Goal: Complete application form

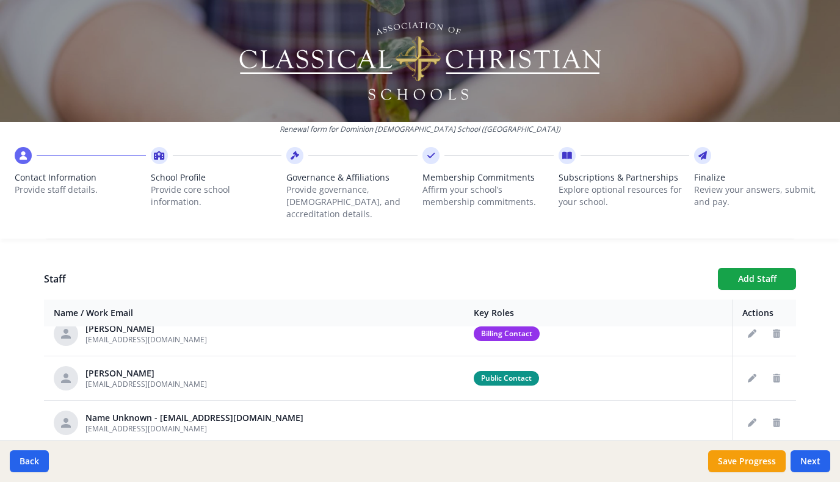
scroll to position [207, 0]
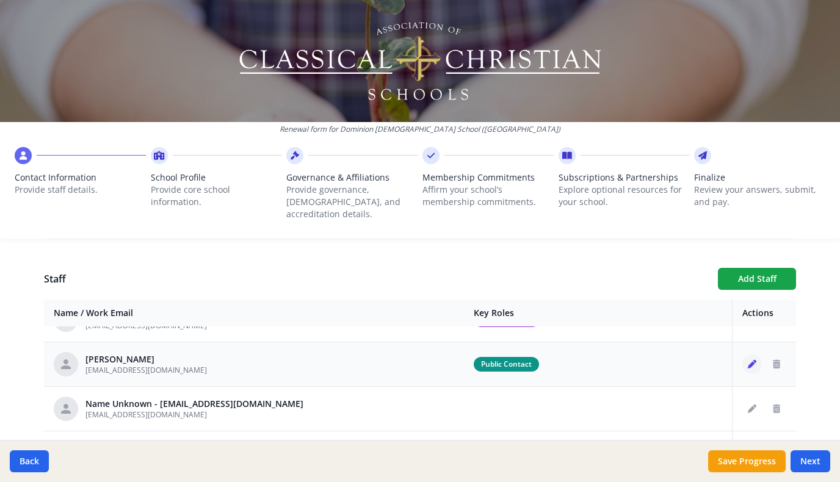
click at [753, 360] on icon "Edit staff" at bounding box center [751, 364] width 9 height 9
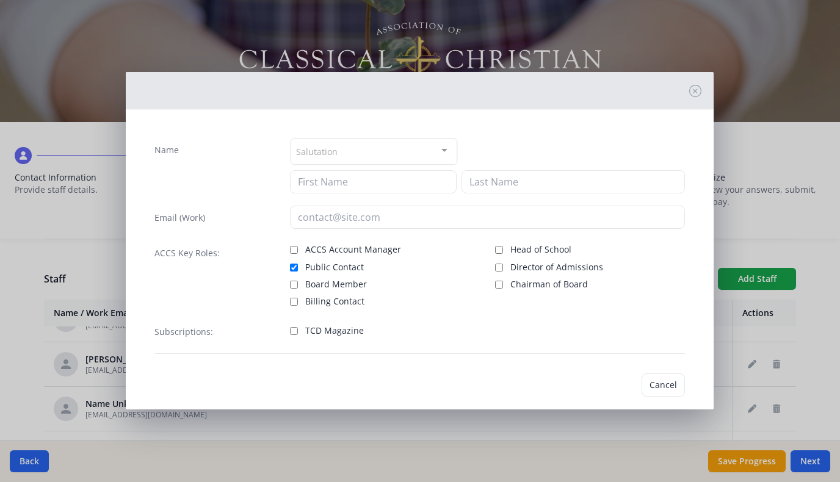
type input "[PERSON_NAME]"
type input "[EMAIL_ADDRESS][DOMAIN_NAME]"
checkbox input "true"
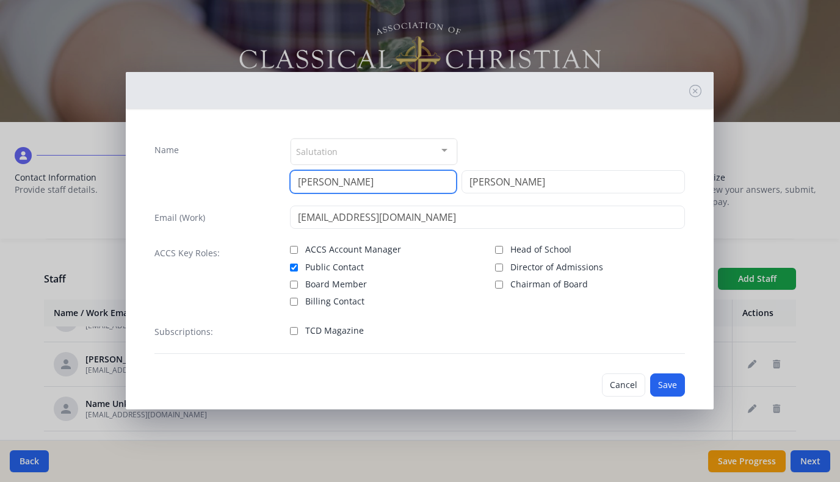
click at [359, 186] on input "[PERSON_NAME]" at bounding box center [373, 181] width 167 height 23
type input "Alyssa"
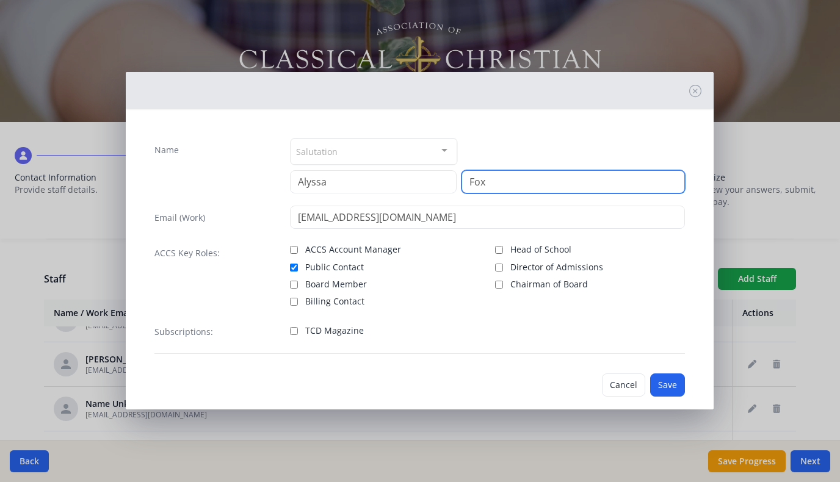
type input "Fox"
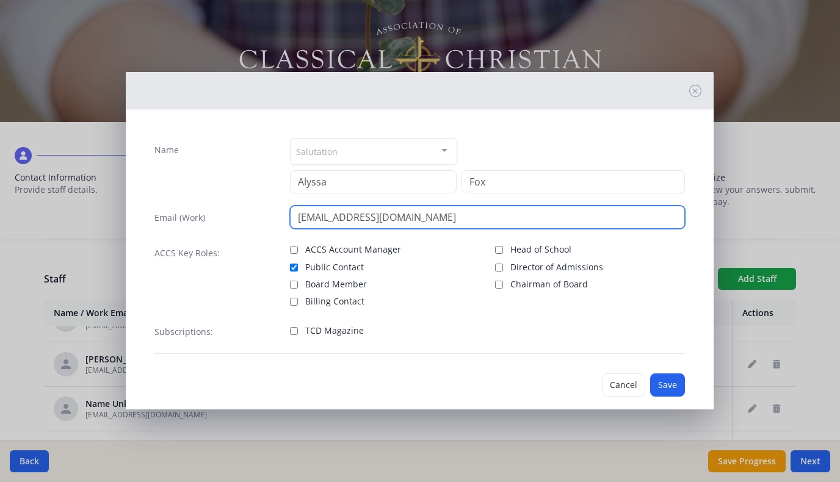
click at [337, 221] on input "[EMAIL_ADDRESS][DOMAIN_NAME]" at bounding box center [487, 217] width 395 height 23
type input "[EMAIL_ADDRESS][DOMAIN_NAME]"
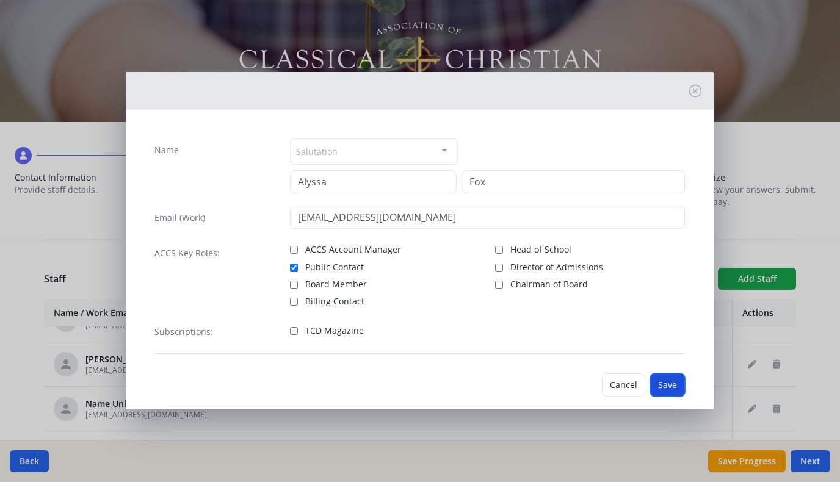
click at [679, 380] on button "Save" at bounding box center [667, 384] width 35 height 23
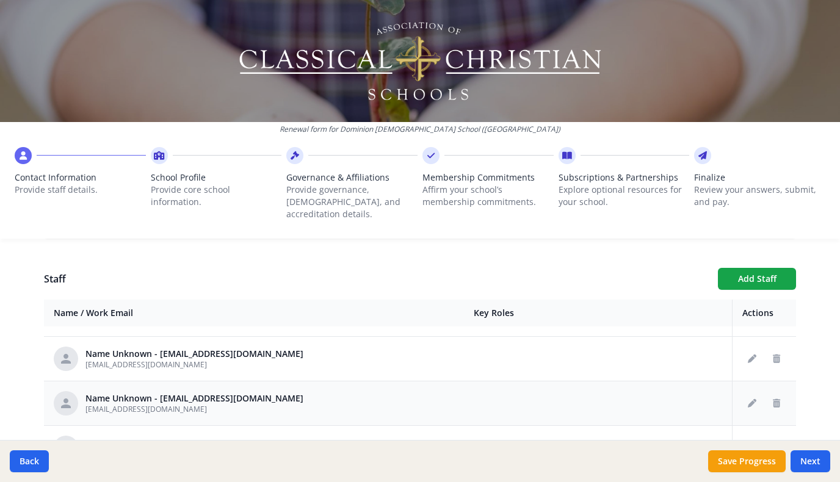
scroll to position [250, 0]
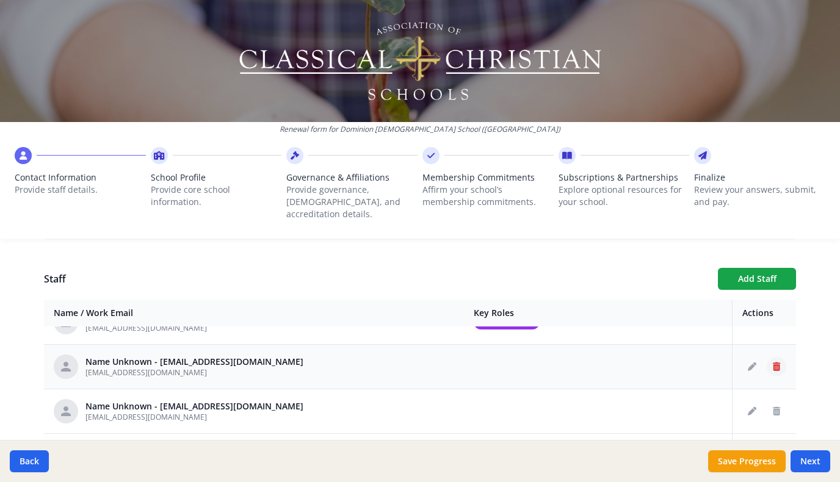
click at [775, 362] on icon "Delete staff" at bounding box center [775, 366] width 7 height 9
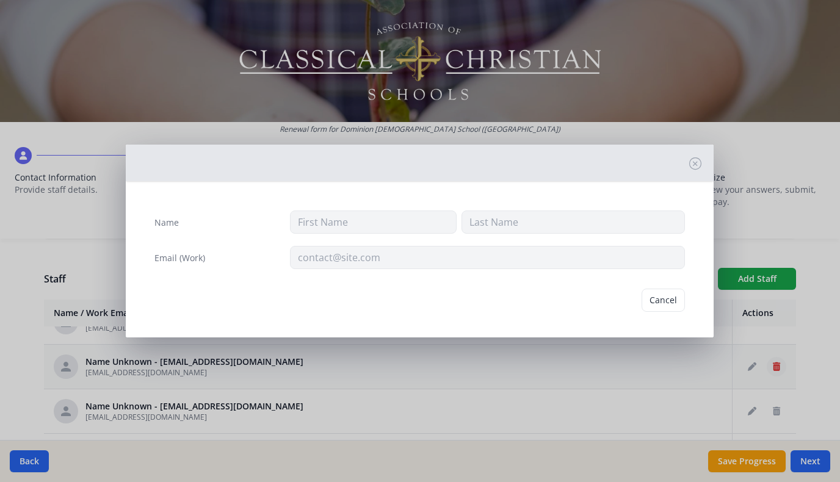
type input "[EMAIL_ADDRESS][DOMAIN_NAME]"
click at [675, 303] on button "Delete" at bounding box center [664, 300] width 42 height 23
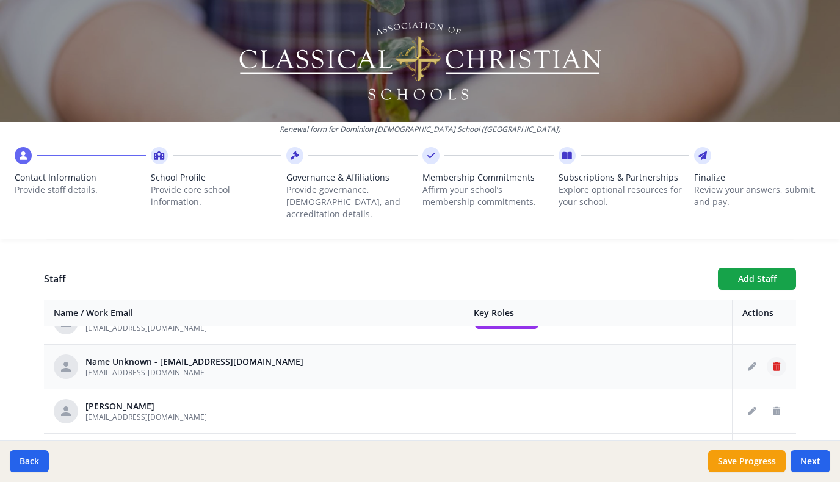
click at [779, 362] on icon "Delete staff" at bounding box center [775, 366] width 7 height 9
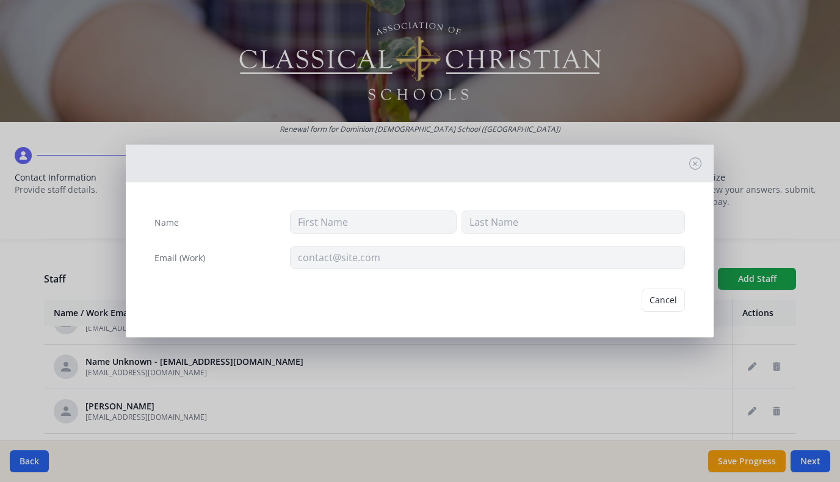
type input "[EMAIL_ADDRESS][DOMAIN_NAME]"
click at [674, 304] on button "Delete" at bounding box center [664, 300] width 42 height 23
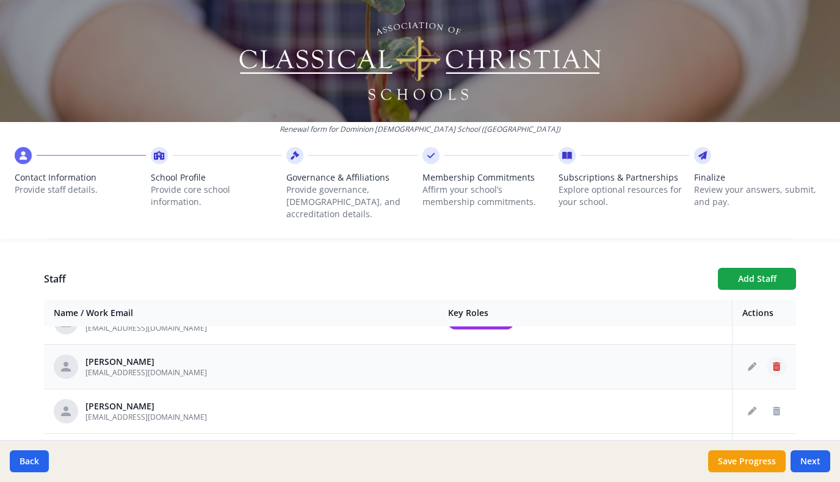
click at [774, 362] on icon "Delete staff" at bounding box center [775, 366] width 7 height 9
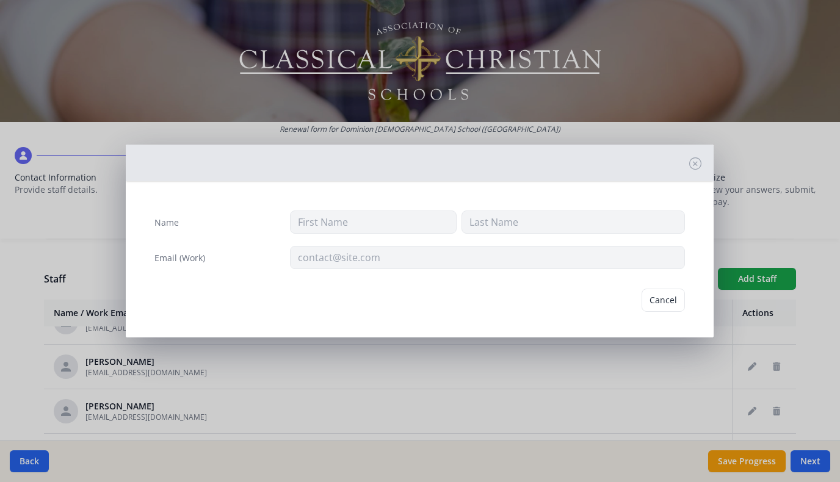
type input "[PERSON_NAME]"
type input "[EMAIL_ADDRESS][DOMAIN_NAME]"
click at [674, 300] on button "Delete" at bounding box center [664, 300] width 42 height 23
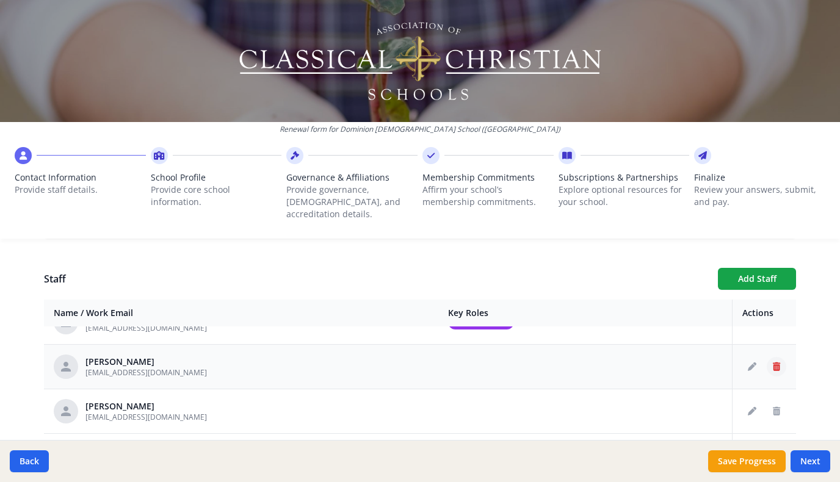
click at [774, 362] on icon "Delete staff" at bounding box center [775, 366] width 7 height 9
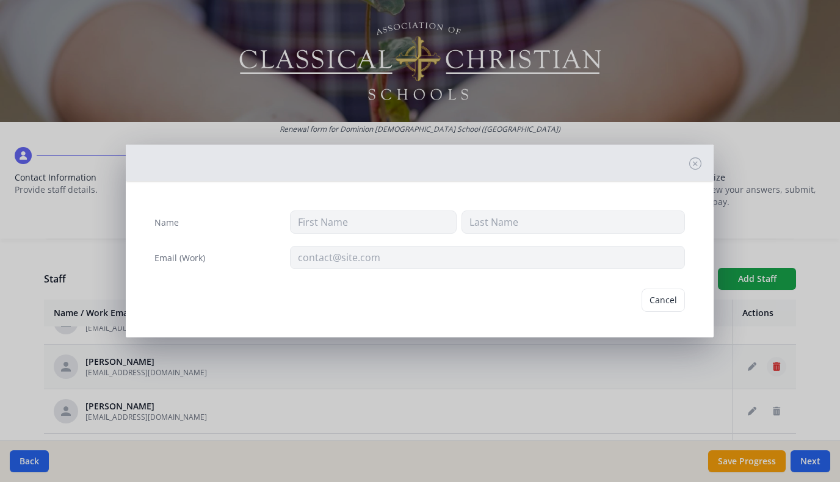
type input "Jo"
type input "[PERSON_NAME]"
type input "[EMAIL_ADDRESS][DOMAIN_NAME]"
click at [669, 301] on button "Delete" at bounding box center [664, 300] width 42 height 23
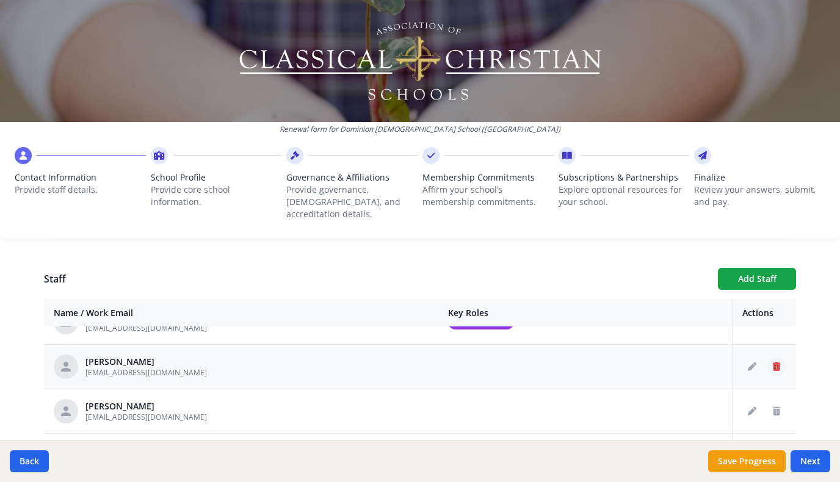
click at [781, 361] on button "Delete staff" at bounding box center [776, 367] width 20 height 20
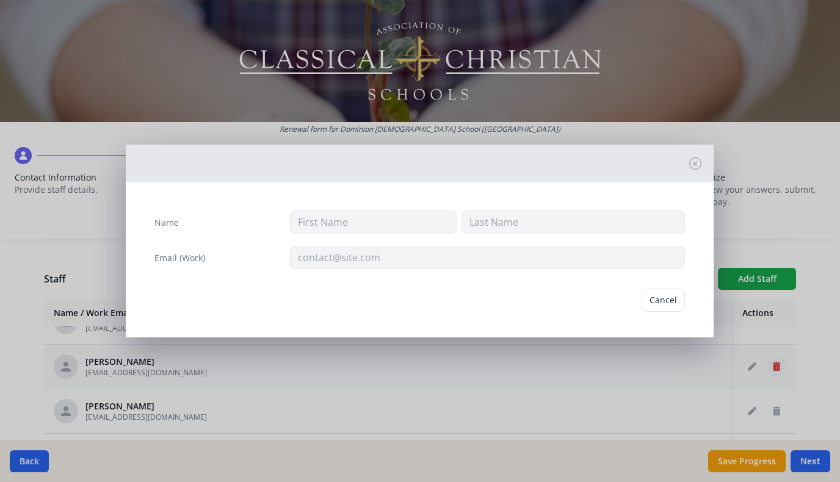
type input "[PERSON_NAME]"
type input "[EMAIL_ADDRESS][DOMAIN_NAME]"
click at [658, 304] on button "Delete" at bounding box center [664, 300] width 42 height 23
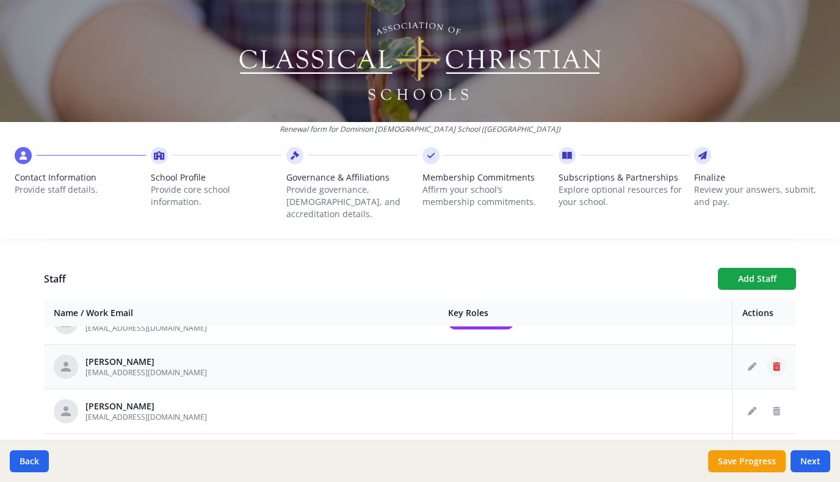
click at [777, 362] on icon "Delete staff" at bounding box center [775, 366] width 7 height 9
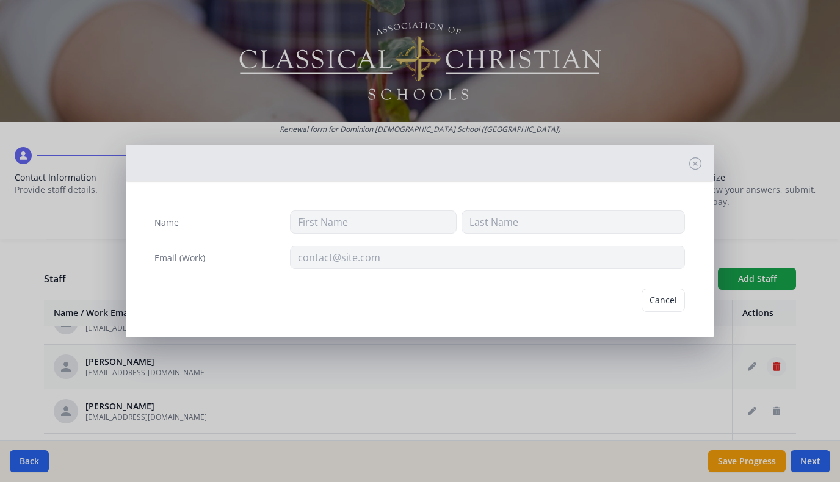
type input "[PERSON_NAME]"
type input "[EMAIL_ADDRESS][DOMAIN_NAME]"
click at [668, 303] on button "Delete" at bounding box center [664, 300] width 42 height 23
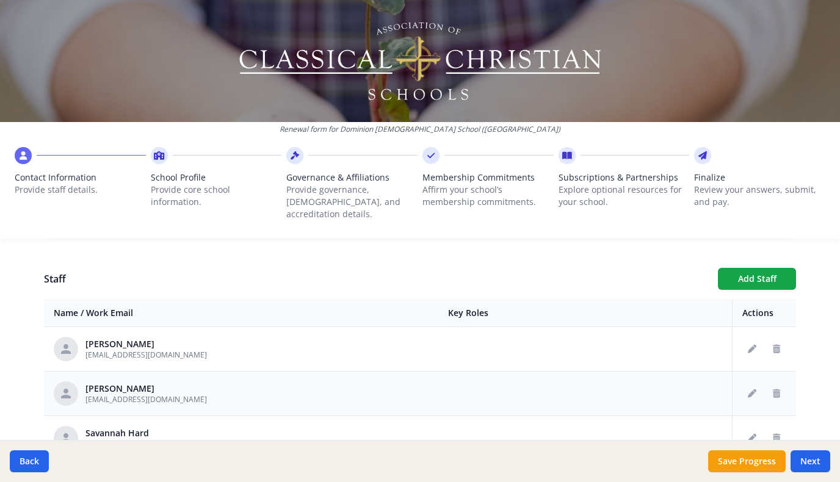
scroll to position [446, 0]
click at [777, 389] on icon "Delete staff" at bounding box center [775, 393] width 7 height 9
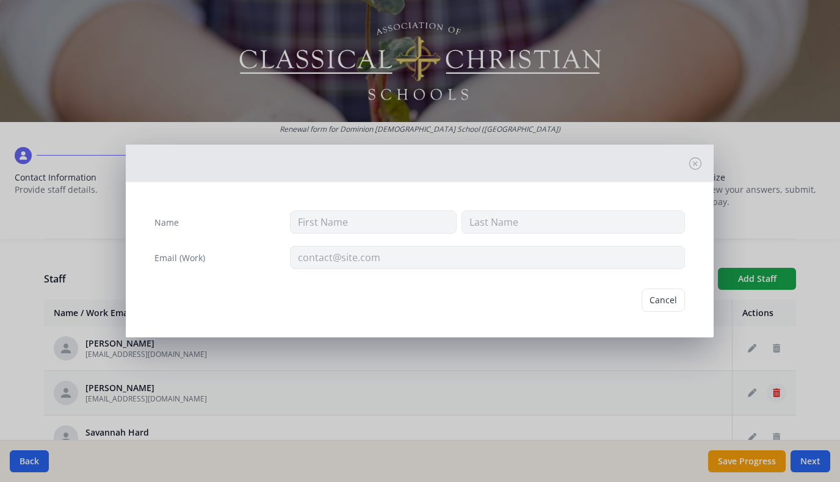
type input "Katy"
type input "Gramatges"
type input "[EMAIL_ADDRESS][DOMAIN_NAME]"
click at [674, 303] on button "Delete" at bounding box center [664, 300] width 42 height 23
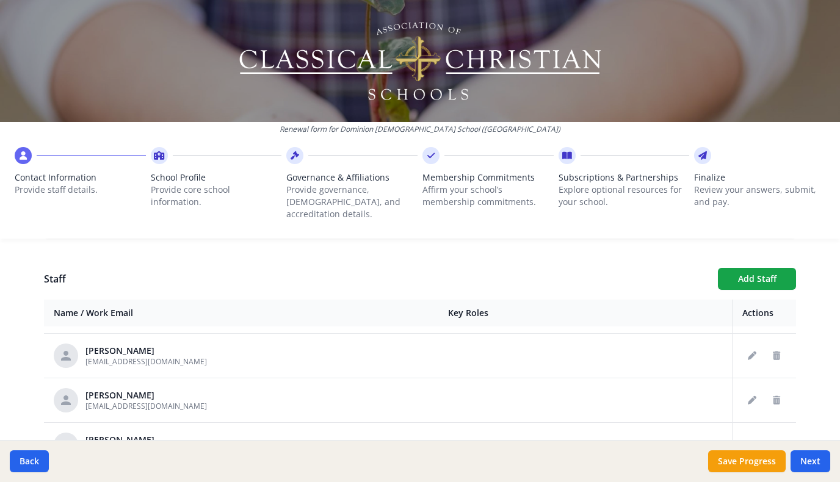
scroll to position [708, 0]
click at [776, 394] on icon "Delete staff" at bounding box center [775, 398] width 7 height 9
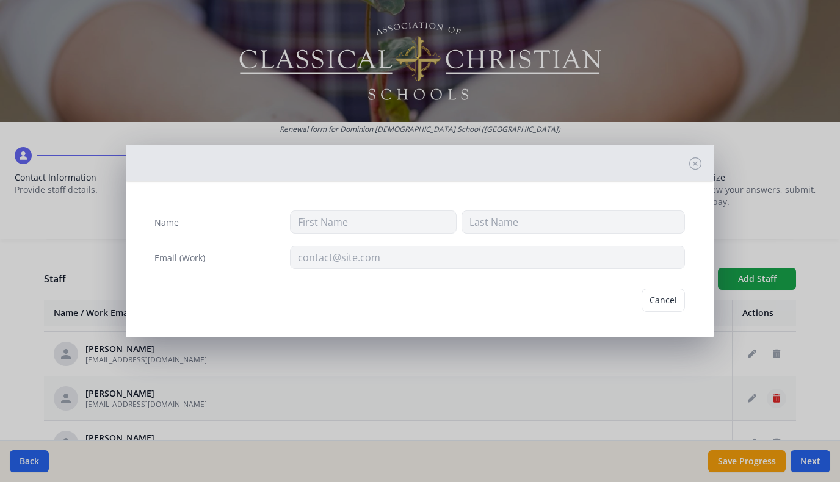
type input "[PERSON_NAME]"
type input "[EMAIL_ADDRESS][DOMAIN_NAME]"
click at [664, 306] on button "Delete" at bounding box center [664, 300] width 42 height 23
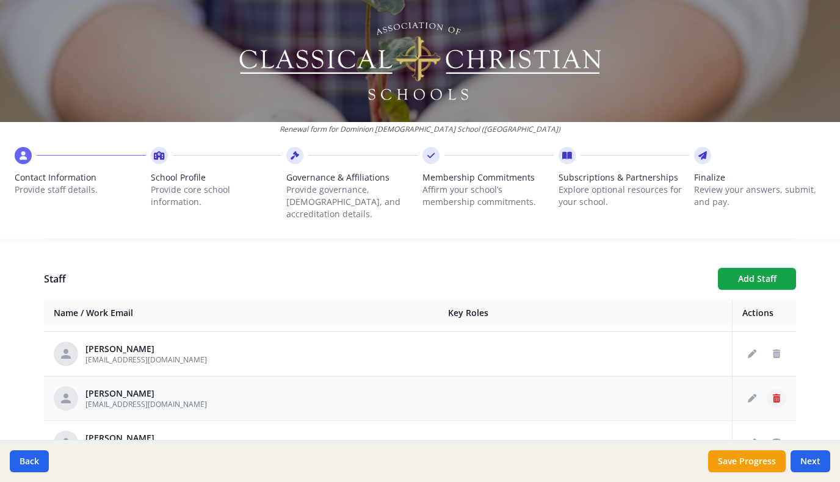
click at [774, 394] on icon "Delete staff" at bounding box center [775, 398] width 7 height 9
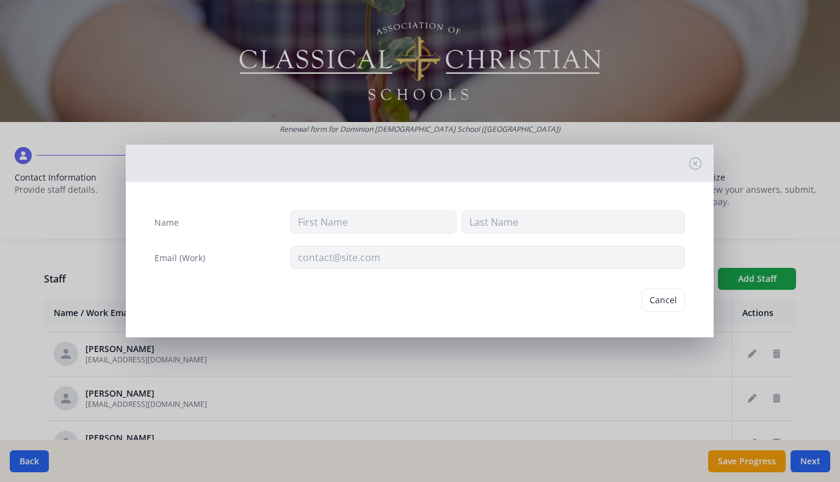
type input "[PERSON_NAME]"
type input "Learn"
type input "[EMAIL_ADDRESS][DOMAIN_NAME]"
click at [663, 303] on button "Delete" at bounding box center [664, 300] width 42 height 23
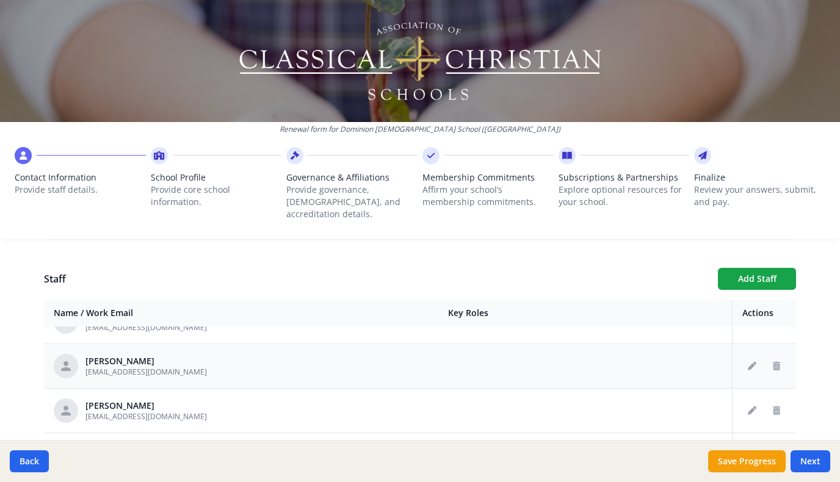
scroll to position [743, 0]
click at [774, 401] on button "Delete staff" at bounding box center [776, 408] width 20 height 20
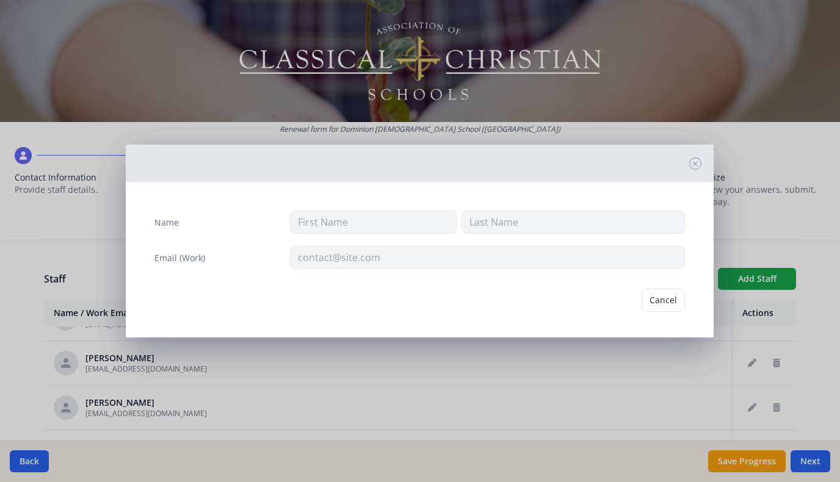
type input "[PERSON_NAME]"
type input "[EMAIL_ADDRESS][DOMAIN_NAME]"
click at [618, 298] on button "Cancel" at bounding box center [615, 300] width 43 height 23
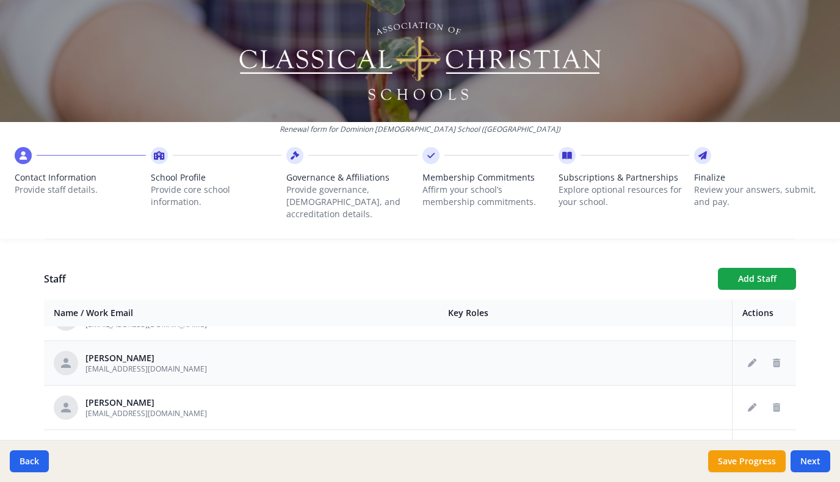
scroll to position [754, 0]
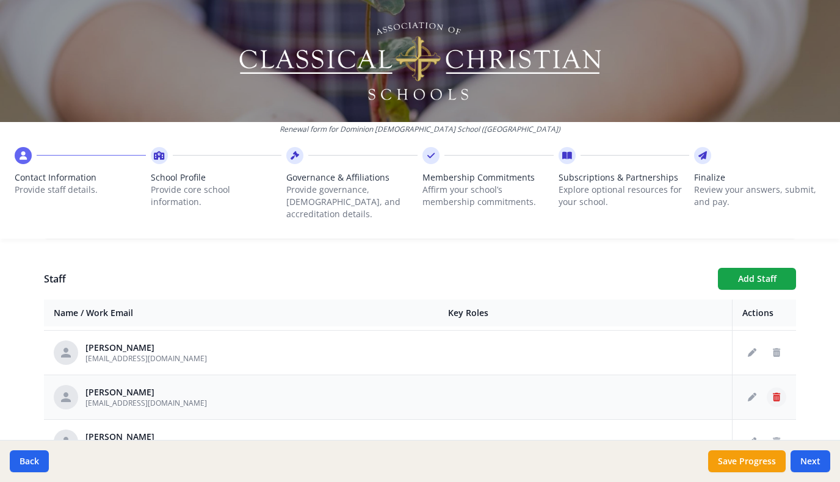
click at [775, 393] on icon "Delete staff" at bounding box center [775, 397] width 7 height 9
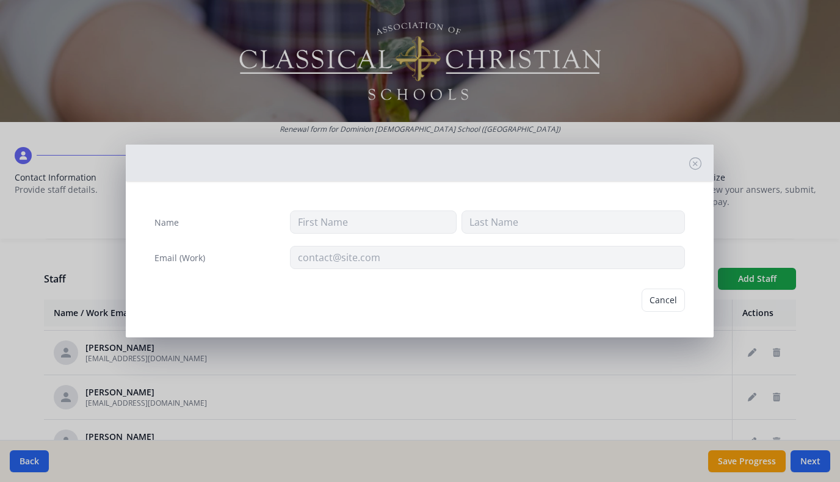
type input "[PERSON_NAME]"
type input "[EMAIL_ADDRESS][DOMAIN_NAME]"
click at [665, 301] on button "Delete" at bounding box center [664, 300] width 42 height 23
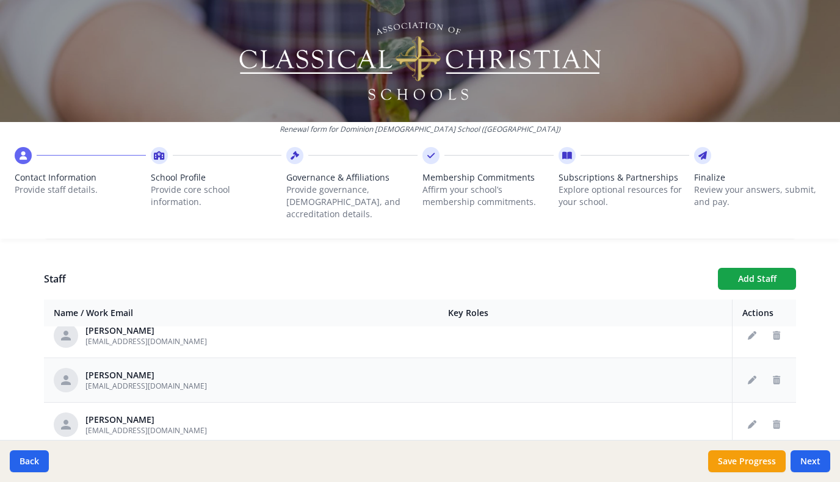
scroll to position [771, 0]
click at [773, 420] on icon "Delete staff" at bounding box center [775, 424] width 7 height 9
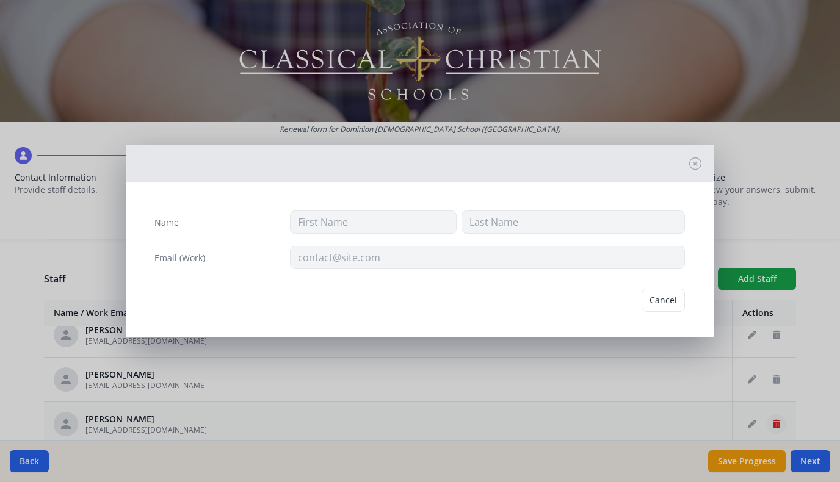
type input "[PERSON_NAME]"
type input "[EMAIL_ADDRESS][DOMAIN_NAME]"
click at [668, 301] on button "Delete" at bounding box center [664, 300] width 42 height 23
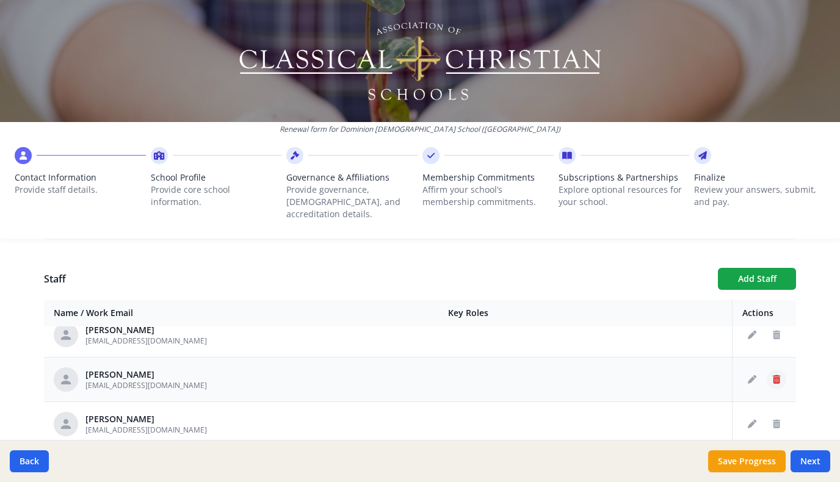
click at [774, 375] on icon "Delete staff" at bounding box center [775, 379] width 7 height 9
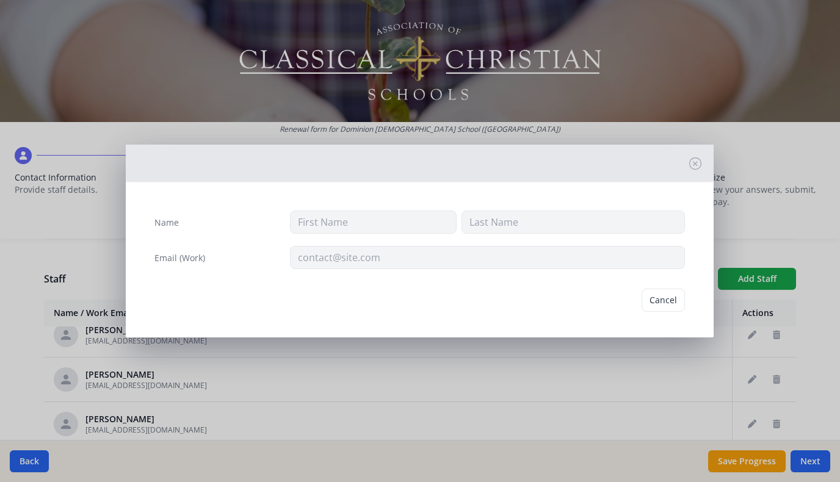
type input "[PERSON_NAME]"
type input "[EMAIL_ADDRESS][DOMAIN_NAME]"
click at [669, 300] on button "Delete" at bounding box center [664, 300] width 42 height 23
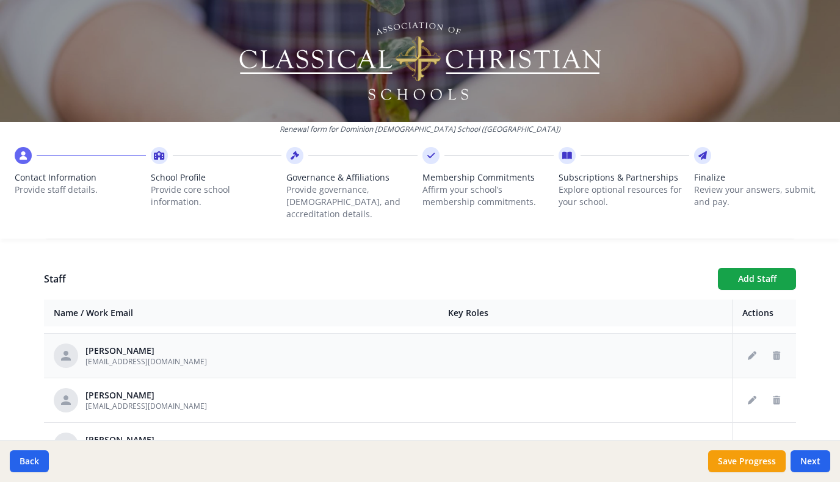
scroll to position [797, 0]
click at [774, 394] on icon "Delete staff" at bounding box center [775, 398] width 7 height 9
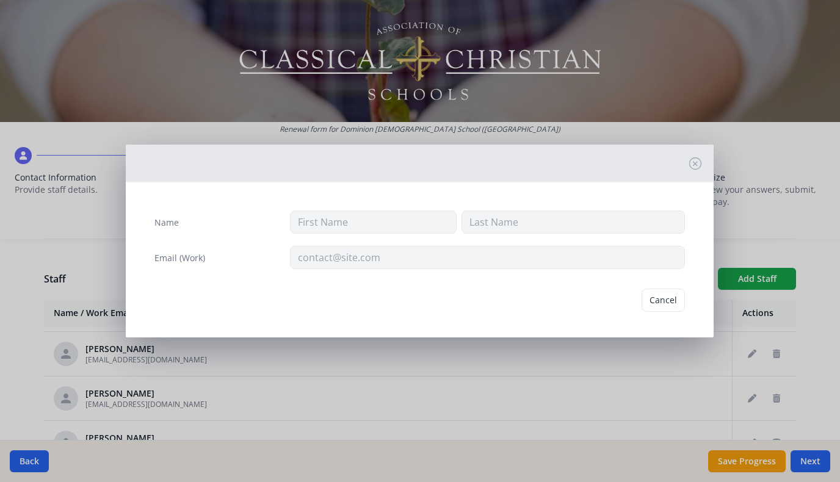
type input "Ben"
type input "[PERSON_NAME]"
type input "[EMAIL_ADDRESS][DOMAIN_NAME]"
click at [663, 302] on button "Delete" at bounding box center [664, 300] width 42 height 23
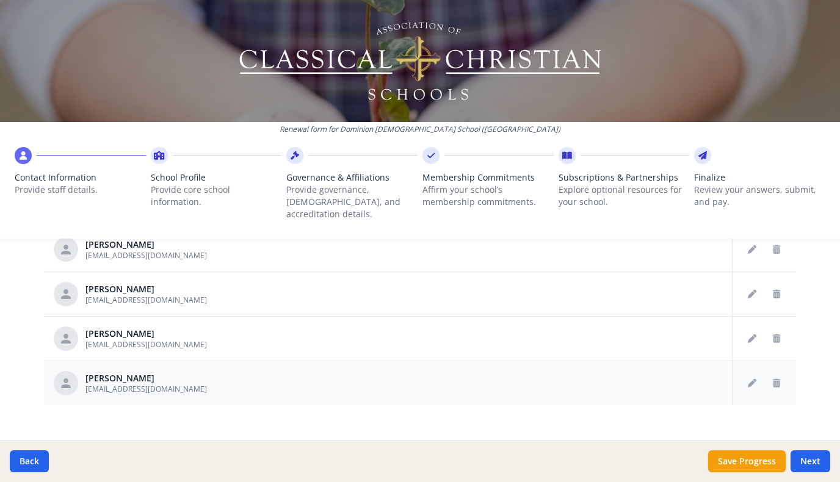
scroll to position [707, 0]
click at [777, 334] on icon "Delete staff" at bounding box center [775, 338] width 7 height 9
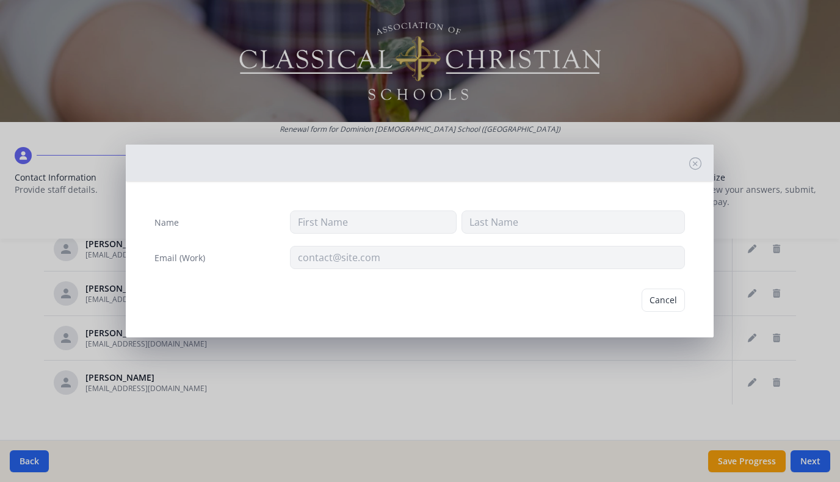
type input "[PERSON_NAME]"
type input "[EMAIL_ADDRESS][DOMAIN_NAME]"
click at [658, 300] on button "Delete" at bounding box center [664, 300] width 42 height 23
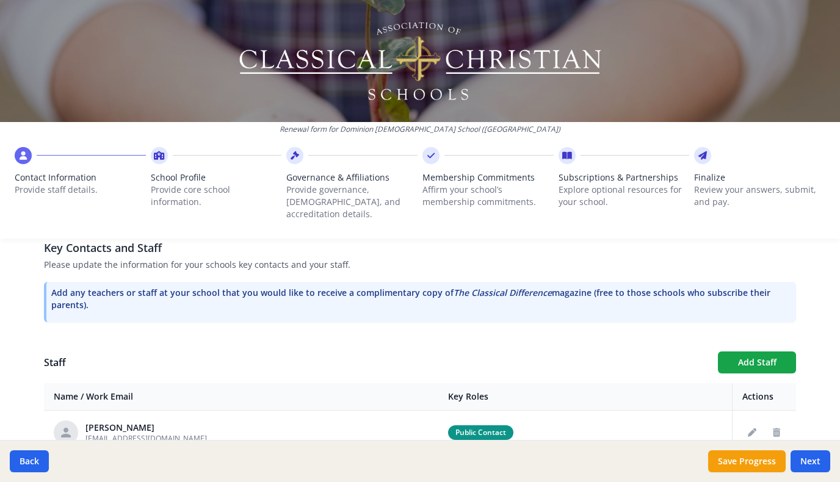
scroll to position [339, 0]
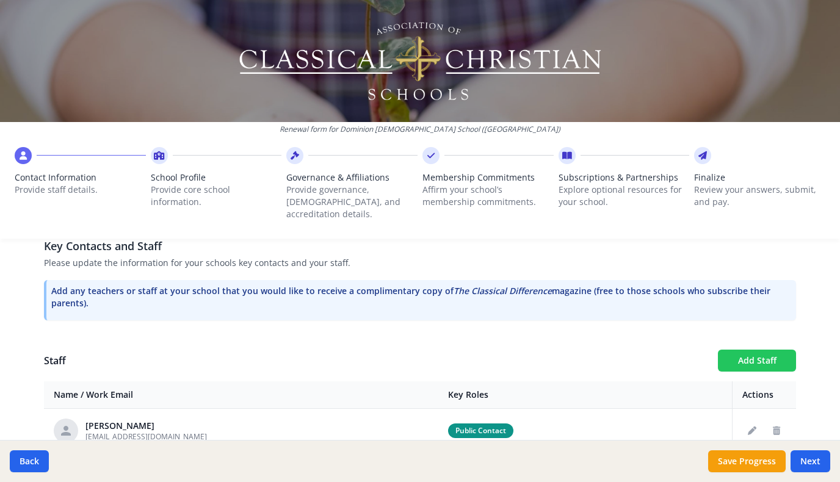
click at [741, 350] on button "Add Staff" at bounding box center [757, 361] width 78 height 22
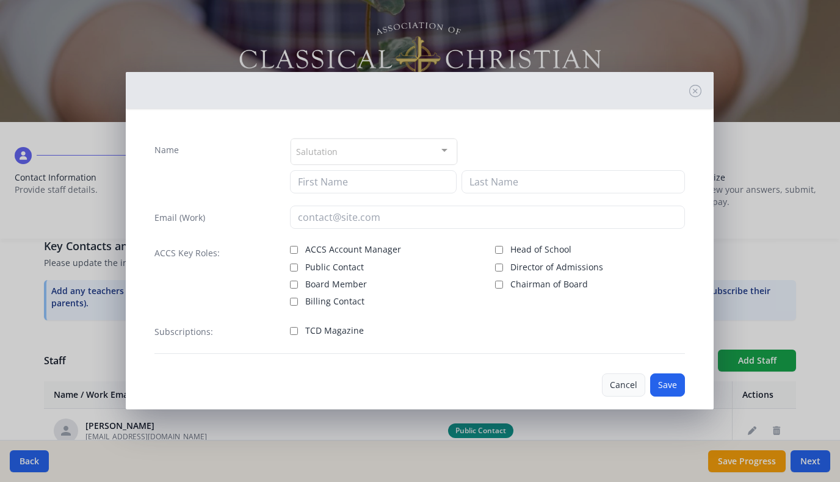
click at [614, 380] on button "Cancel" at bounding box center [623, 384] width 43 height 23
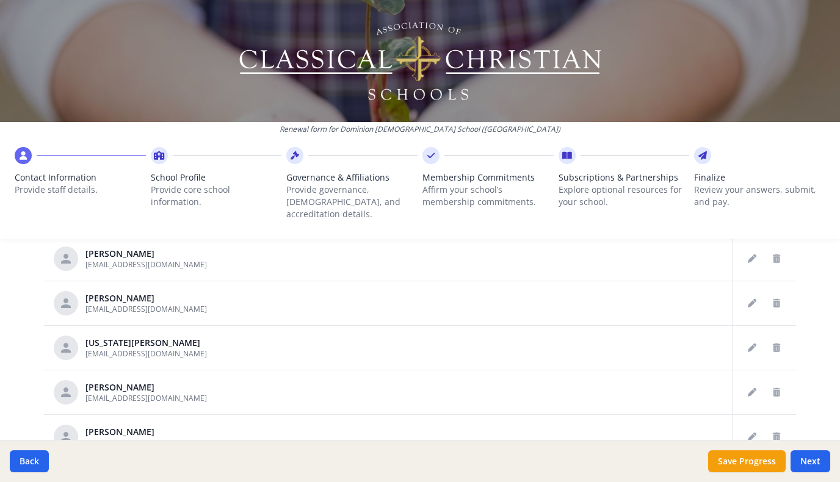
scroll to position [581, 0]
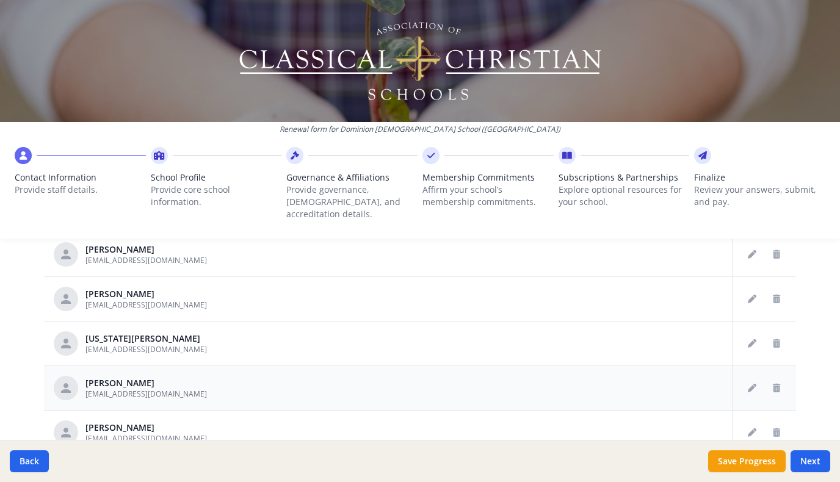
click at [688, 375] on td at bounding box center [585, 387] width 294 height 45
click at [751, 384] on icon "Edit staff" at bounding box center [751, 388] width 9 height 9
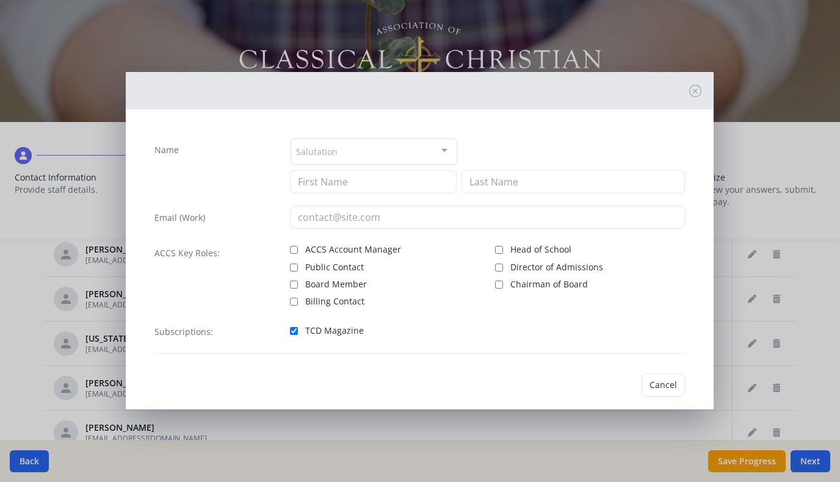
type input "[PERSON_NAME]"
type input "[EMAIL_ADDRESS][DOMAIN_NAME]"
checkbox input "true"
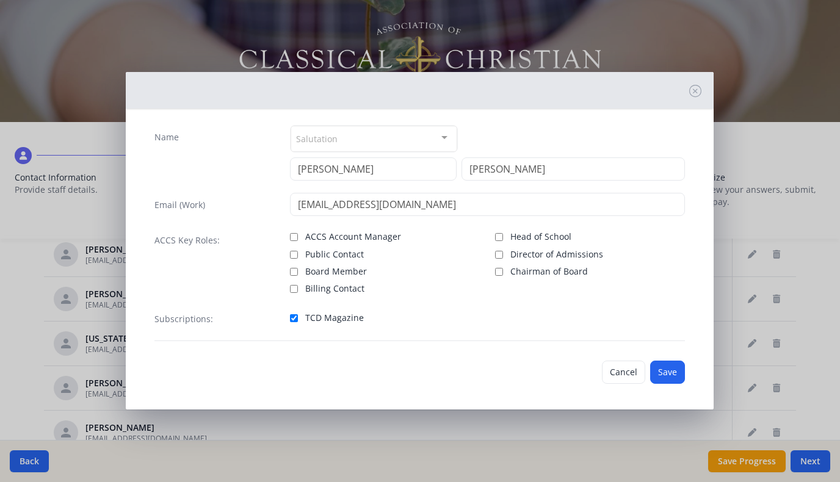
scroll to position [16, 0]
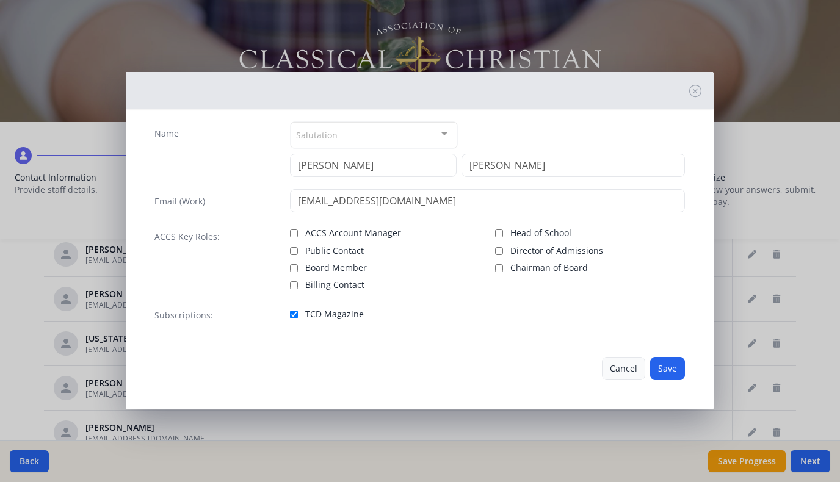
click at [622, 369] on button "Cancel" at bounding box center [623, 368] width 43 height 23
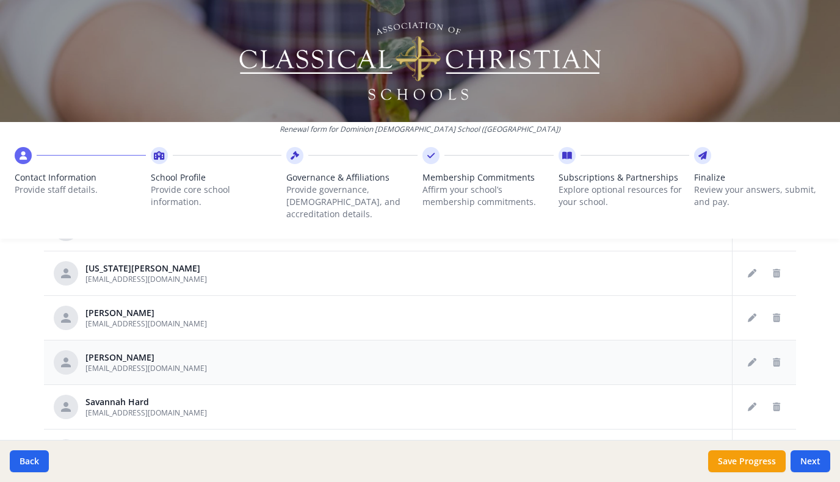
scroll to position [278, 0]
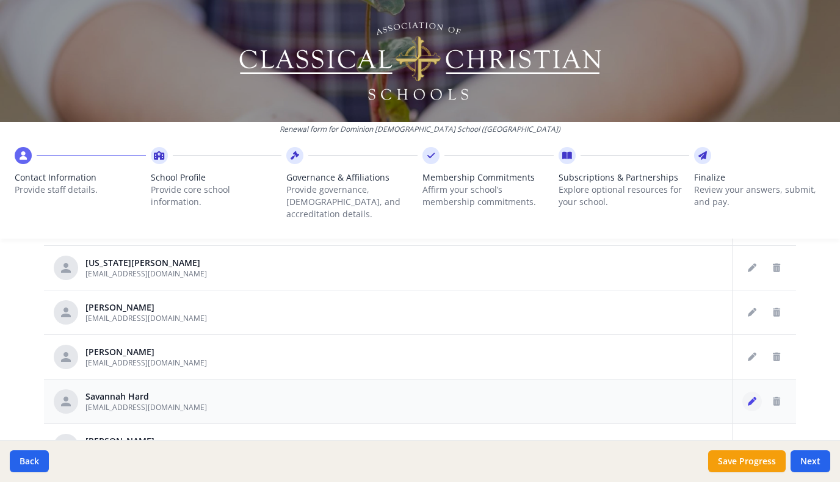
click at [750, 397] on icon "Edit staff" at bounding box center [751, 401] width 9 height 9
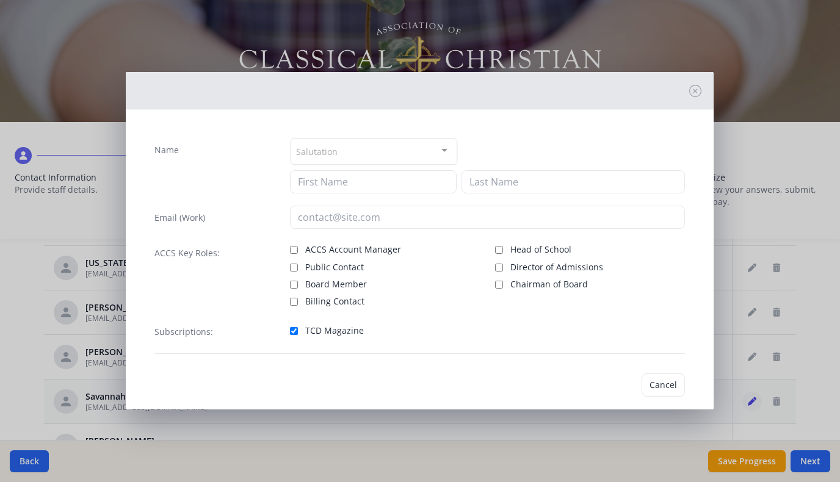
type input "Savannah"
type input "Hard"
type input "[EMAIL_ADDRESS][DOMAIN_NAME]"
checkbox input "true"
click at [625, 377] on button "Cancel" at bounding box center [623, 384] width 43 height 23
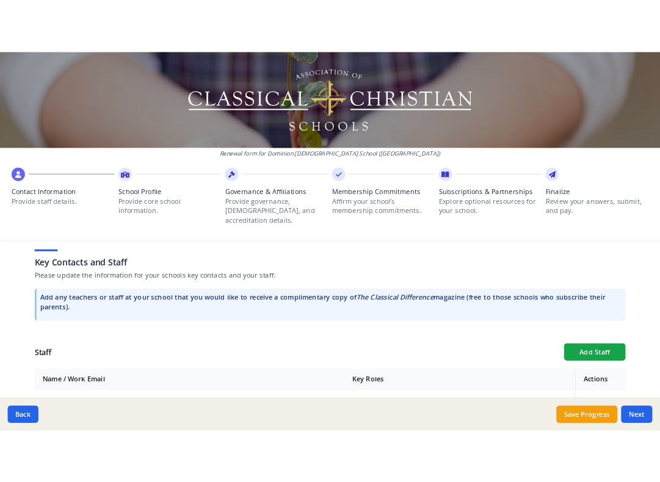
scroll to position [319, 0]
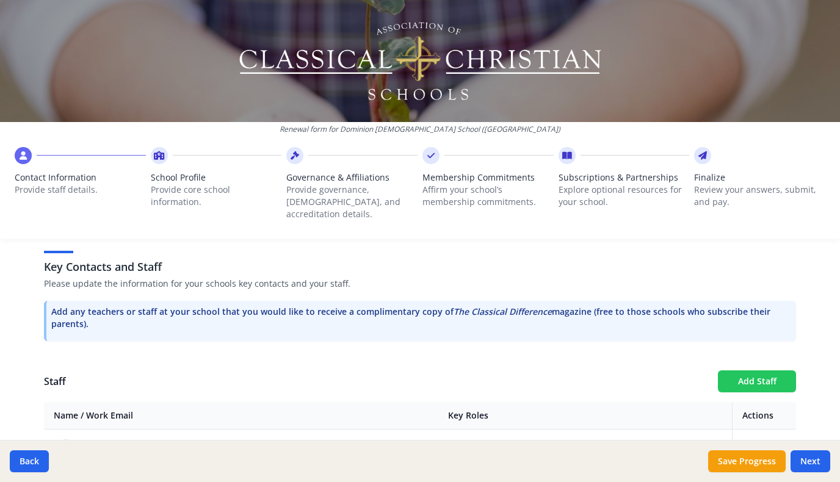
click at [743, 370] on button "Add Staff" at bounding box center [757, 381] width 78 height 22
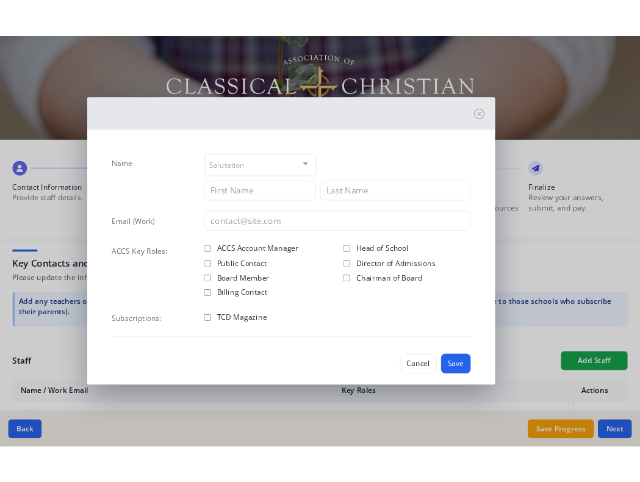
scroll to position [343, 0]
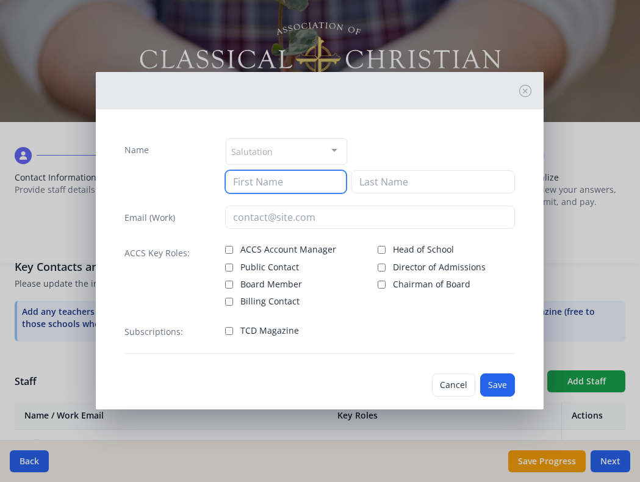
click at [261, 184] on input at bounding box center [285, 181] width 121 height 23
type input "Rendi"
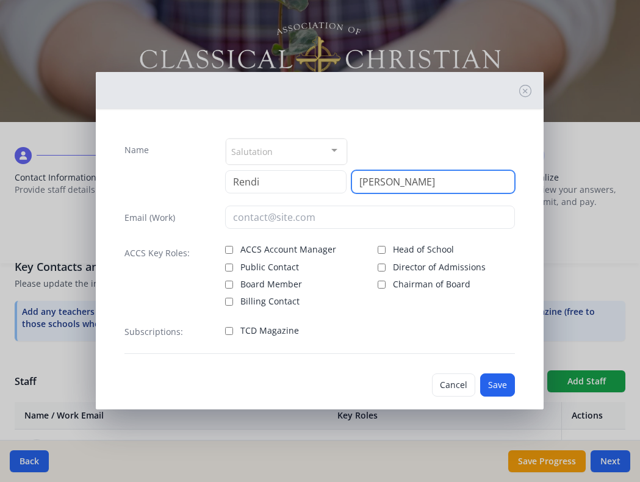
type input "[PERSON_NAME]"
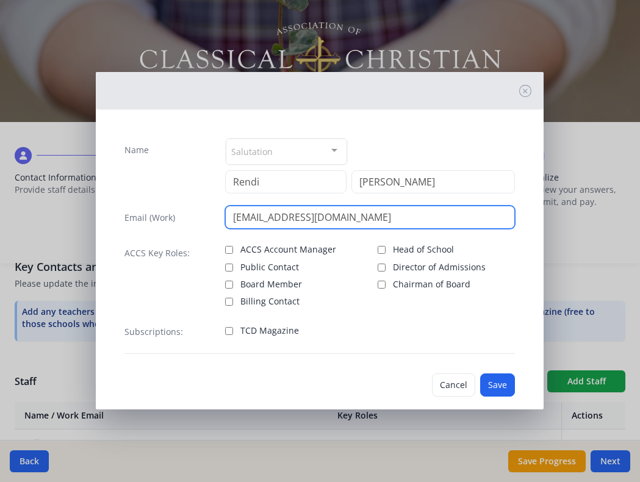
drag, startPoint x: 258, startPoint y: 220, endPoint x: 378, endPoint y: 211, distance: 120.6
click at [378, 211] on input "[EMAIL_ADDRESS][DOMAIN_NAME]" at bounding box center [370, 217] width 290 height 23
type input "[EMAIL_ADDRESS][DOMAIN_NAME]"
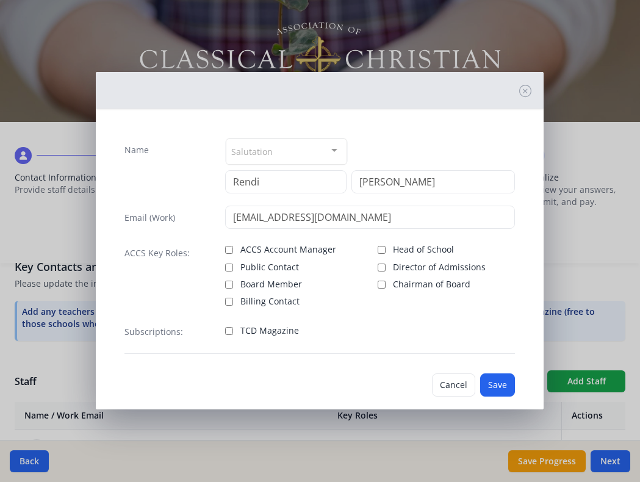
click at [224, 331] on div "Subscriptions: TCD Magazine" at bounding box center [319, 337] width 391 height 34
click at [228, 333] on input "TCD Magazine" at bounding box center [229, 331] width 8 height 8
checkbox input "true"
click at [492, 381] on button "Save" at bounding box center [497, 384] width 35 height 23
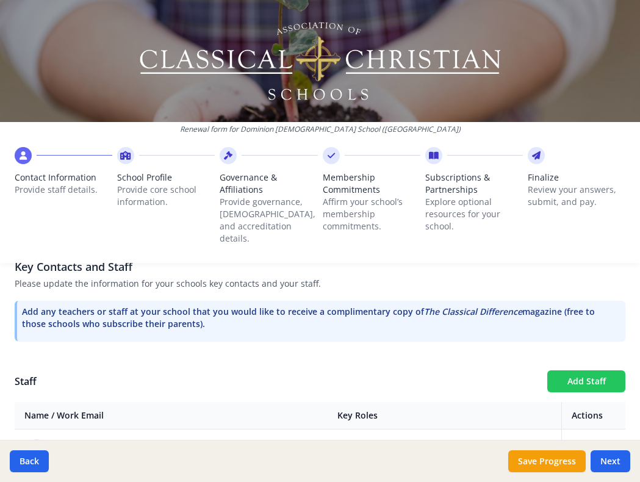
click at [577, 370] on button "Add Staff" at bounding box center [586, 381] width 78 height 22
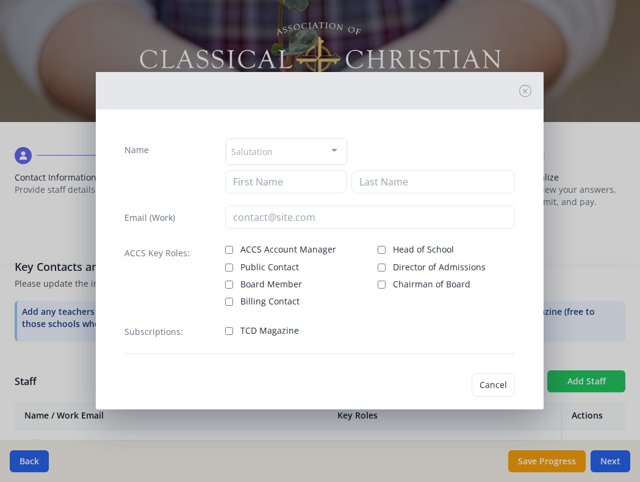
checkbox input "false"
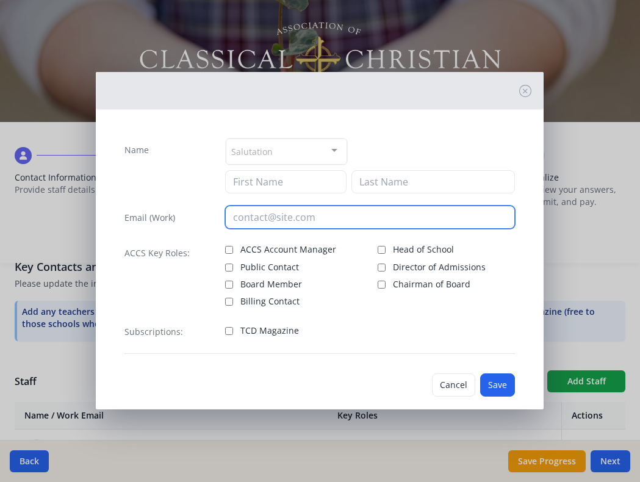
click at [289, 220] on input "email" at bounding box center [370, 217] width 290 height 23
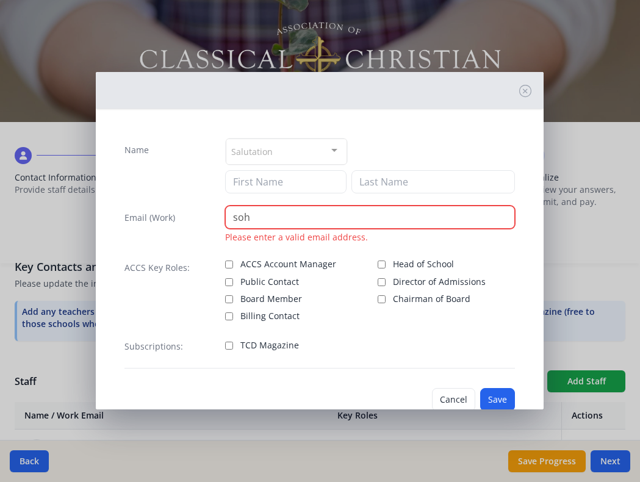
paste input "@[DOMAIN_NAME]"
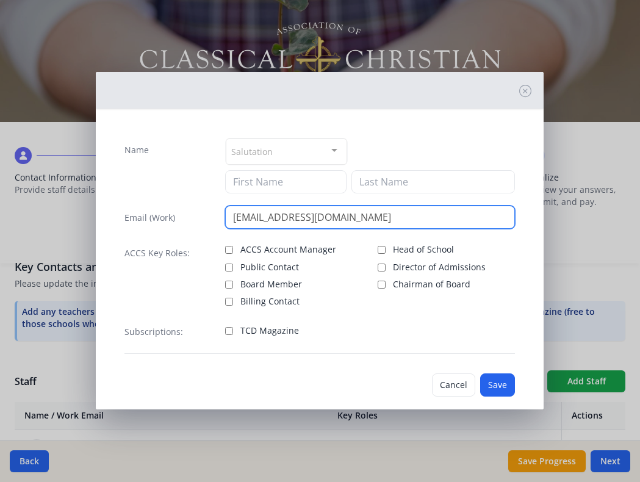
type input "[EMAIL_ADDRESS][DOMAIN_NAME]"
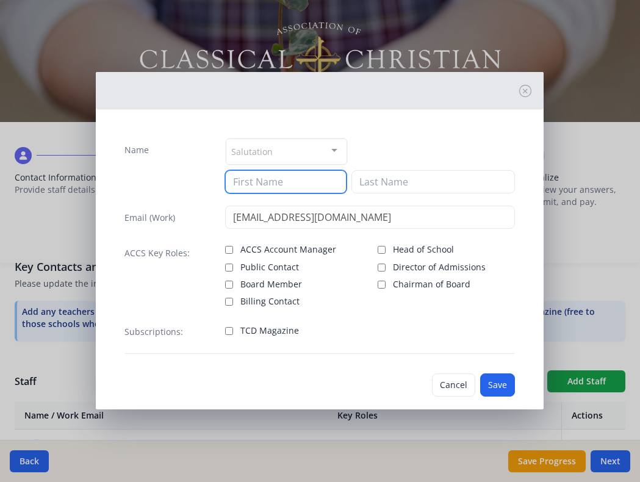
click at [272, 181] on input at bounding box center [285, 181] width 121 height 23
type input "[PERSON_NAME]"
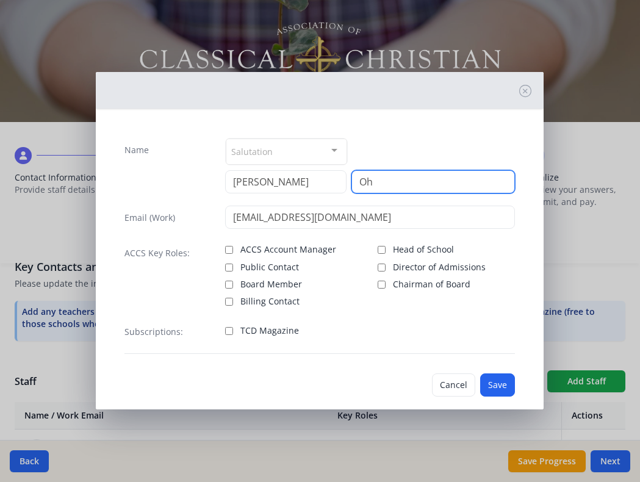
type input "Oh"
click at [233, 333] on label "TCD Magazine" at bounding box center [294, 329] width 138 height 15
click at [233, 333] on input "TCD Magazine" at bounding box center [229, 331] width 8 height 8
checkbox input "true"
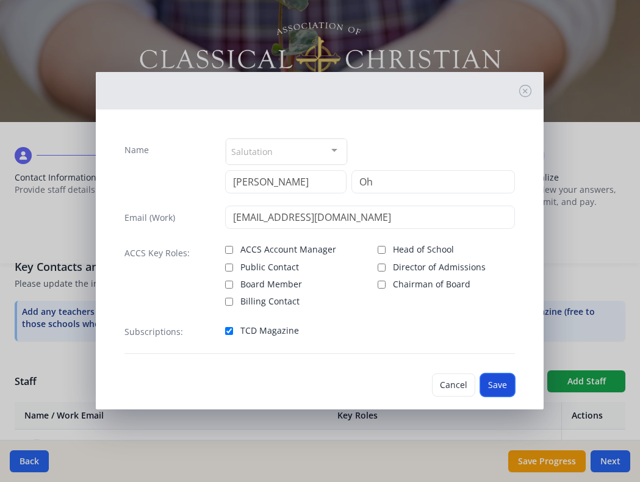
click at [490, 383] on button "Save" at bounding box center [497, 384] width 35 height 23
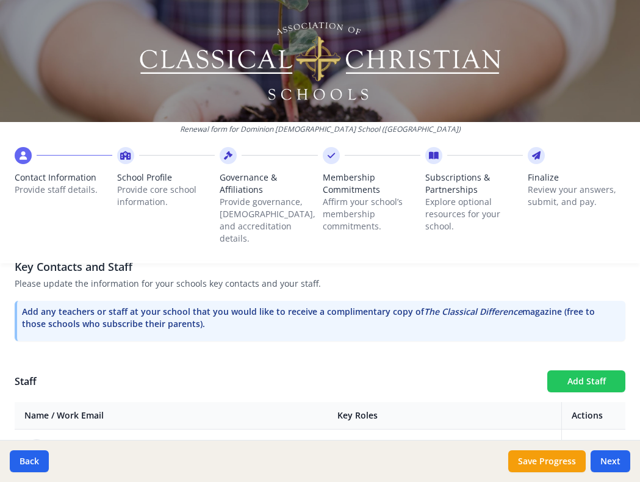
click at [572, 370] on button "Add Staff" at bounding box center [586, 381] width 78 height 22
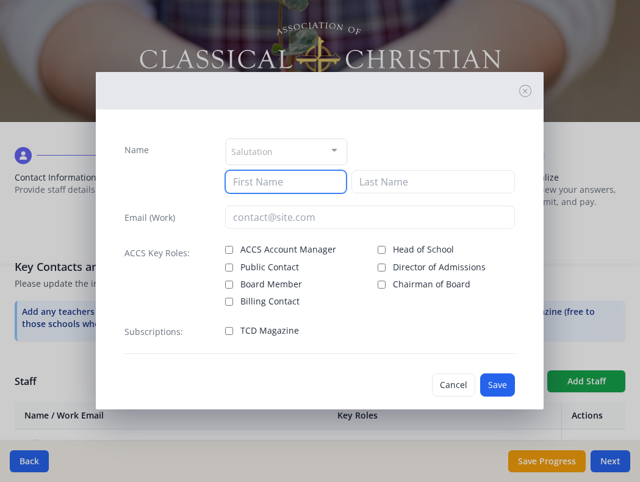
click at [291, 189] on input at bounding box center [285, 181] width 121 height 23
type input "[PERSON_NAME]"
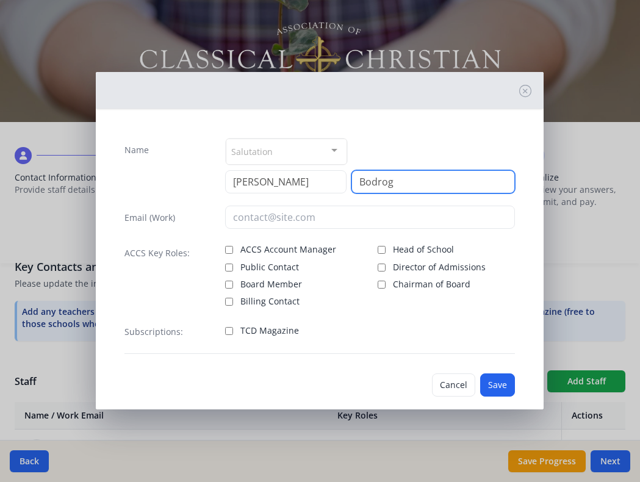
type input "Bodrog"
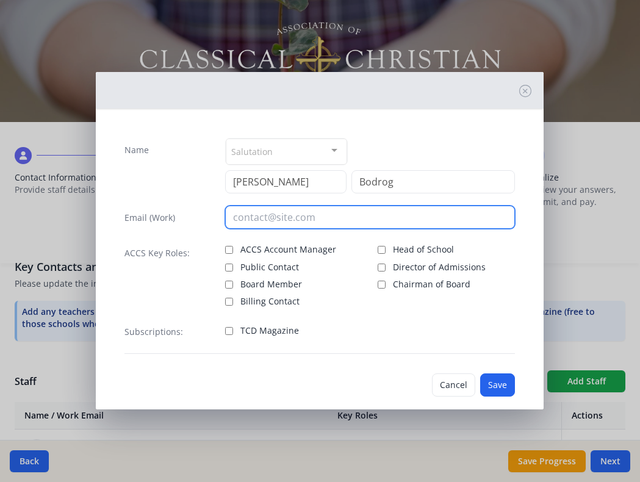
click at [279, 214] on input "email" at bounding box center [370, 217] width 290 height 23
type input "r"
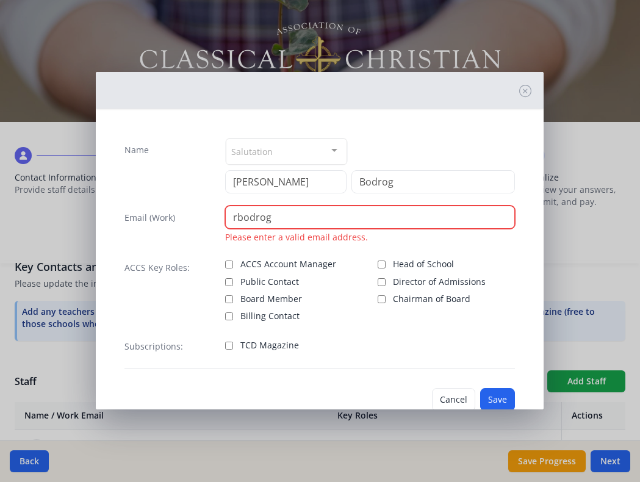
paste input "@[DOMAIN_NAME]"
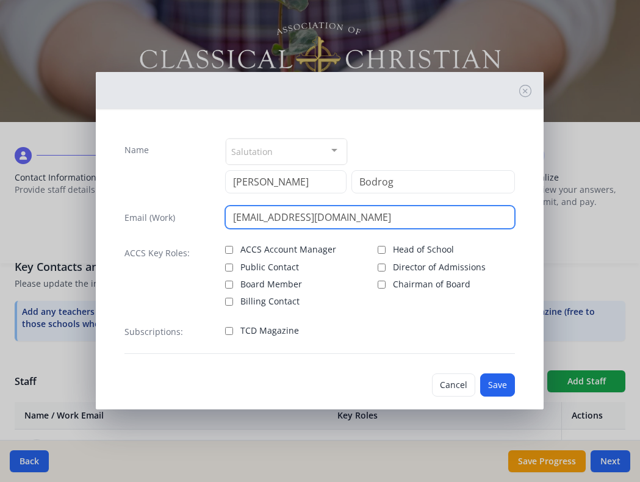
type input "[EMAIL_ADDRESS][DOMAIN_NAME]"
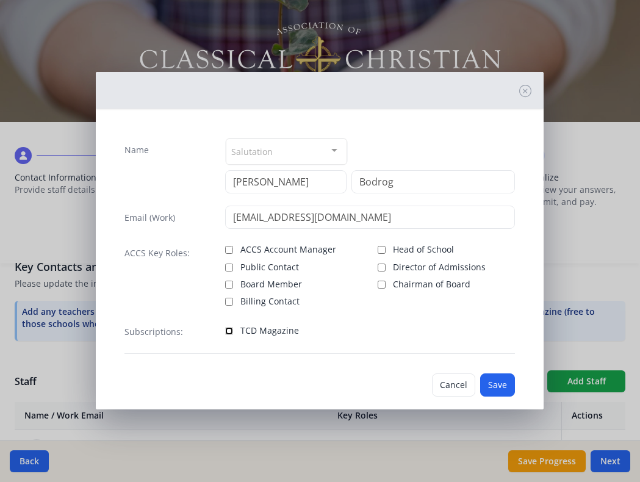
click at [229, 331] on input "TCD Magazine" at bounding box center [229, 331] width 8 height 8
checkbox input "true"
click at [506, 384] on button "Save" at bounding box center [497, 384] width 35 height 23
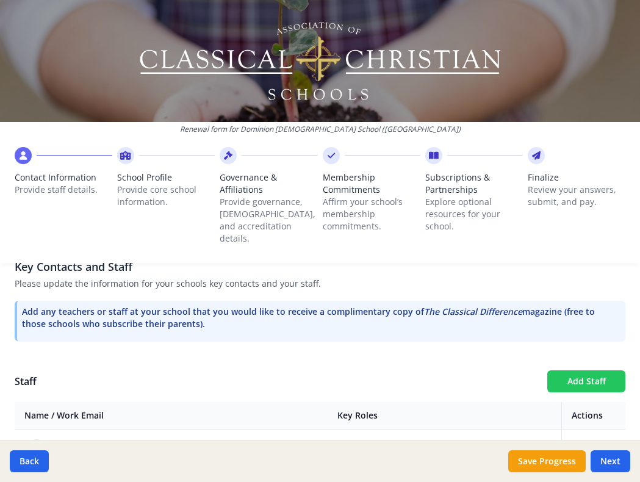
click at [564, 374] on button "Add Staff" at bounding box center [586, 381] width 78 height 22
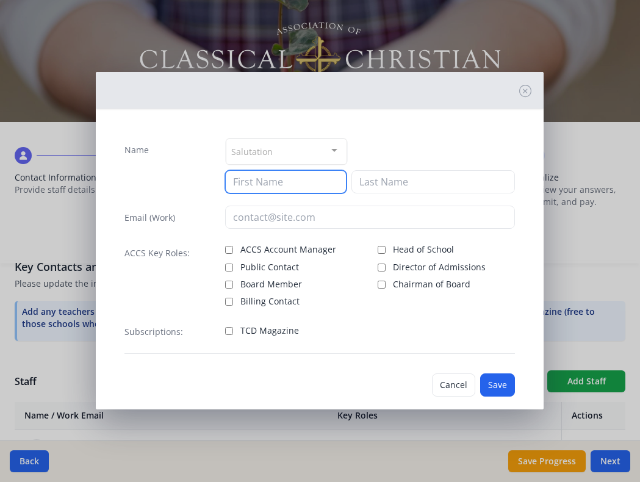
click at [318, 187] on input at bounding box center [285, 181] width 121 height 23
type input "Eva"
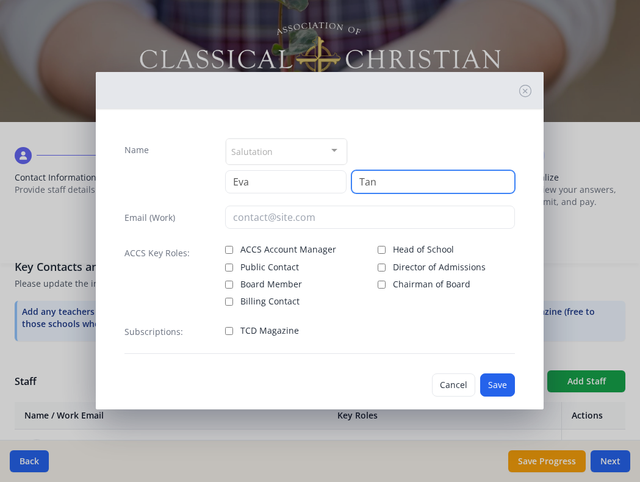
type input "Tan"
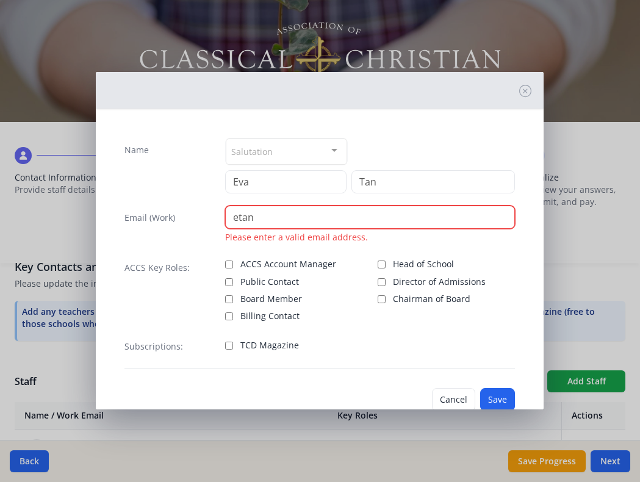
paste input "@[DOMAIN_NAME]"
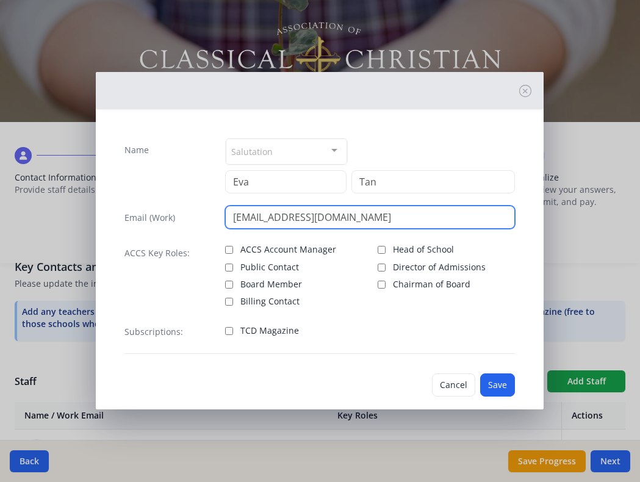
type input "[EMAIL_ADDRESS][DOMAIN_NAME]"
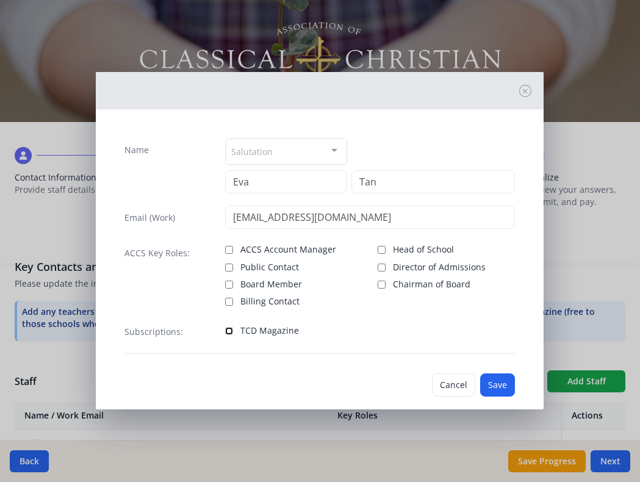
click at [229, 328] on input "TCD Magazine" at bounding box center [229, 331] width 8 height 8
checkbox input "true"
click at [509, 391] on button "Save" at bounding box center [497, 384] width 35 height 23
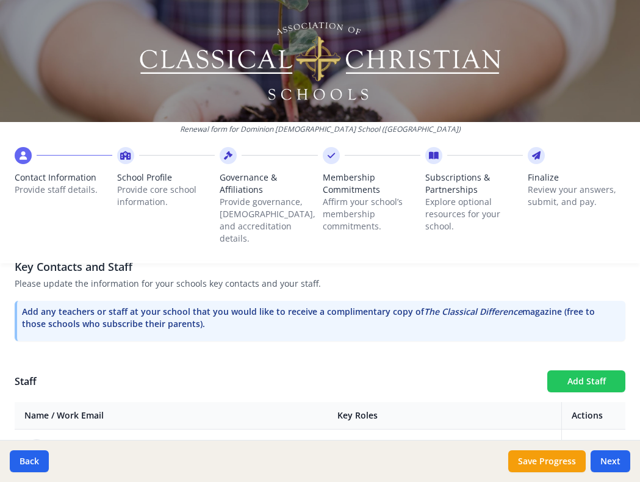
click at [599, 370] on button "Add Staff" at bounding box center [586, 381] width 78 height 22
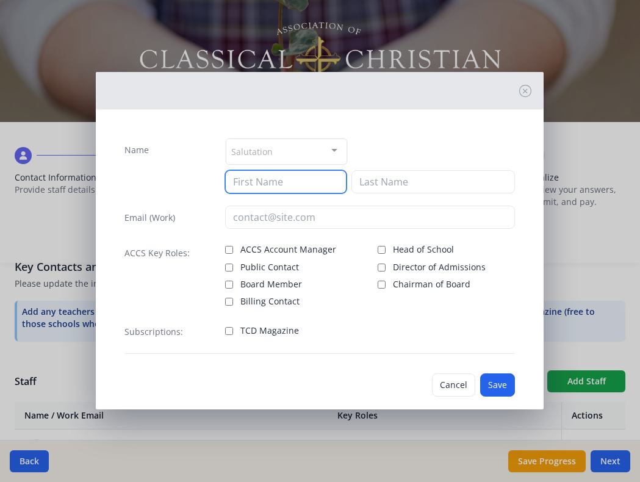
click at [318, 186] on input at bounding box center [285, 181] width 121 height 23
type input "a"
type input "[PERSON_NAME]"
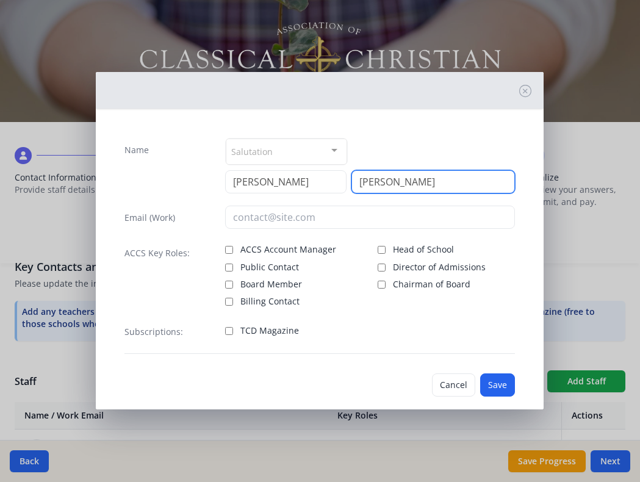
type input "[PERSON_NAME]"
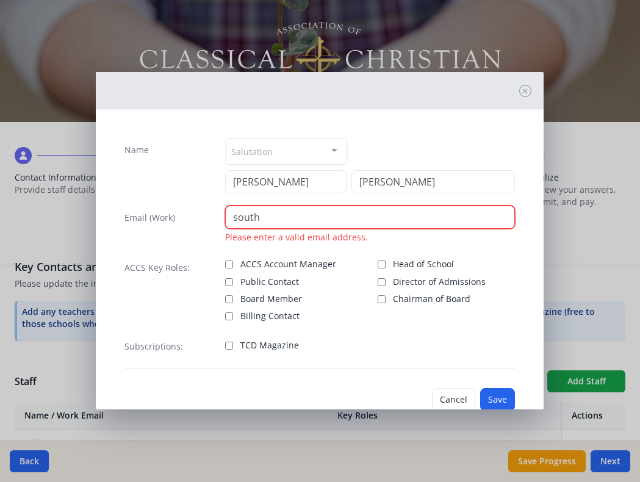
paste input "@[DOMAIN_NAME]"
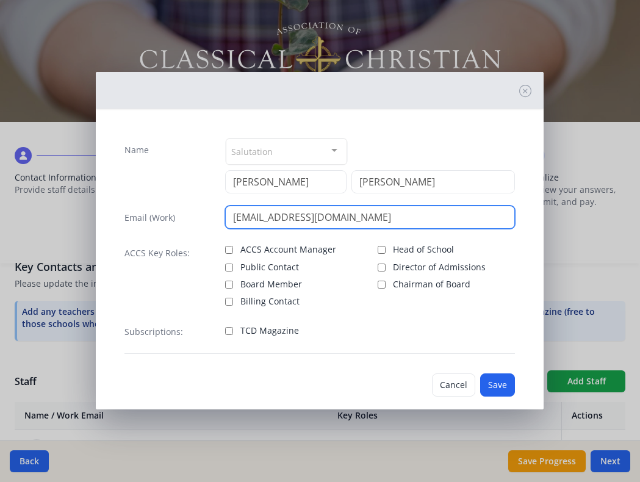
type input "[EMAIL_ADDRESS][DOMAIN_NAME]"
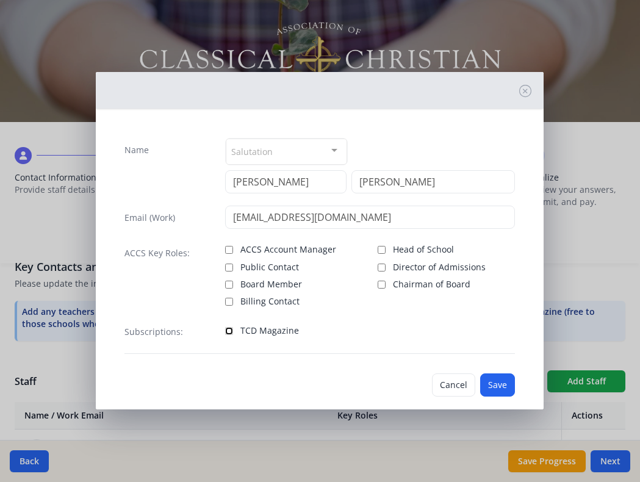
click at [229, 330] on input "TCD Magazine" at bounding box center [229, 331] width 8 height 8
checkbox input "true"
click at [497, 385] on button "Save" at bounding box center [497, 384] width 35 height 23
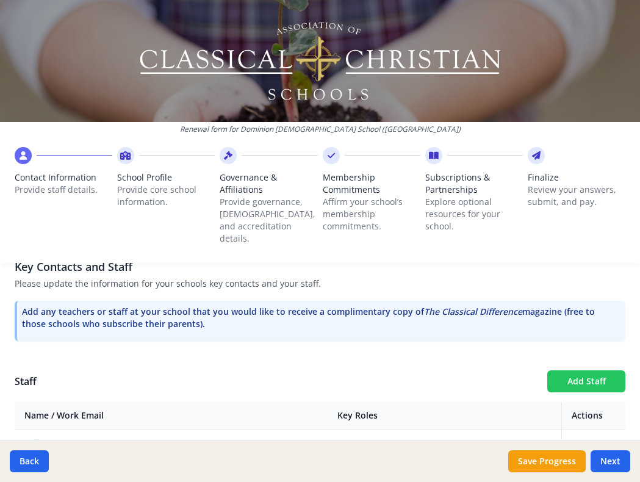
click at [562, 371] on button "Add Staff" at bounding box center [586, 381] width 78 height 22
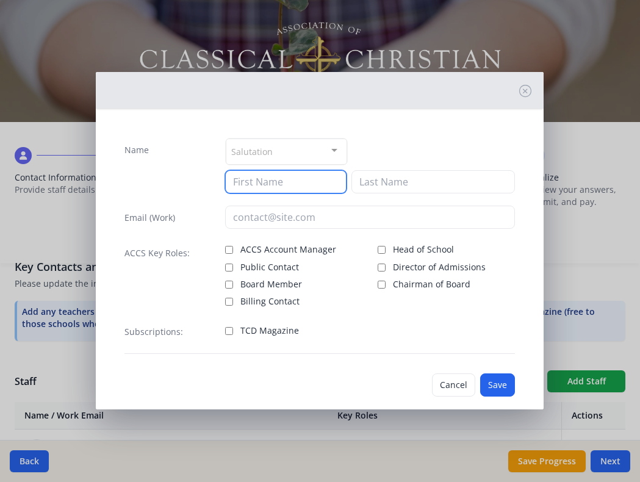
click at [255, 182] on input at bounding box center [285, 181] width 121 height 23
type input "[PERSON_NAME]"
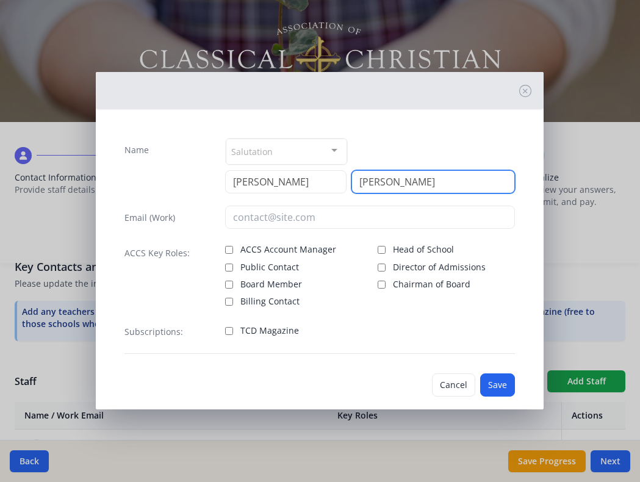
type input "[PERSON_NAME]"
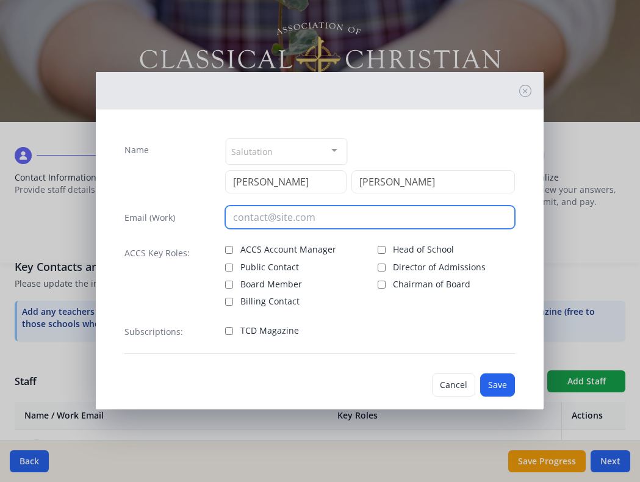
click at [306, 221] on input "email" at bounding box center [370, 217] width 290 height 23
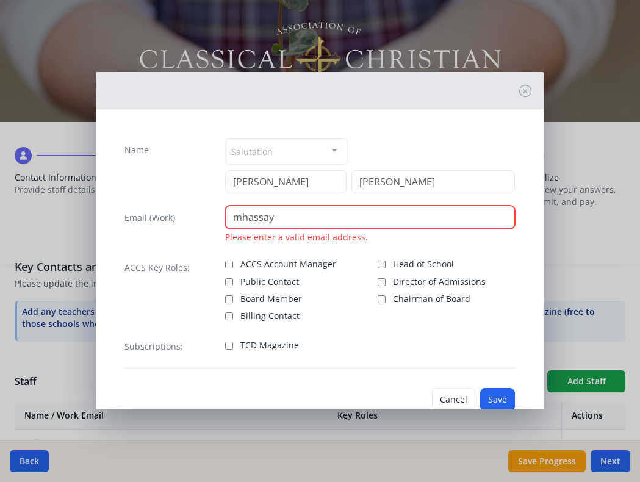
paste input "@[DOMAIN_NAME]"
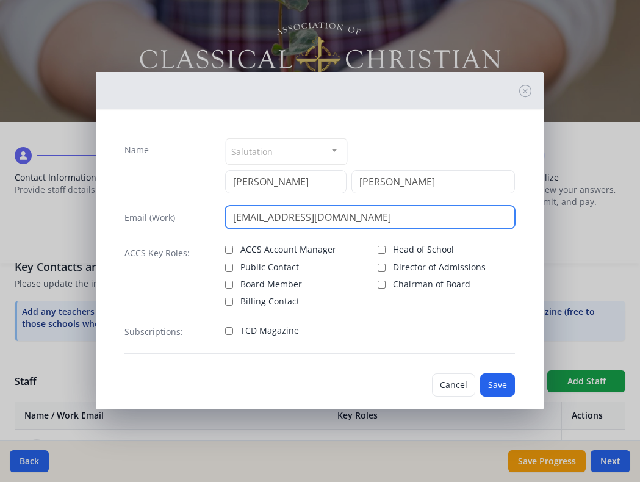
type input "[EMAIL_ADDRESS][DOMAIN_NAME]"
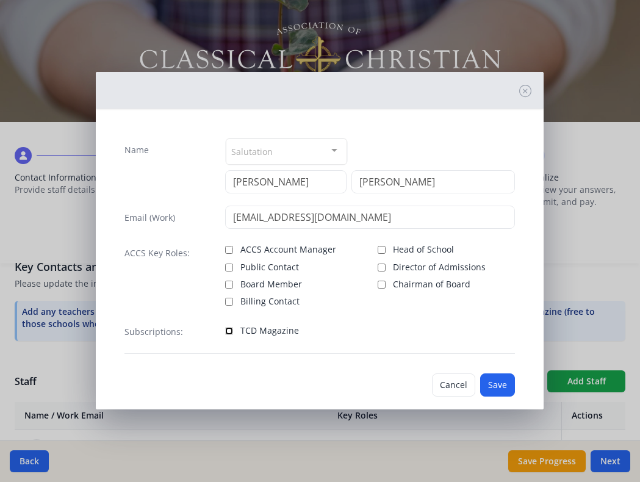
click at [229, 333] on input "TCD Magazine" at bounding box center [229, 331] width 8 height 8
checkbox input "true"
click at [497, 384] on button "Save" at bounding box center [497, 384] width 35 height 23
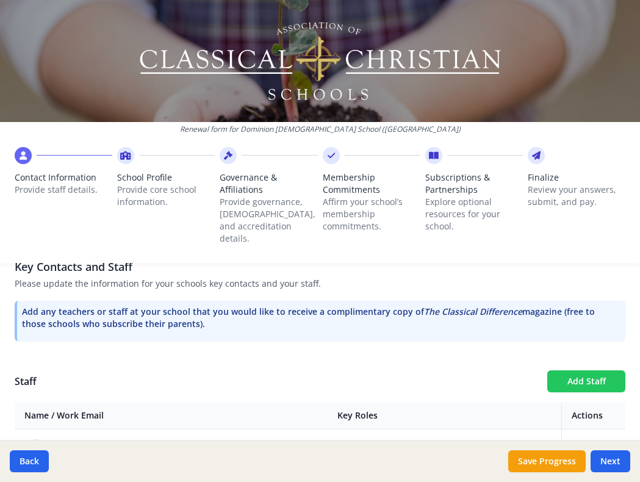
click at [587, 370] on button "Add Staff" at bounding box center [586, 381] width 78 height 22
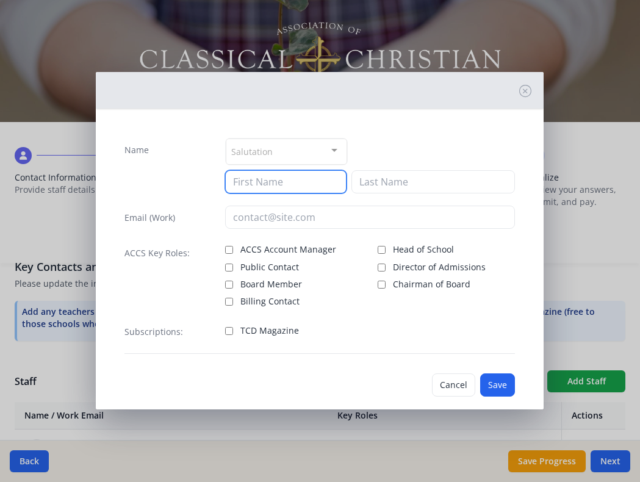
click at [281, 177] on input at bounding box center [285, 181] width 121 height 23
type input "[PERSON_NAME]"
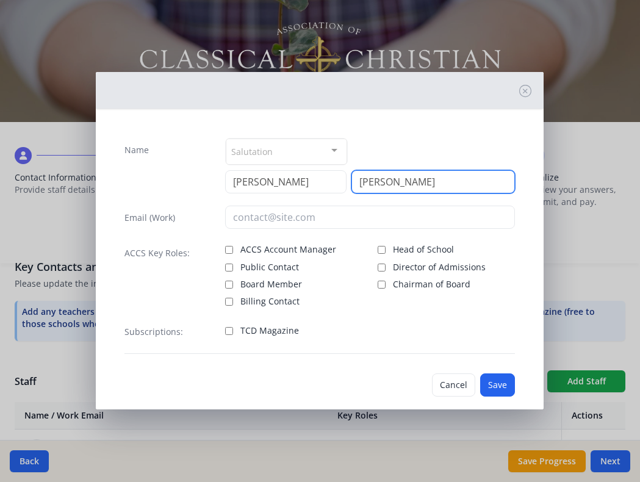
type input "[PERSON_NAME]"
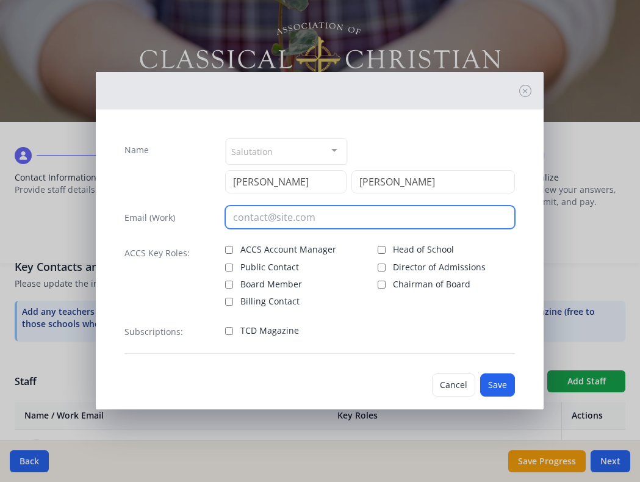
click at [268, 214] on input "email" at bounding box center [370, 217] width 290 height 23
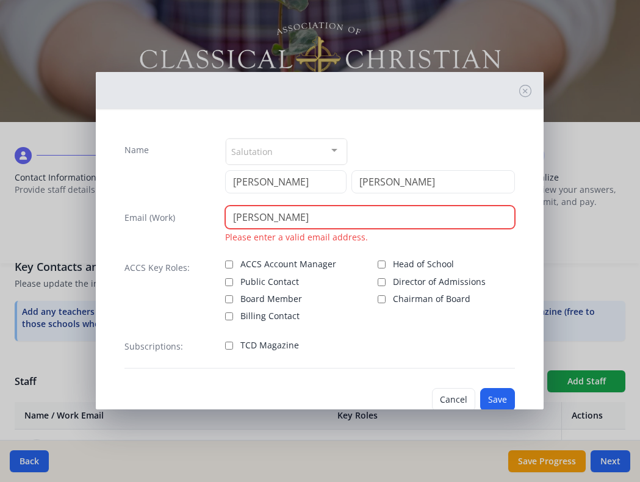
paste input "@[DOMAIN_NAME]"
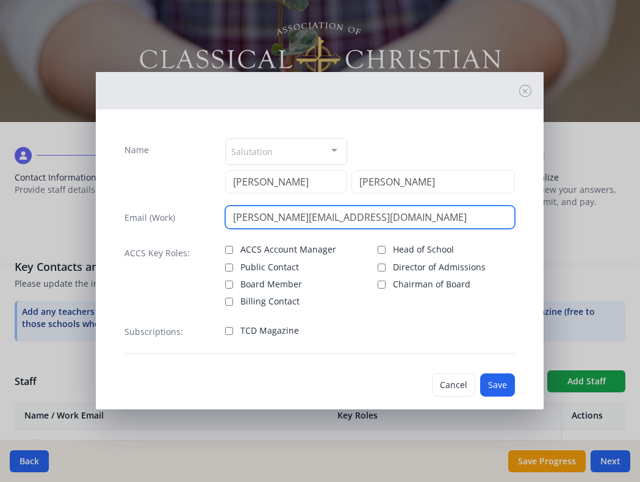
type input "[PERSON_NAME][EMAIL_ADDRESS][DOMAIN_NAME]"
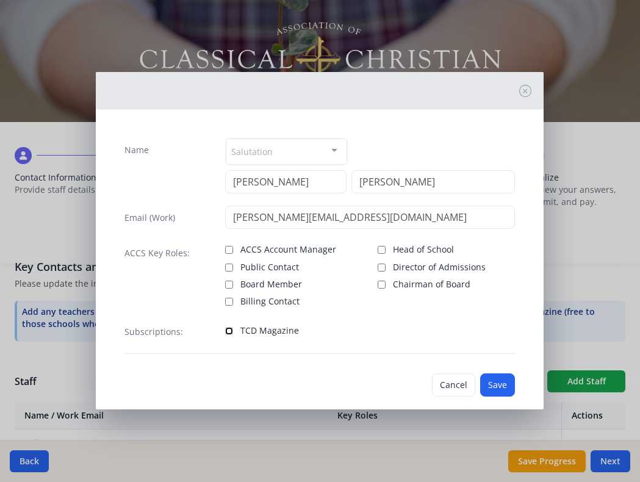
click at [229, 334] on input "TCD Magazine" at bounding box center [229, 331] width 8 height 8
checkbox input "true"
click at [498, 382] on button "Save" at bounding box center [497, 384] width 35 height 23
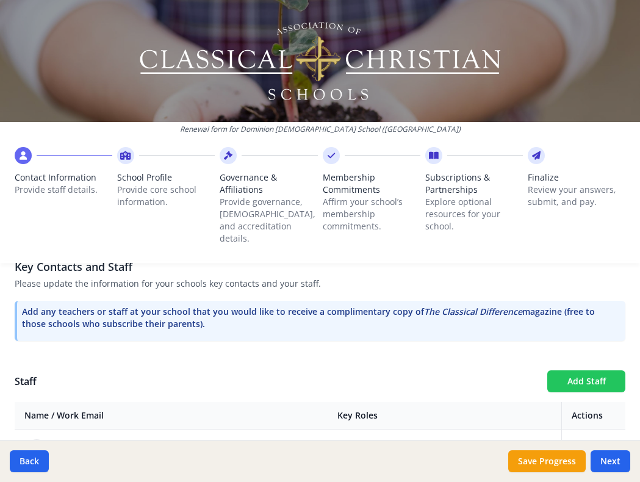
click at [587, 375] on button "Add Staff" at bounding box center [586, 381] width 78 height 22
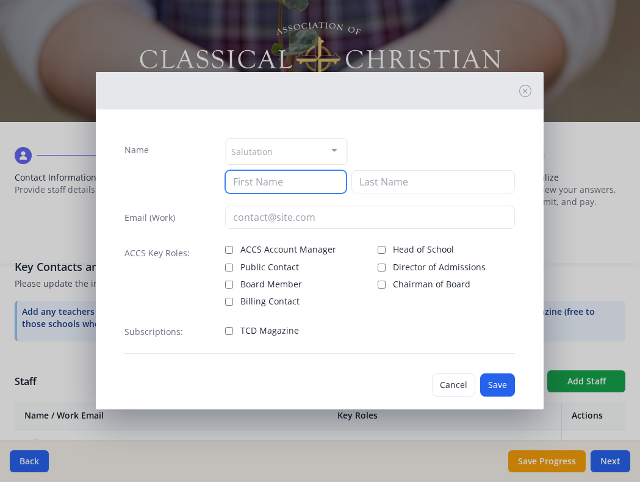
click at [285, 179] on input at bounding box center [285, 181] width 121 height 23
type input "[PERSON_NAME]"
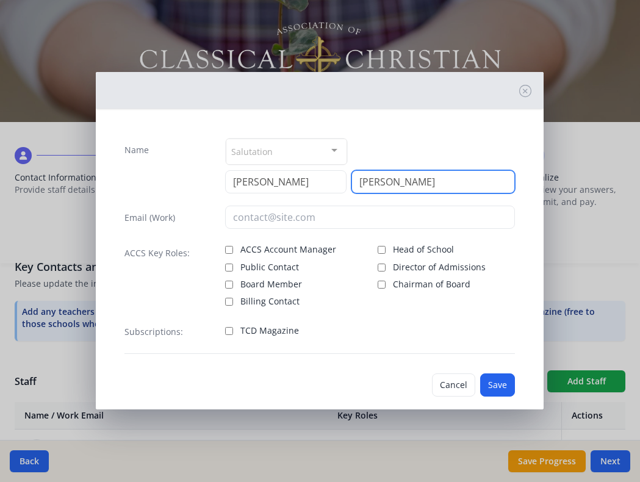
type input "[PERSON_NAME]"
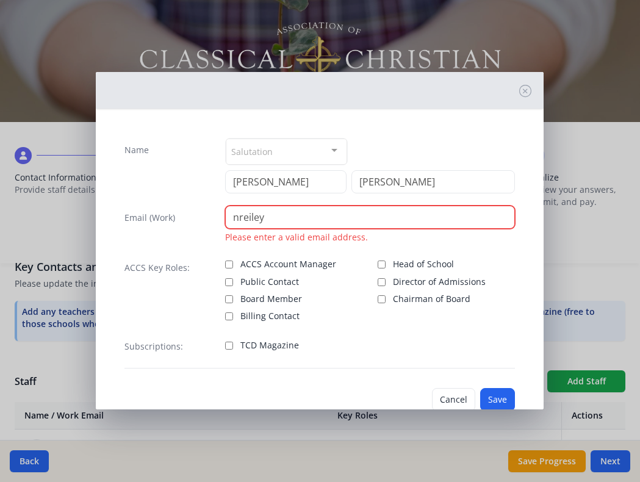
paste input "@[DOMAIN_NAME]"
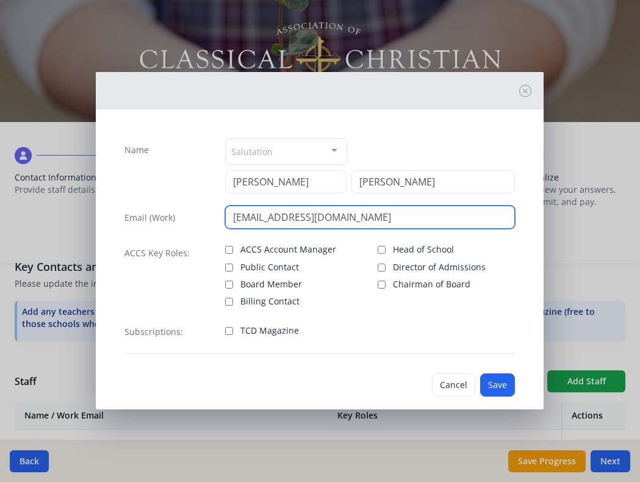
type input "[EMAIL_ADDRESS][DOMAIN_NAME]"
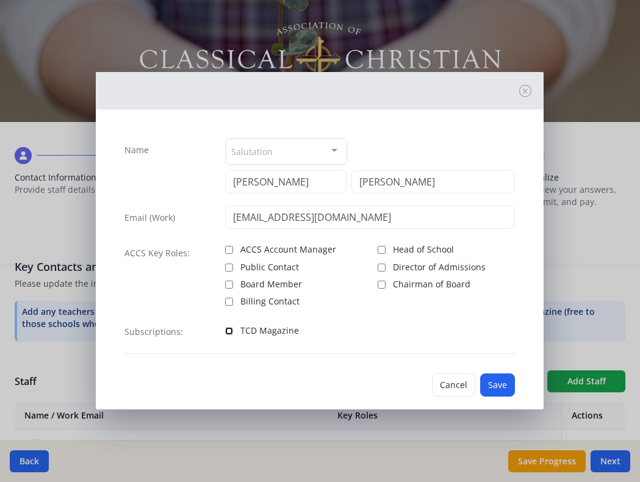
click at [229, 331] on input "TCD Magazine" at bounding box center [229, 331] width 8 height 8
checkbox input "true"
click at [497, 380] on button "Save" at bounding box center [497, 384] width 35 height 23
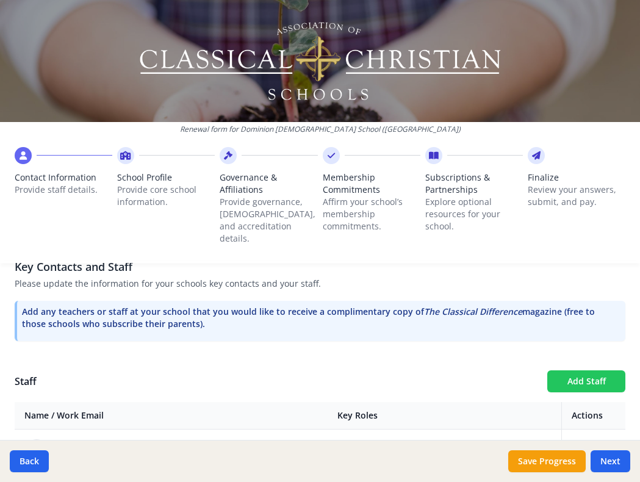
click at [583, 370] on button "Add Staff" at bounding box center [586, 381] width 78 height 22
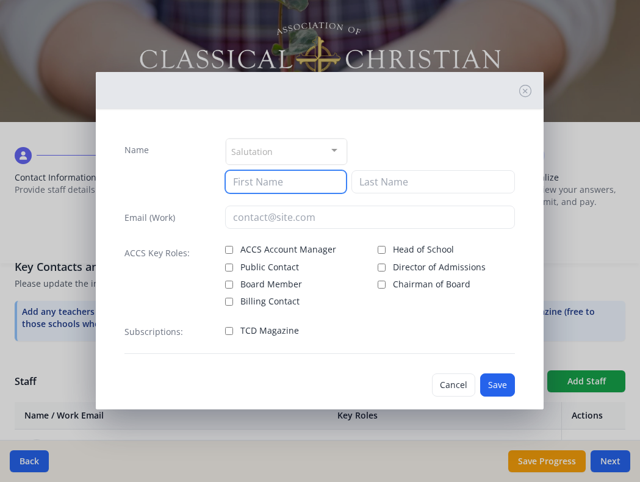
click at [305, 187] on input at bounding box center [285, 181] width 121 height 23
type input "[PERSON_NAME]"
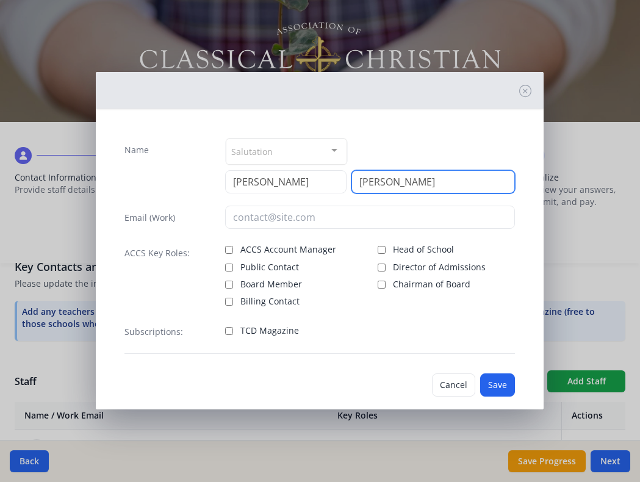
type input "[PERSON_NAME]"
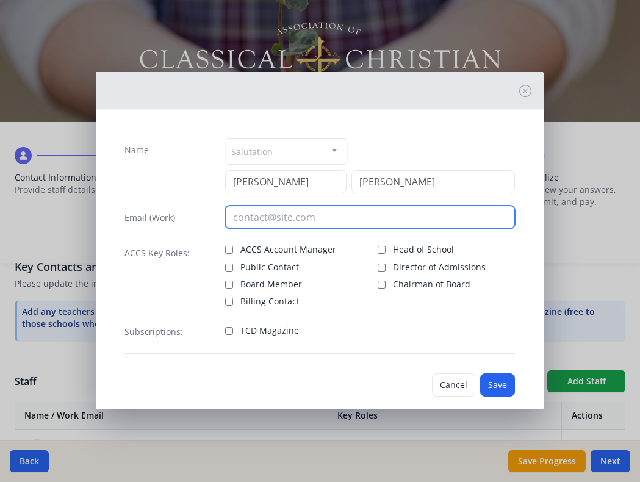
click at [254, 217] on input "email" at bounding box center [370, 217] width 290 height 23
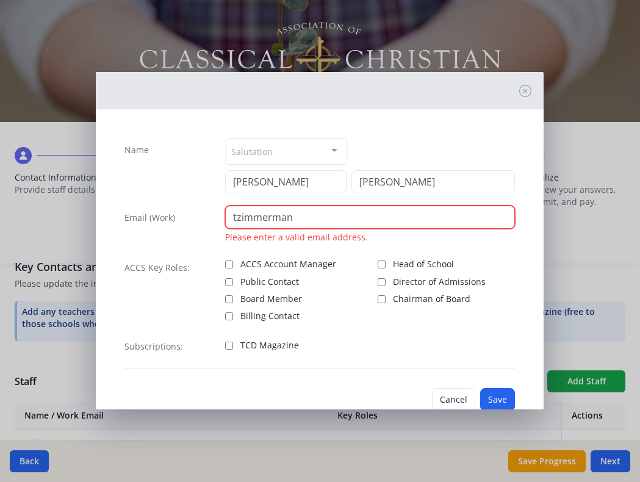
paste input "@[DOMAIN_NAME]"
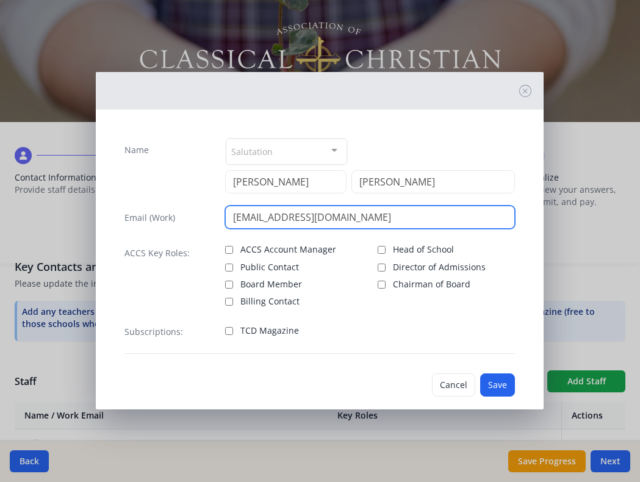
type input "[EMAIL_ADDRESS][DOMAIN_NAME]"
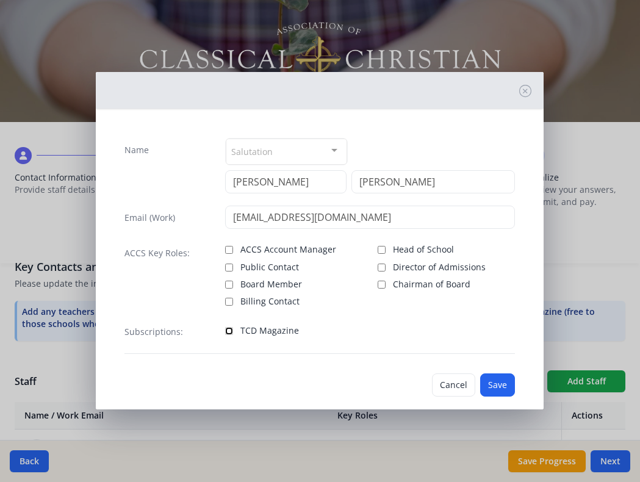
click at [227, 331] on input "TCD Magazine" at bounding box center [229, 331] width 8 height 8
checkbox input "true"
click at [491, 385] on button "Save" at bounding box center [497, 384] width 35 height 23
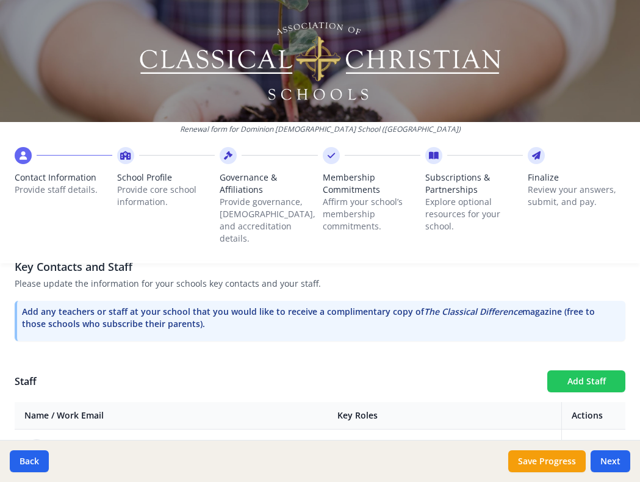
click at [570, 376] on button "Add Staff" at bounding box center [586, 381] width 78 height 22
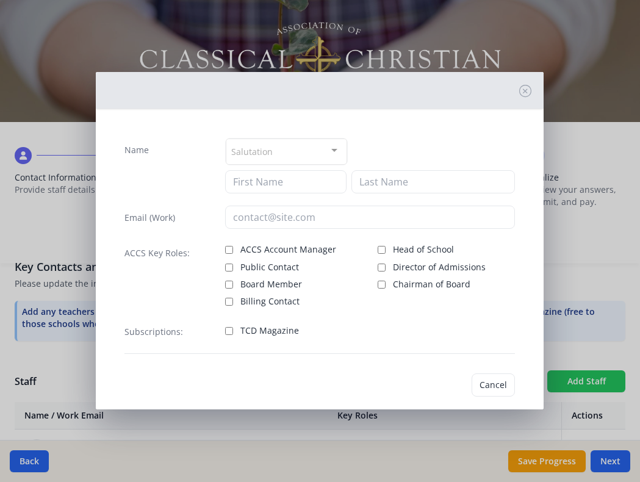
checkbox input "false"
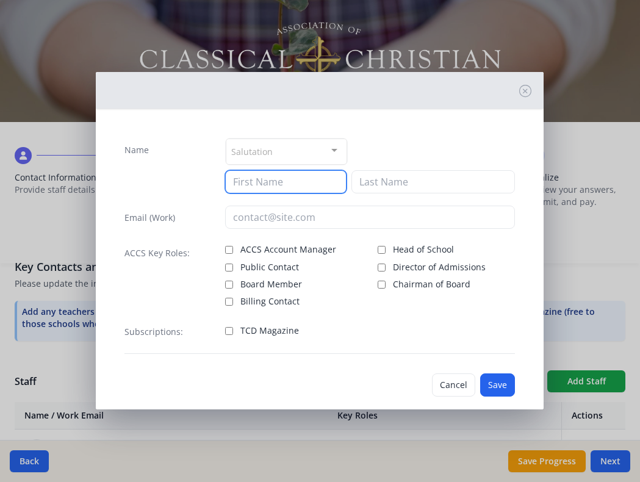
click at [252, 184] on input at bounding box center [285, 181] width 121 height 23
type input "[PERSON_NAME]"
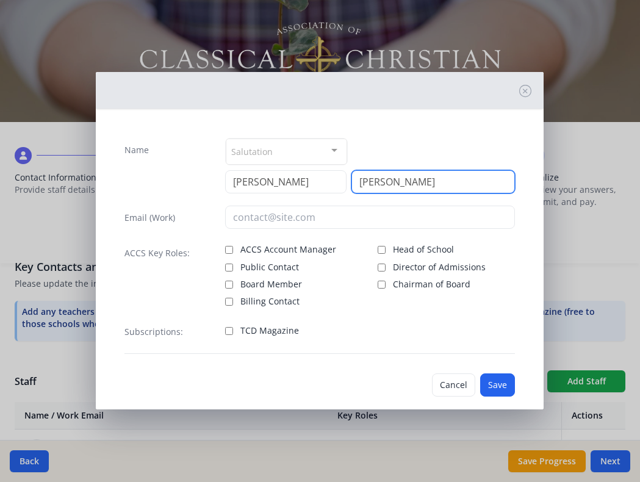
type input "[PERSON_NAME]"
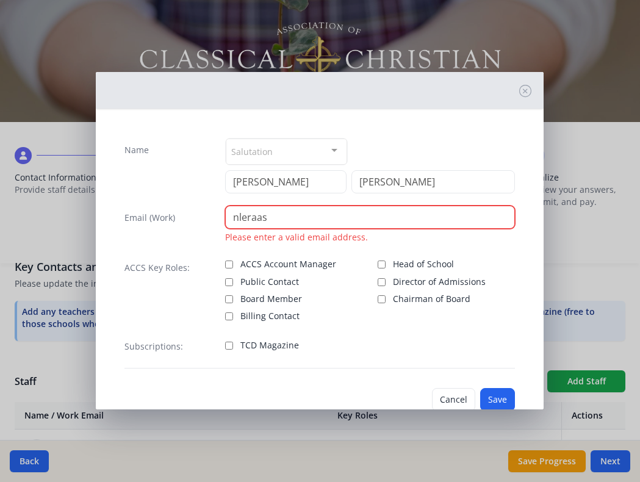
paste input "@[DOMAIN_NAME]"
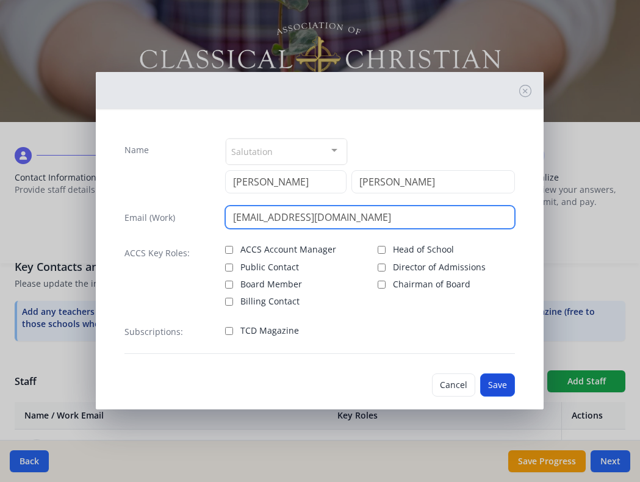
type input "[EMAIL_ADDRESS][DOMAIN_NAME]"
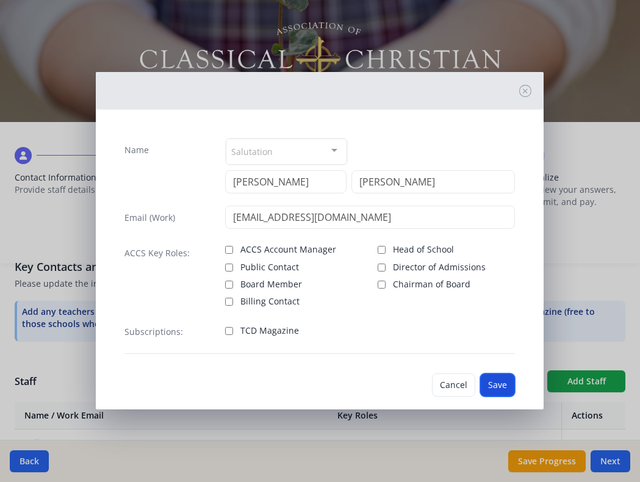
click at [500, 384] on button "Save" at bounding box center [497, 384] width 35 height 23
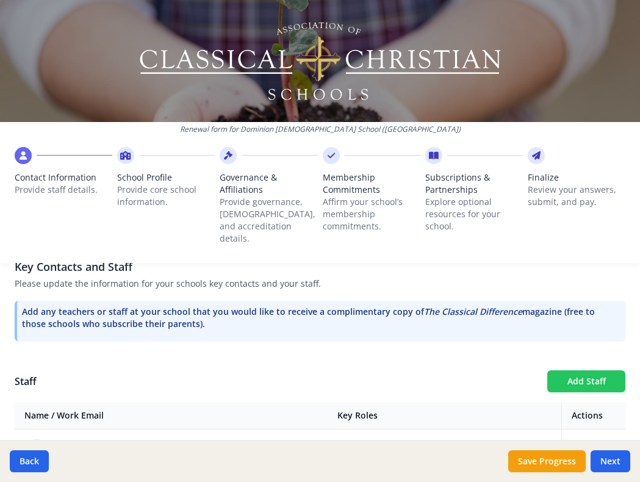
click at [565, 372] on button "Add Staff" at bounding box center [586, 381] width 78 height 22
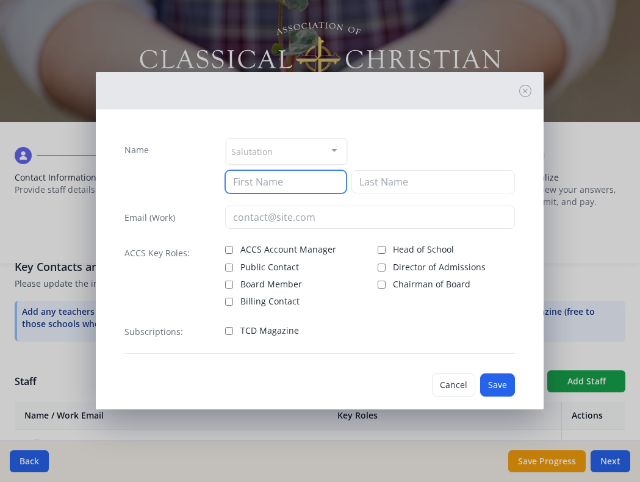
click at [288, 185] on input at bounding box center [285, 181] width 121 height 23
type input "[PERSON_NAME]"
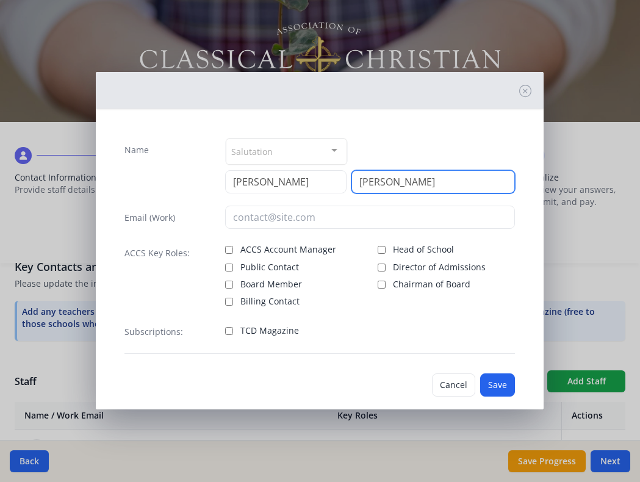
type input "[PERSON_NAME]"
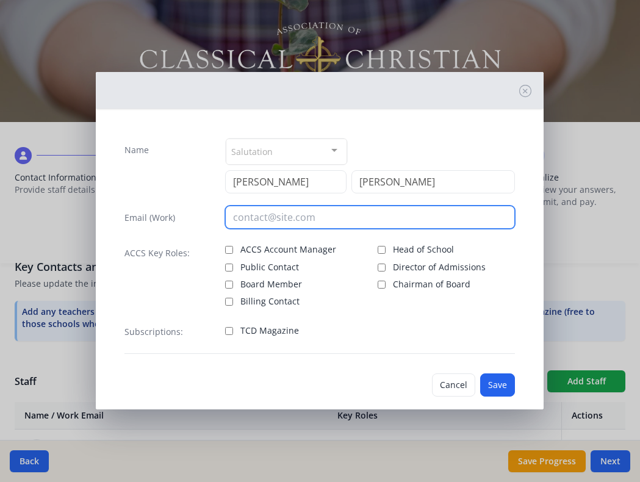
click at [239, 212] on input "email" at bounding box center [370, 217] width 290 height 23
type input "[EMAIL_ADDRESS][DOMAIN_NAME]"
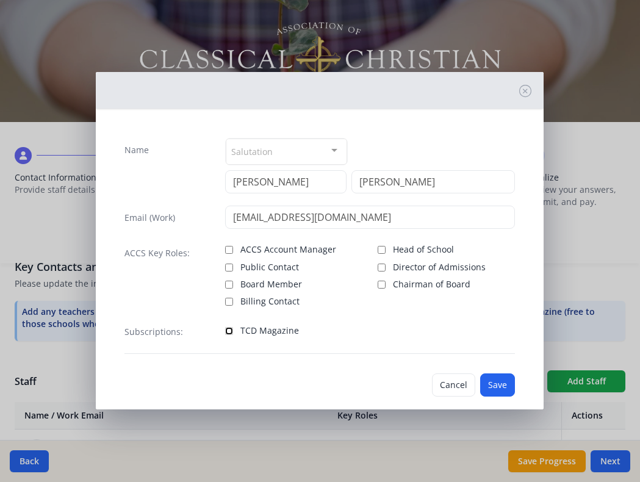
click at [229, 330] on input "TCD Magazine" at bounding box center [229, 331] width 8 height 8
checkbox input "true"
click at [499, 380] on button "Save" at bounding box center [497, 384] width 35 height 23
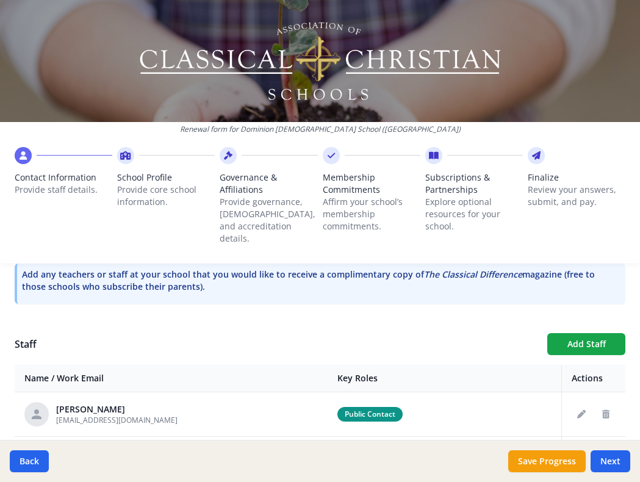
scroll to position [397, 0]
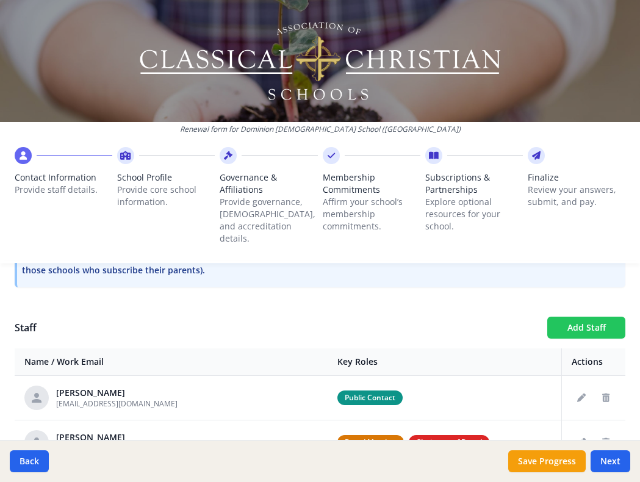
click at [564, 317] on button "Add Staff" at bounding box center [586, 328] width 78 height 22
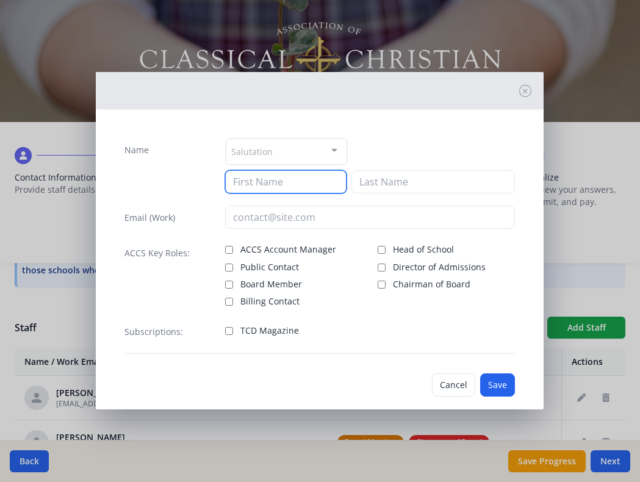
click at [256, 184] on input at bounding box center [285, 181] width 121 height 23
type input "[PERSON_NAME]"
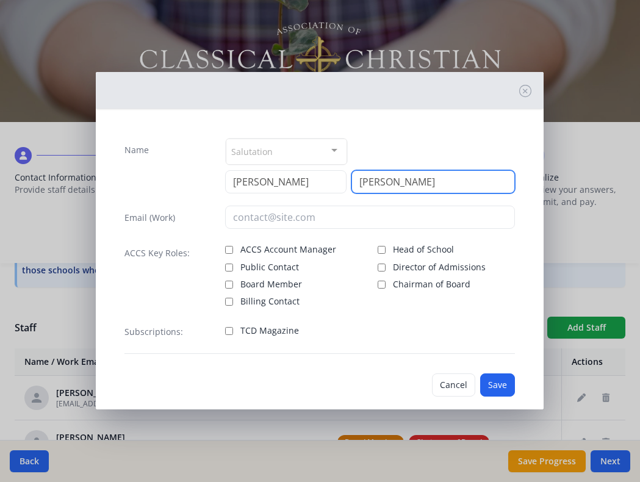
type input "[PERSON_NAME]"
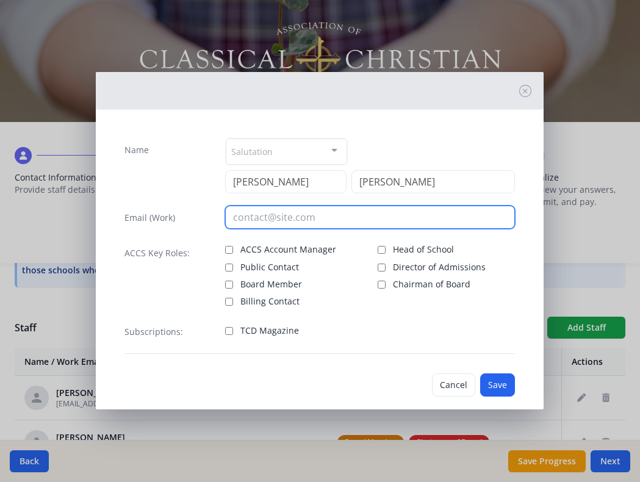
click at [239, 219] on input "email" at bounding box center [370, 217] width 290 height 23
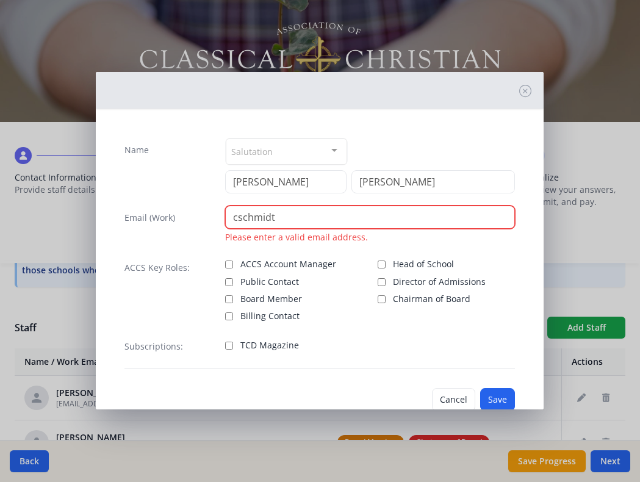
paste input "@[DOMAIN_NAME]"
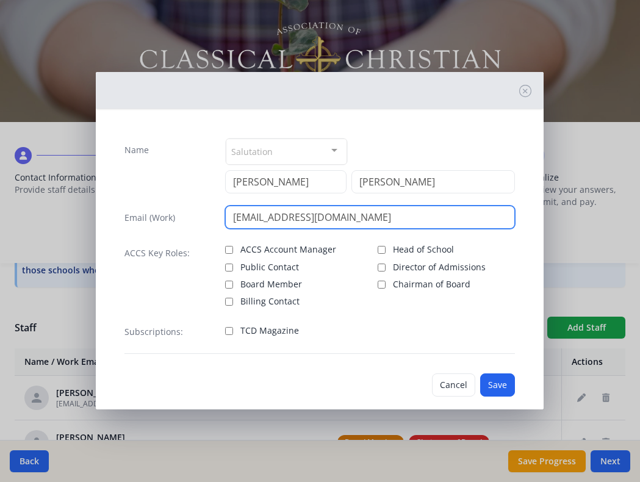
type input "[EMAIL_ADDRESS][DOMAIN_NAME]"
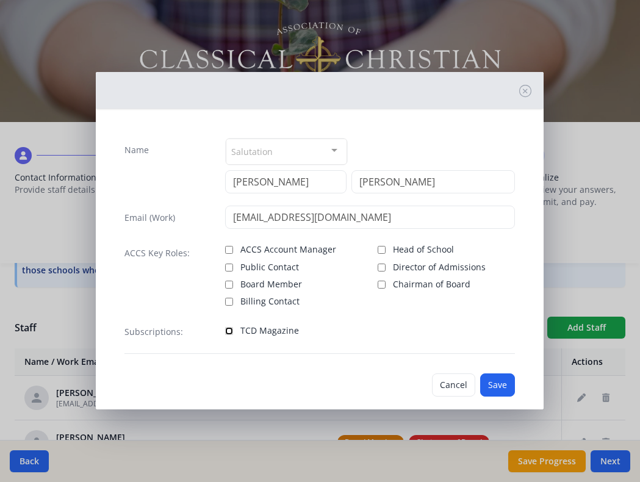
click at [228, 332] on input "TCD Magazine" at bounding box center [229, 331] width 8 height 8
checkbox input "true"
click at [495, 385] on button "Save" at bounding box center [497, 384] width 35 height 23
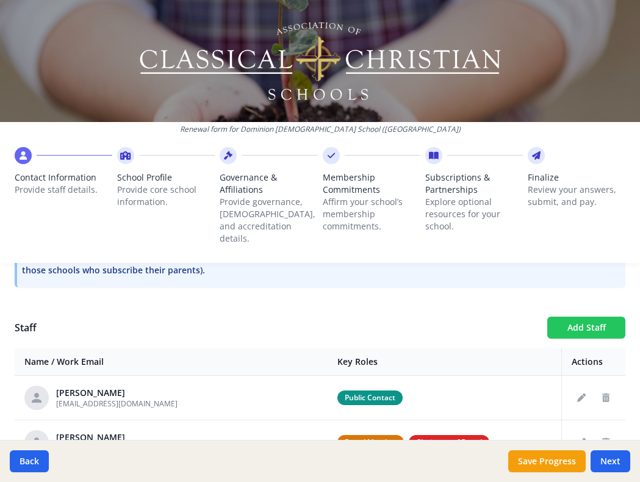
click at [577, 317] on button "Add Staff" at bounding box center [586, 328] width 78 height 22
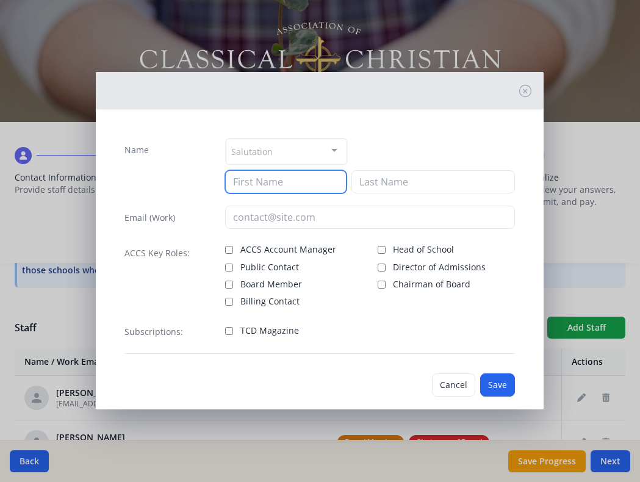
click at [291, 177] on input at bounding box center [285, 181] width 121 height 23
type input "[PERSON_NAME]"
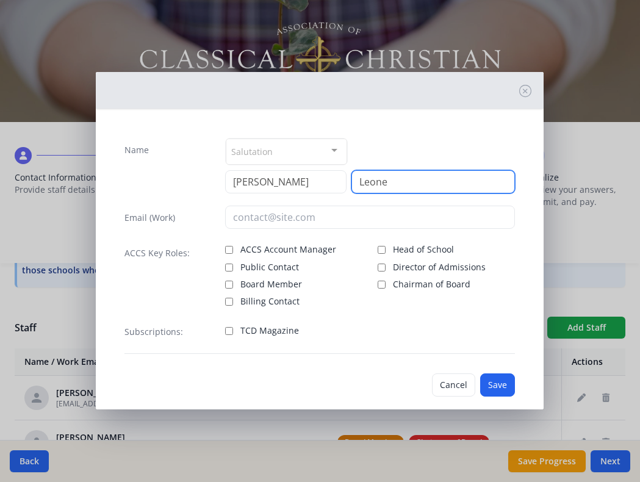
type input "Leone"
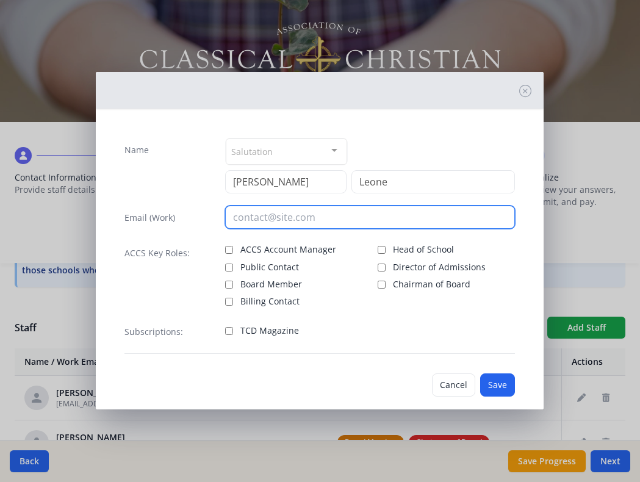
click at [259, 214] on input "email" at bounding box center [370, 217] width 290 height 23
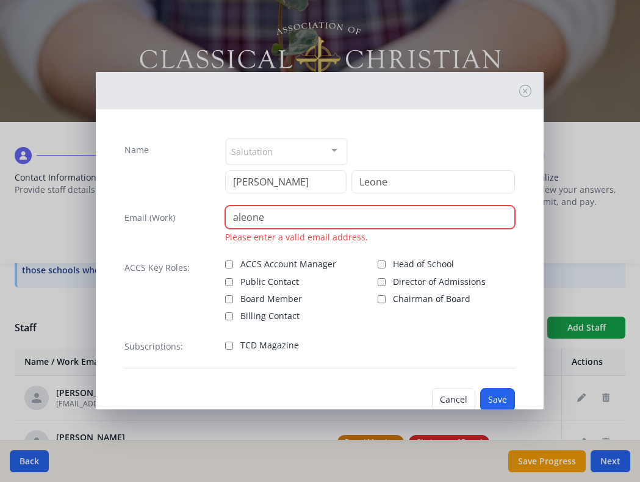
paste input "@[DOMAIN_NAME]"
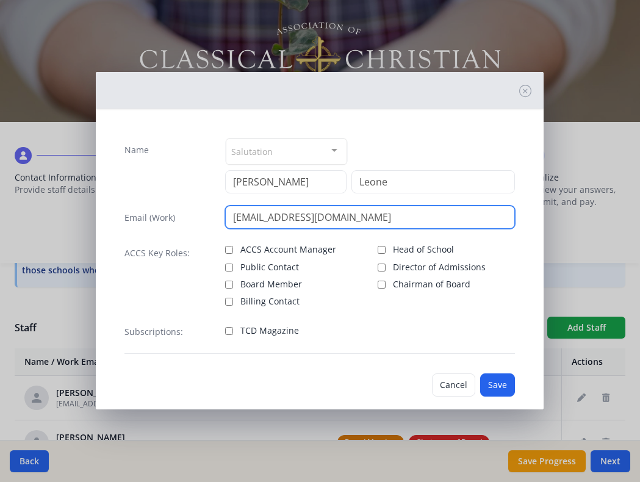
type input "[EMAIL_ADDRESS][DOMAIN_NAME]"
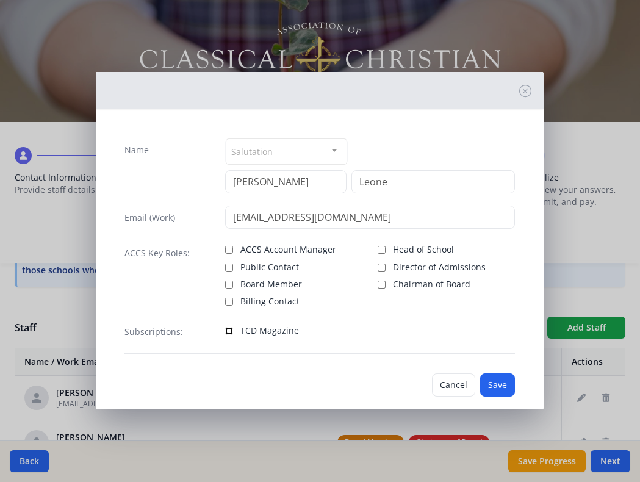
click at [228, 330] on input "TCD Magazine" at bounding box center [229, 331] width 8 height 8
checkbox input "true"
click at [494, 384] on button "Save" at bounding box center [497, 384] width 35 height 23
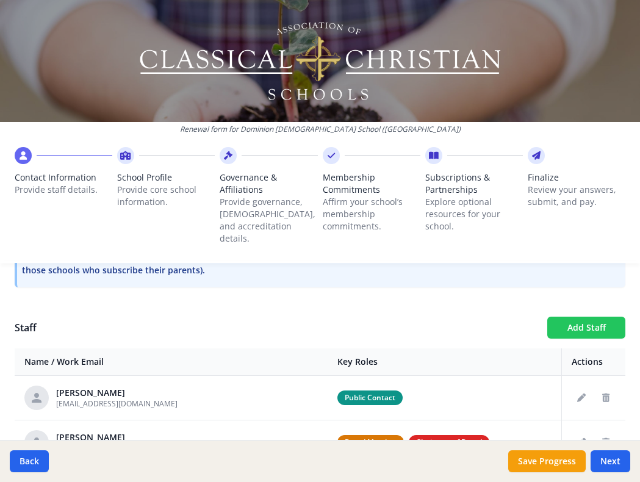
click at [578, 319] on button "Add Staff" at bounding box center [586, 328] width 78 height 22
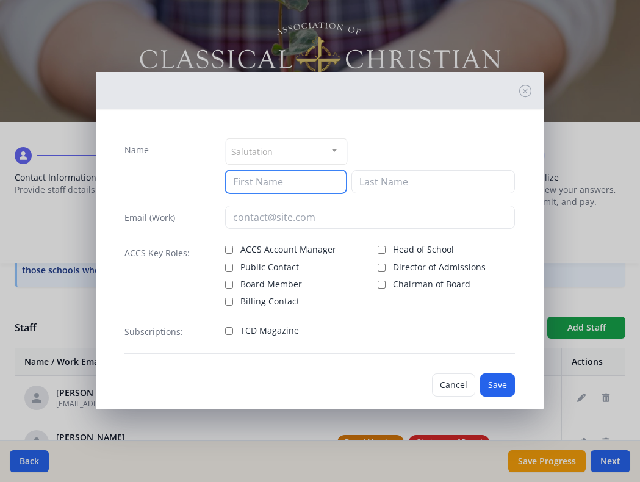
click at [339, 185] on input at bounding box center [285, 181] width 121 height 23
type input "[PERSON_NAME]"
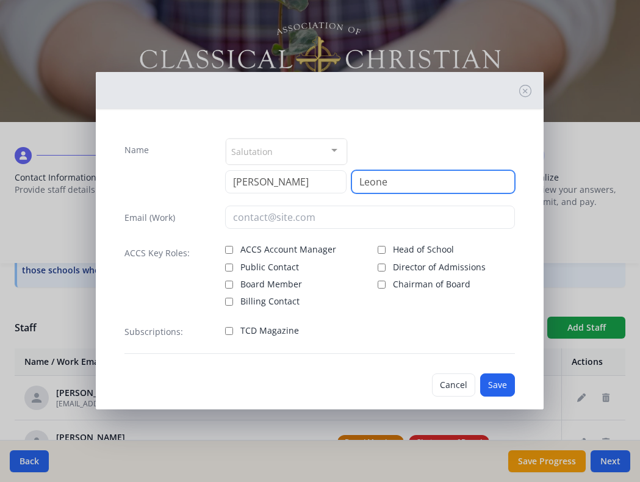
type input "Leone"
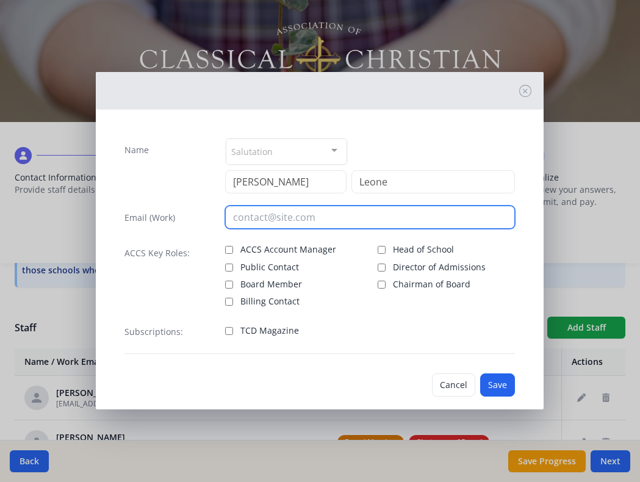
click at [275, 221] on input "email" at bounding box center [370, 217] width 290 height 23
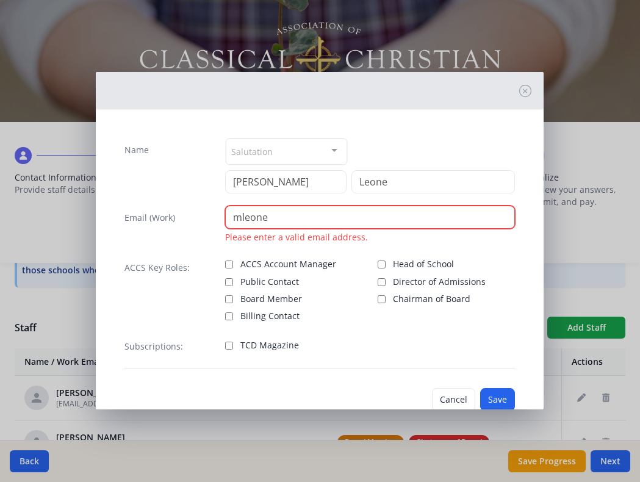
paste input "@[DOMAIN_NAME]"
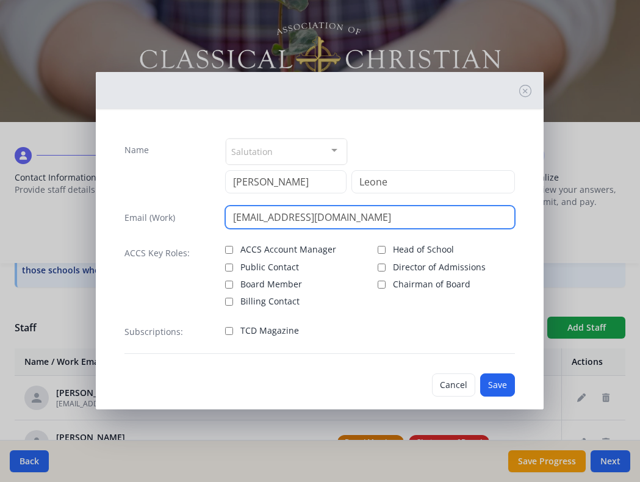
type input "[EMAIL_ADDRESS][DOMAIN_NAME]"
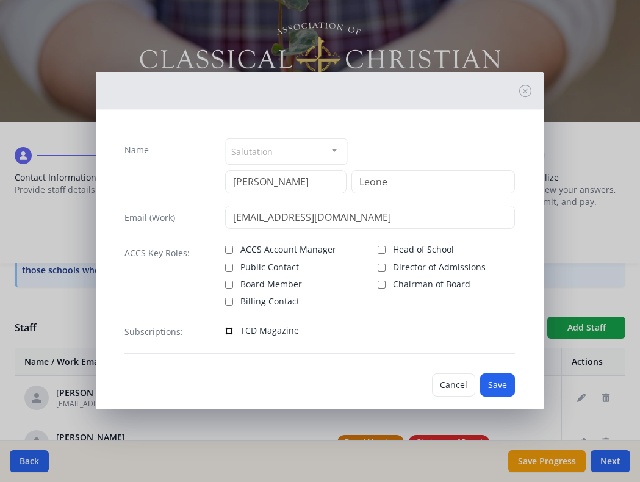
click at [228, 333] on input "TCD Magazine" at bounding box center [229, 331] width 8 height 8
checkbox input "true"
click at [496, 383] on button "Save" at bounding box center [497, 384] width 35 height 23
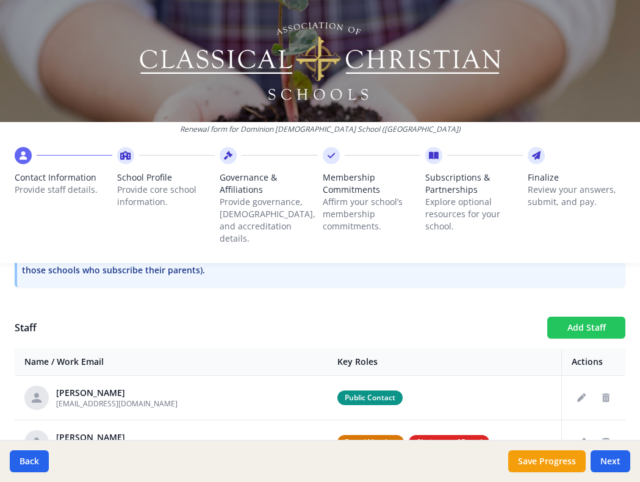
click at [561, 318] on button "Add Staff" at bounding box center [586, 328] width 78 height 22
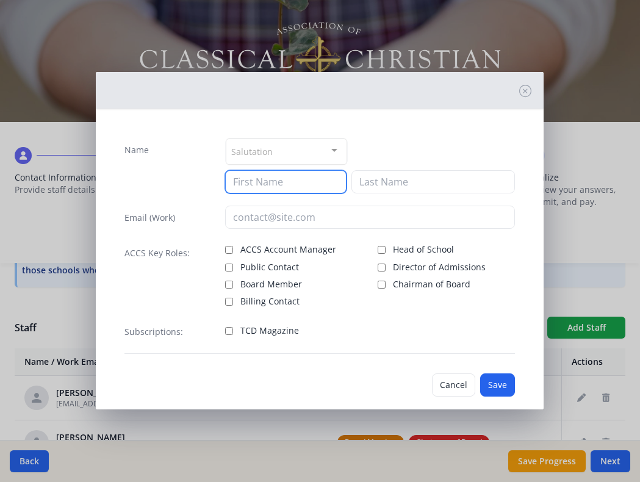
click at [300, 179] on input at bounding box center [285, 181] width 121 height 23
type input "[PERSON_NAME]"
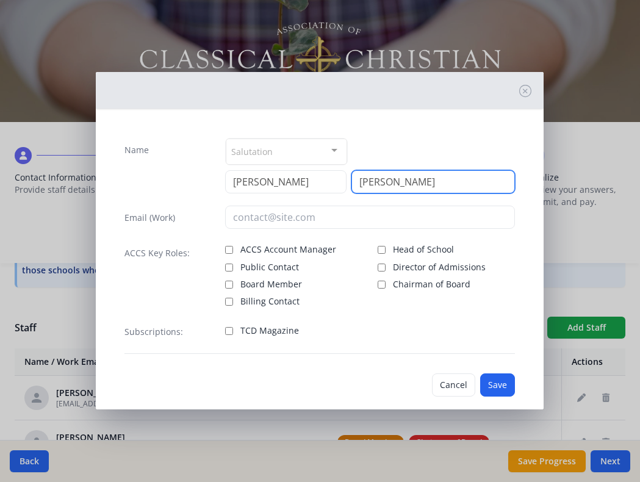
type input "[PERSON_NAME]"
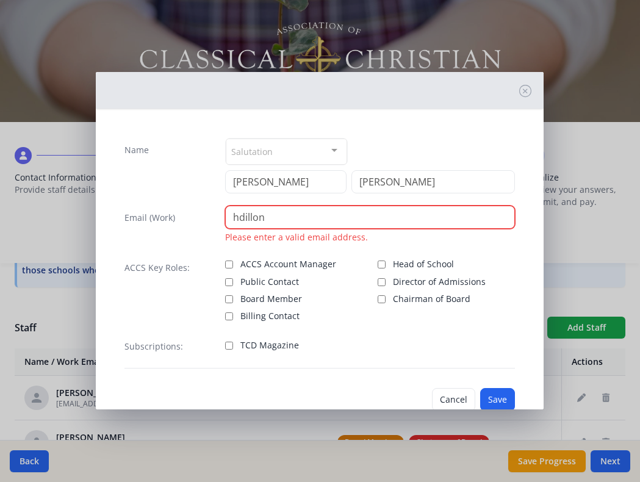
paste input "@[DOMAIN_NAME]"
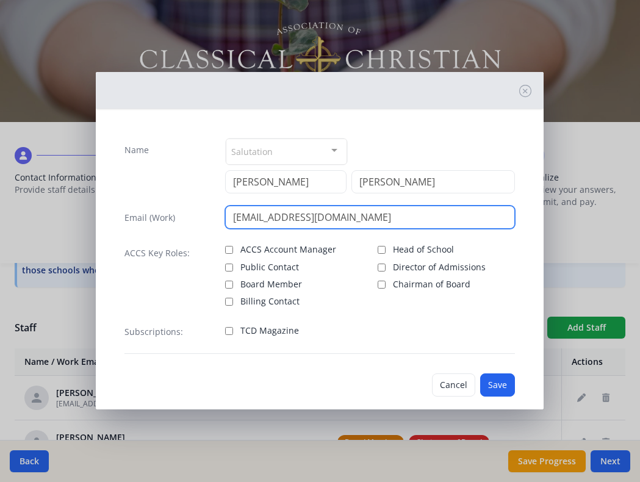
type input "[EMAIL_ADDRESS][DOMAIN_NAME]"
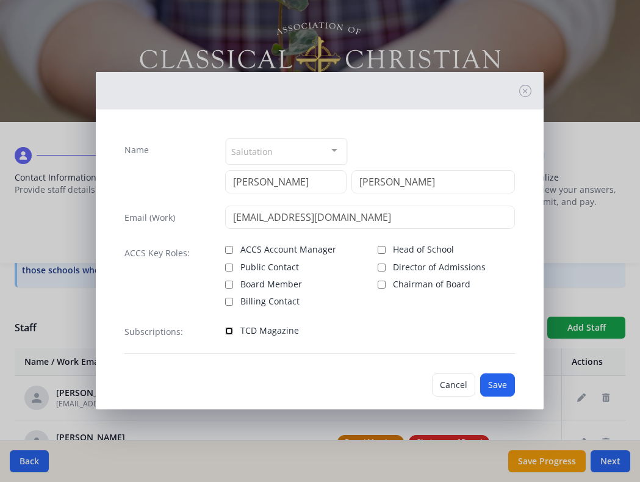
click at [229, 328] on input "TCD Magazine" at bounding box center [229, 331] width 8 height 8
checkbox input "true"
click at [489, 380] on button "Save" at bounding box center [497, 384] width 35 height 23
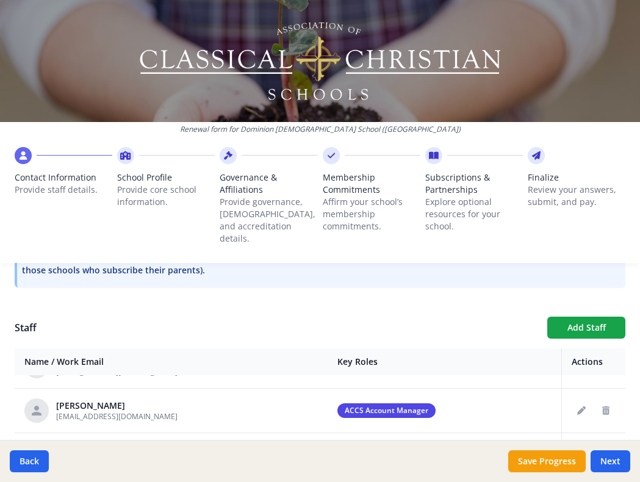
scroll to position [60, 0]
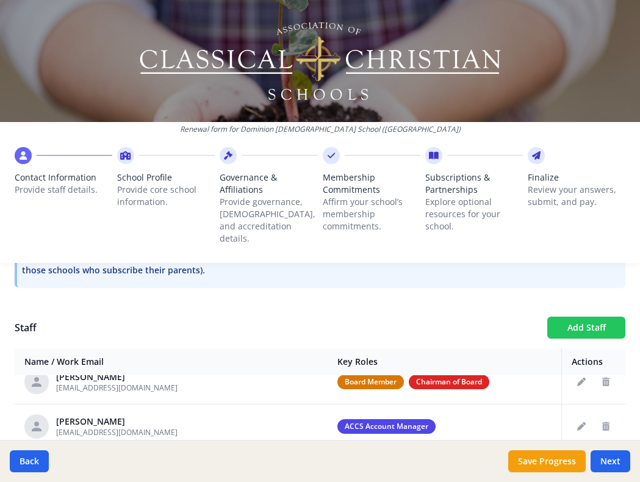
click at [580, 317] on button "Add Staff" at bounding box center [586, 328] width 78 height 22
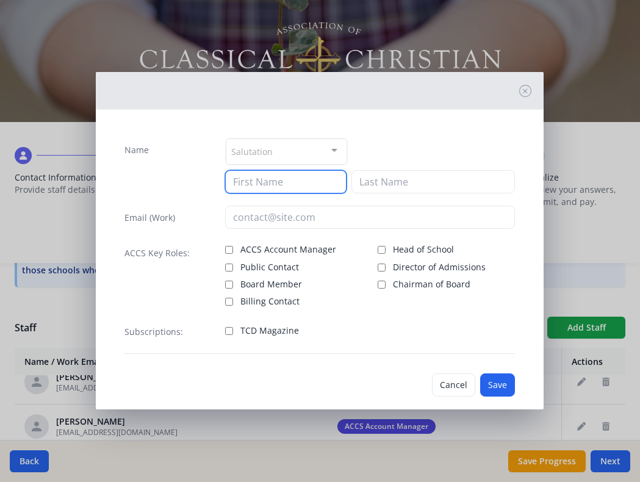
click at [265, 183] on input at bounding box center [285, 181] width 121 height 23
type input "[PERSON_NAME]"
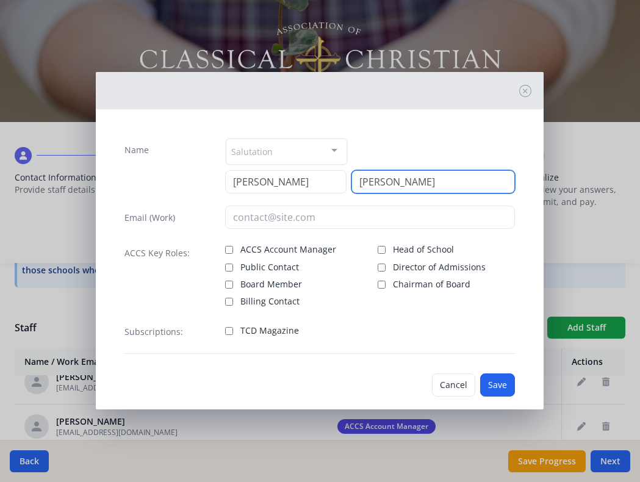
type input "[PERSON_NAME]"
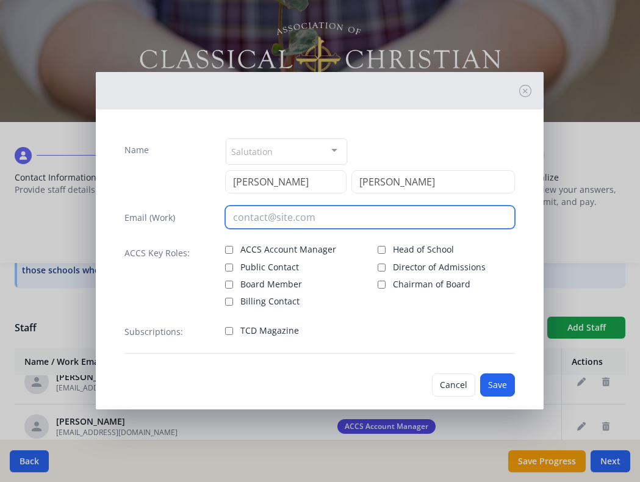
click at [249, 216] on input "email" at bounding box center [370, 217] width 290 height 23
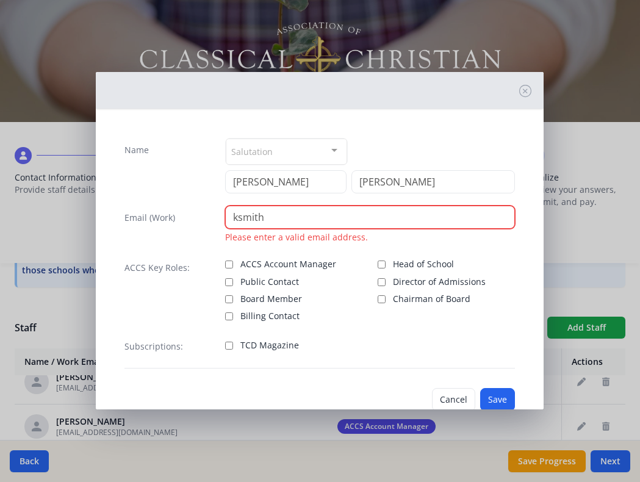
paste input "@[DOMAIN_NAME]"
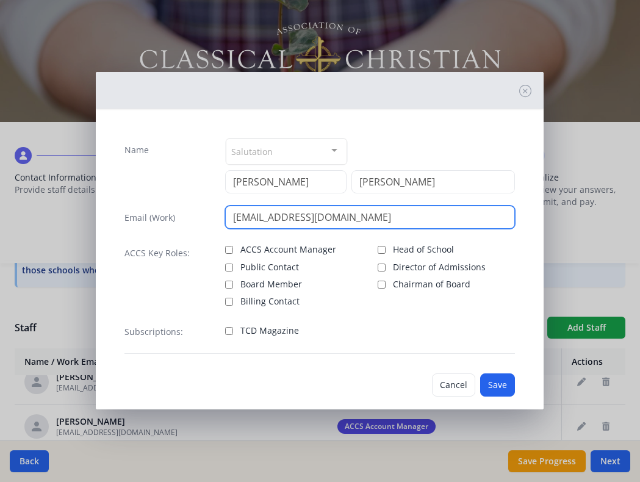
type input "[EMAIL_ADDRESS][DOMAIN_NAME]"
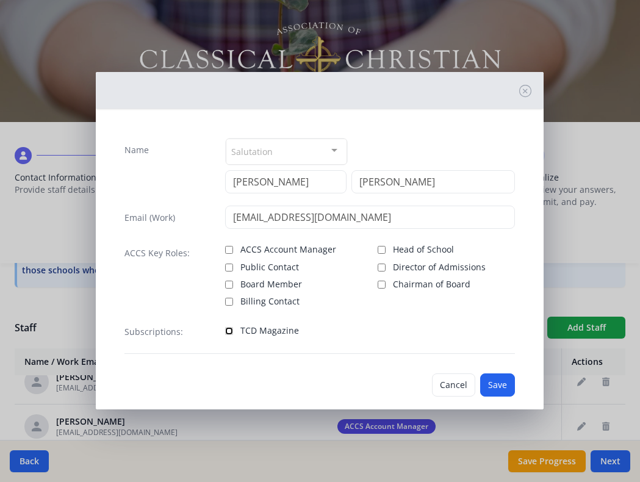
click at [232, 332] on input "TCD Magazine" at bounding box center [229, 331] width 8 height 8
checkbox input "true"
click at [489, 380] on button "Save" at bounding box center [497, 384] width 35 height 23
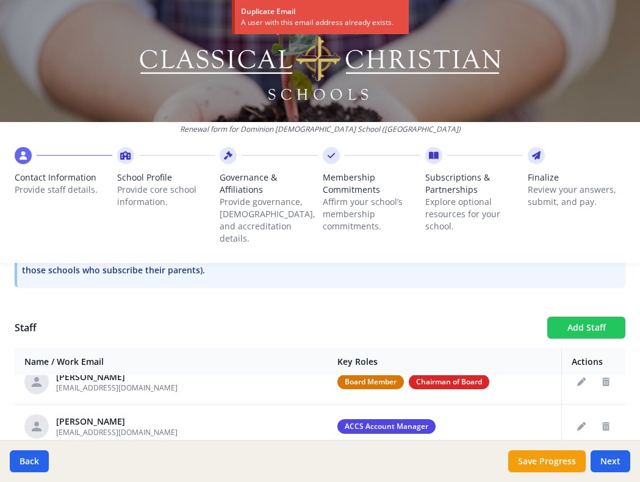
click at [577, 317] on button "Add Staff" at bounding box center [586, 328] width 78 height 22
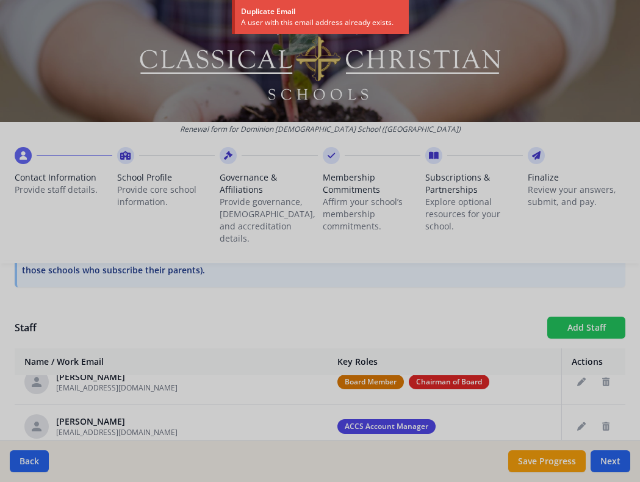
checkbox input "false"
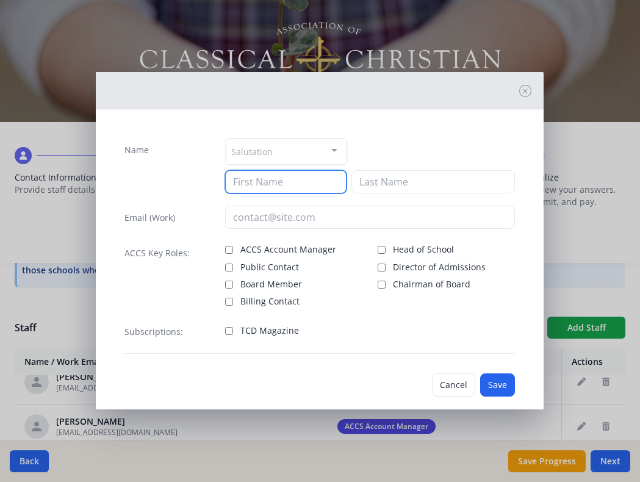
click at [245, 186] on input at bounding box center [285, 181] width 121 height 23
type input "[PERSON_NAME]"
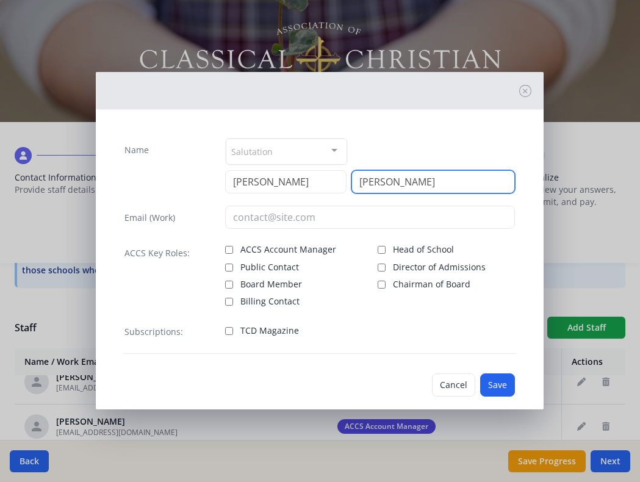
type input "[PERSON_NAME]"
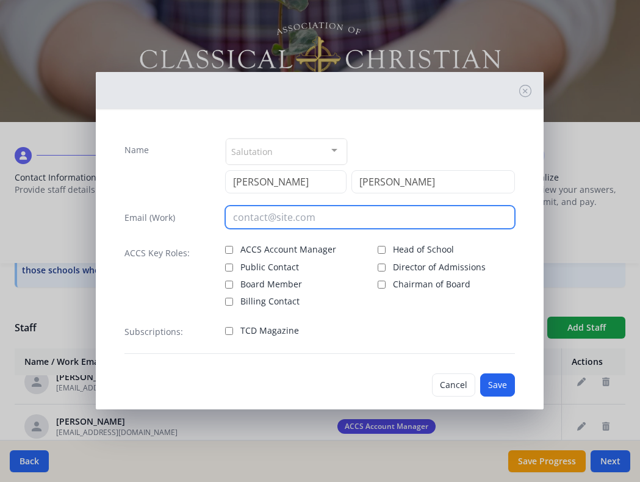
click at [239, 218] on input "email" at bounding box center [370, 217] width 290 height 23
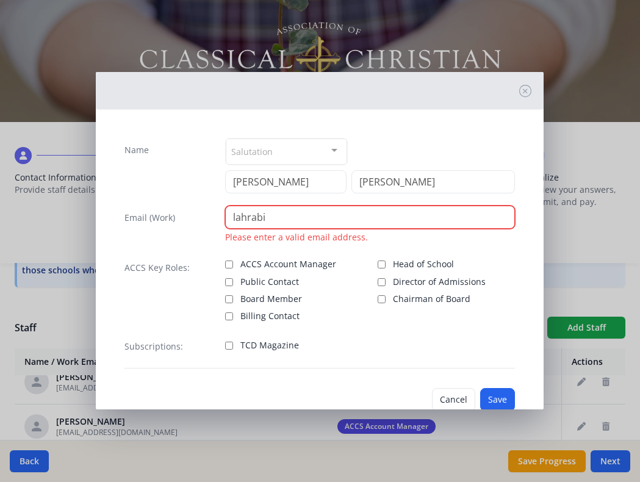
paste input "@[DOMAIN_NAME]"
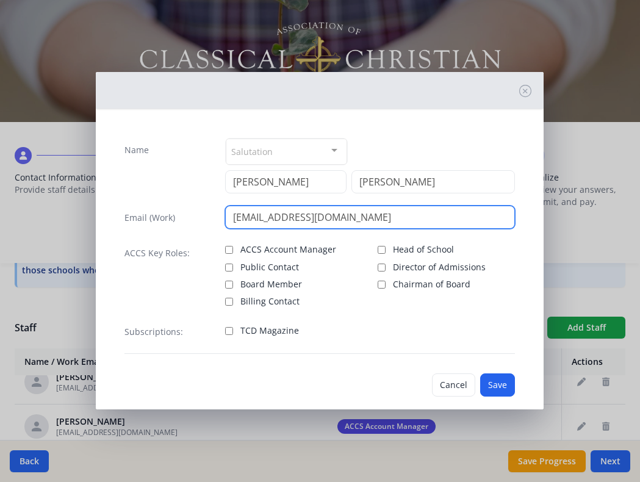
type input "[EMAIL_ADDRESS][DOMAIN_NAME]"
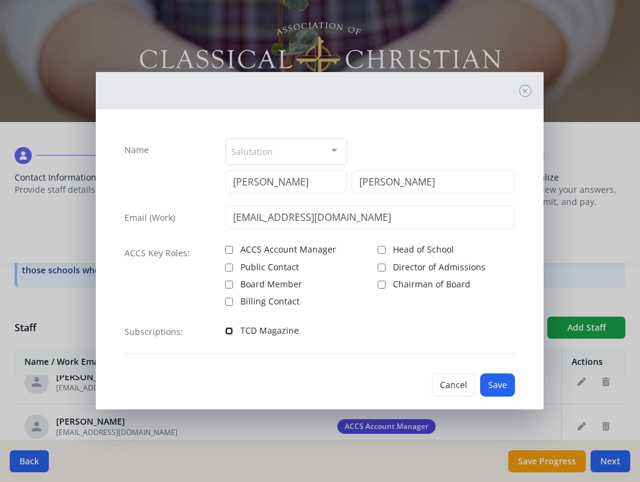
click at [225, 333] on input "TCD Magazine" at bounding box center [229, 331] width 8 height 8
checkbox input "true"
click at [496, 383] on button "Save" at bounding box center [497, 384] width 35 height 23
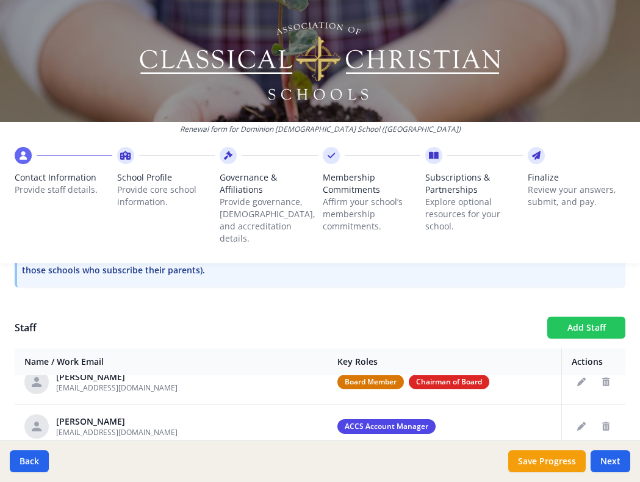
click at [565, 317] on button "Add Staff" at bounding box center [586, 328] width 78 height 22
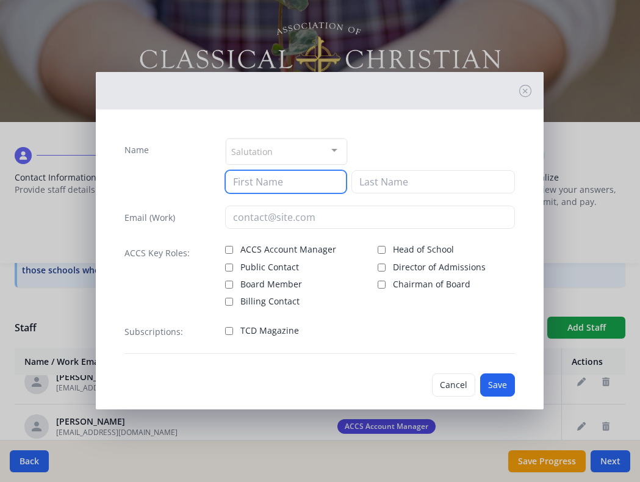
click at [312, 189] on input at bounding box center [285, 181] width 121 height 23
type input "[PERSON_NAME]"
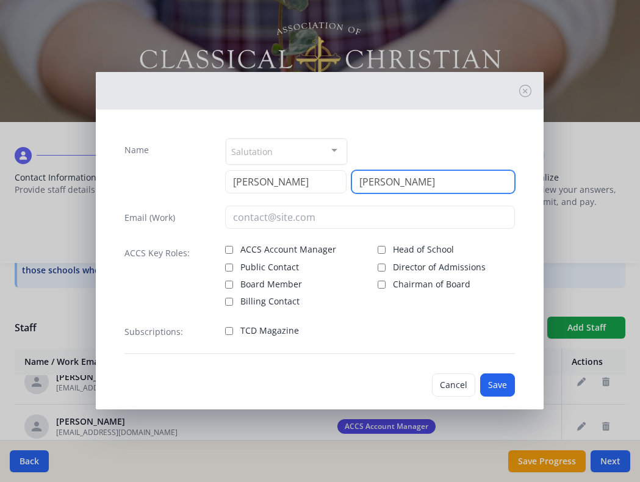
type input "[PERSON_NAME]"
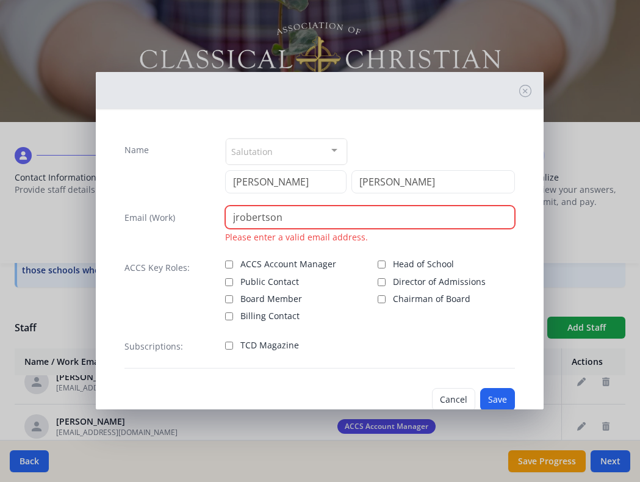
paste input "@[DOMAIN_NAME]"
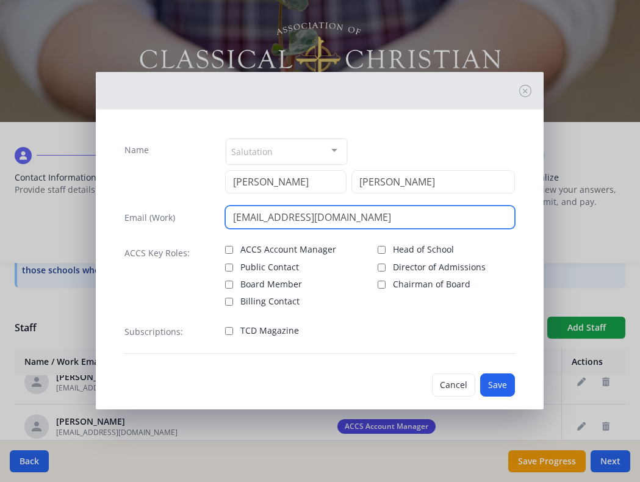
type input "[EMAIL_ADDRESS][DOMAIN_NAME]"
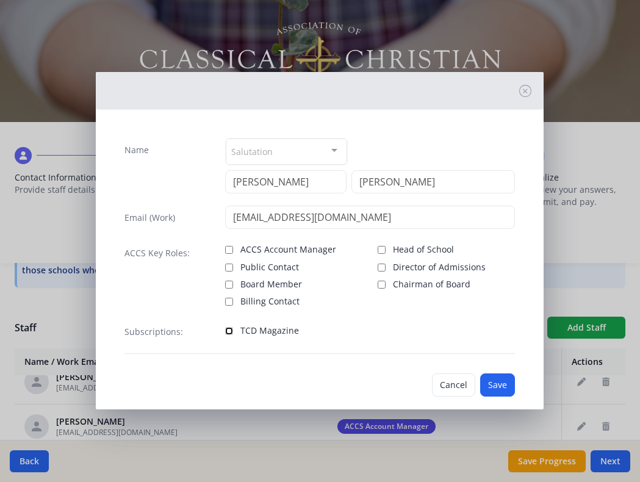
click at [231, 330] on input "TCD Magazine" at bounding box center [229, 331] width 8 height 8
checkbox input "true"
click at [495, 384] on button "Save" at bounding box center [497, 384] width 35 height 23
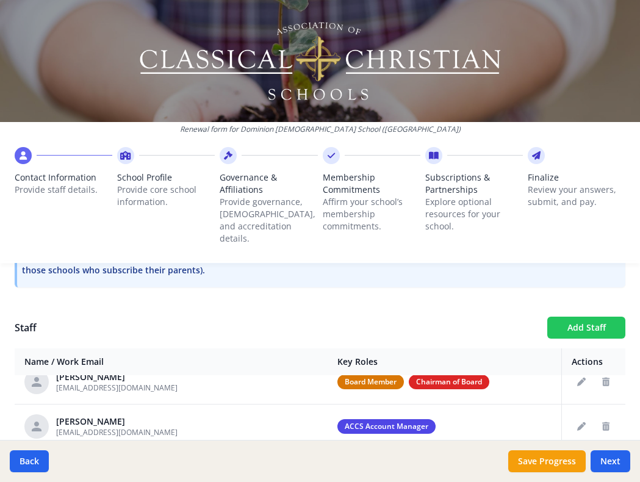
click at [562, 321] on button "Add Staff" at bounding box center [586, 328] width 78 height 22
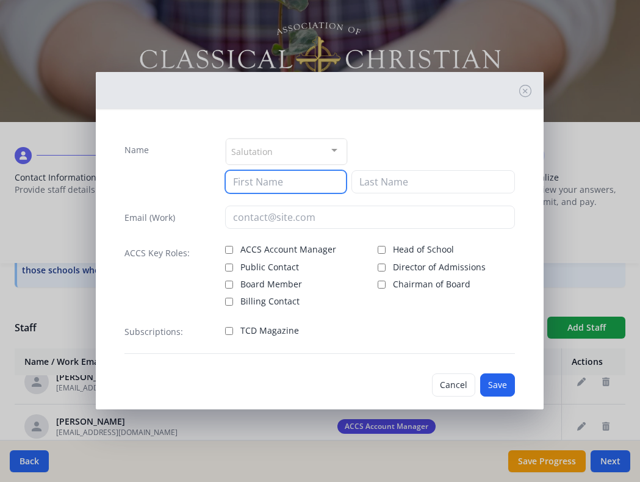
click at [288, 182] on input at bounding box center [285, 181] width 121 height 23
type input "[PERSON_NAME]"
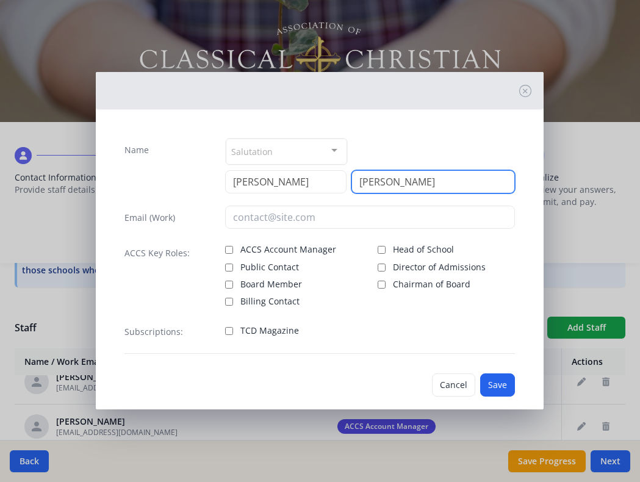
type input "[PERSON_NAME]"
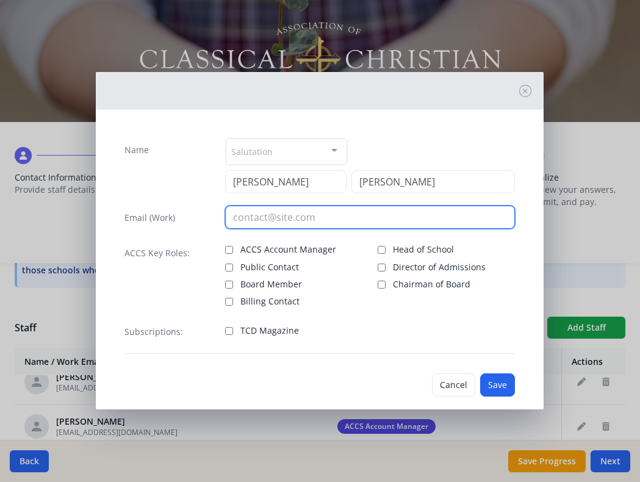
click at [262, 216] on input "email" at bounding box center [370, 217] width 290 height 23
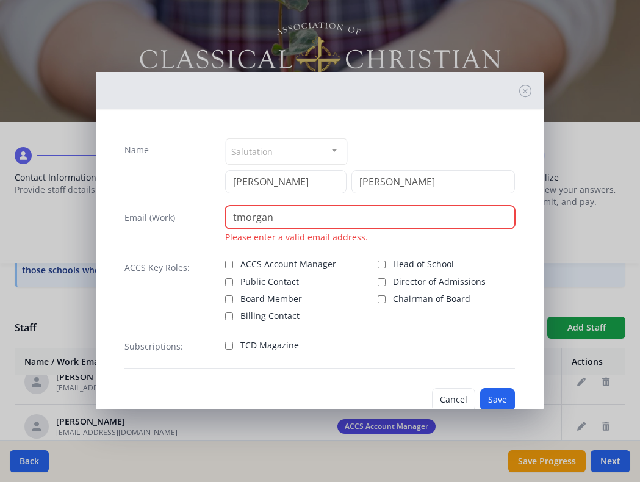
paste input "@[DOMAIN_NAME]"
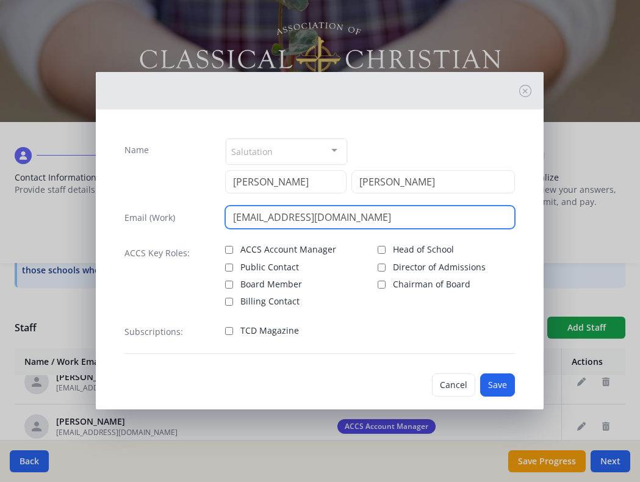
type input "[EMAIL_ADDRESS][DOMAIN_NAME]"
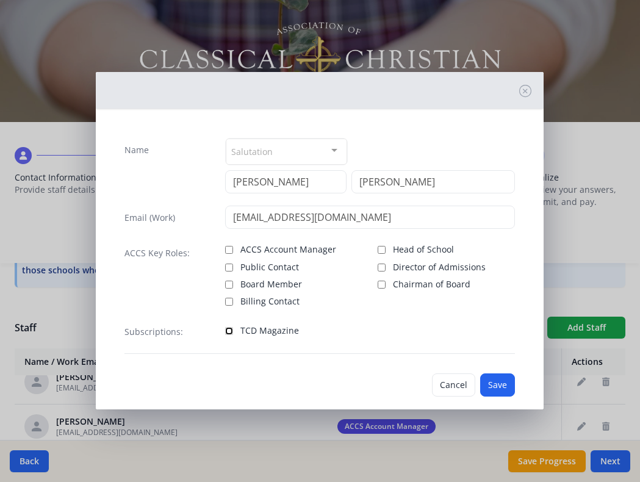
click at [229, 330] on input "TCD Magazine" at bounding box center [229, 331] width 8 height 8
checkbox input "true"
click at [499, 387] on button "Save" at bounding box center [497, 384] width 35 height 23
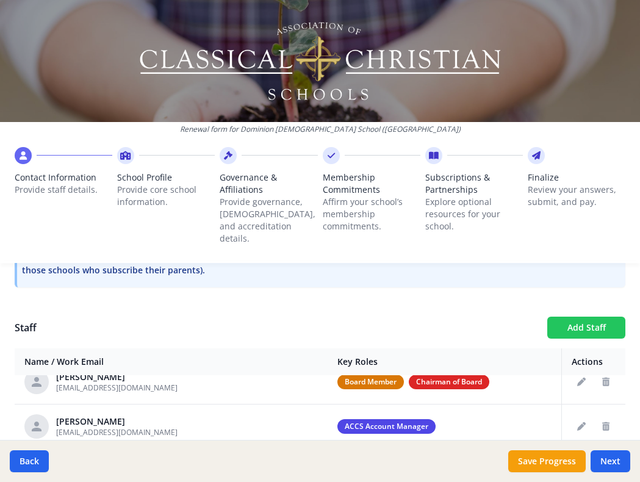
click at [588, 317] on button "Add Staff" at bounding box center [586, 328] width 78 height 22
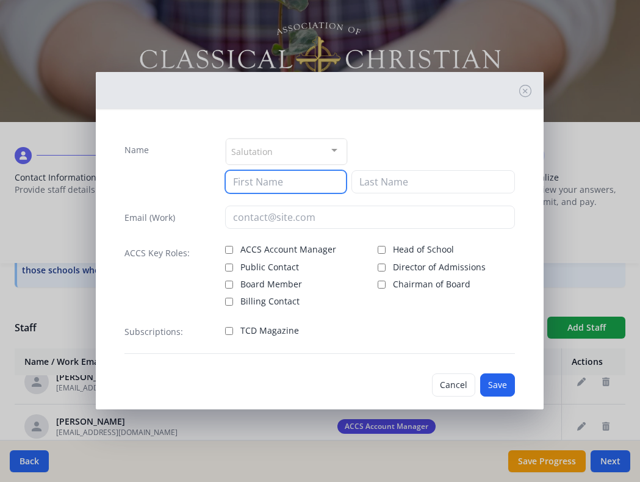
click at [309, 183] on input at bounding box center [285, 181] width 121 height 23
type input "[PERSON_NAME]"
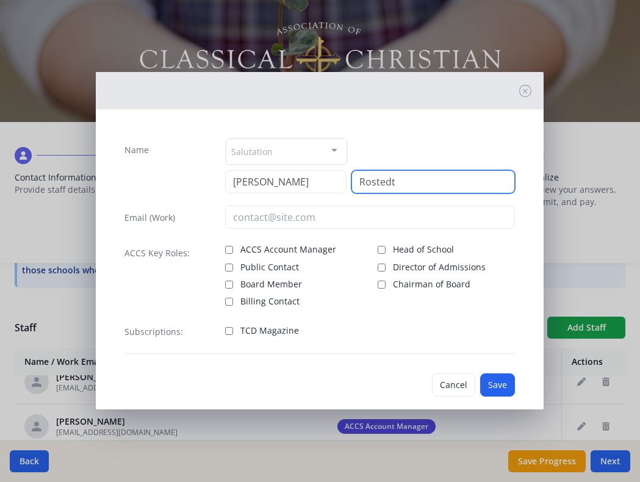
type input "Rostedt"
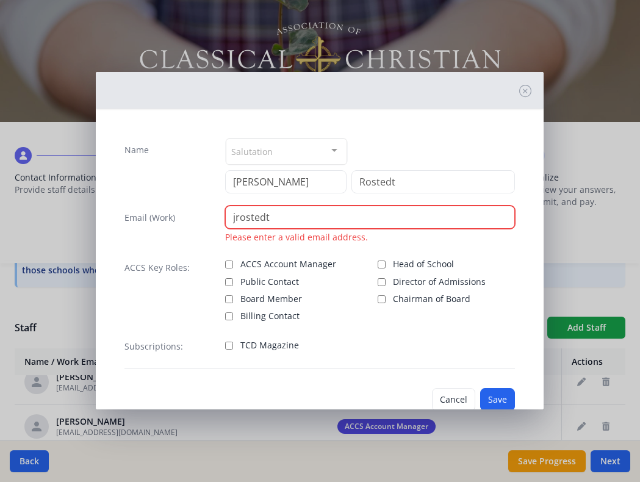
paste input "@[DOMAIN_NAME]"
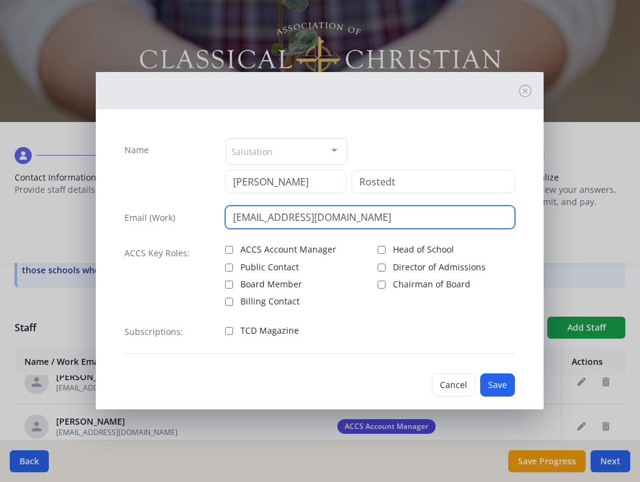
type input "[EMAIL_ADDRESS][DOMAIN_NAME]"
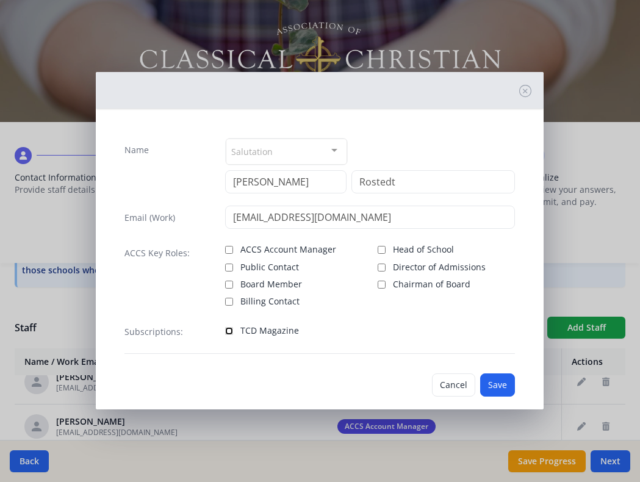
click at [230, 330] on input "TCD Magazine" at bounding box center [229, 331] width 8 height 8
checkbox input "true"
click at [507, 385] on button "Save" at bounding box center [497, 384] width 35 height 23
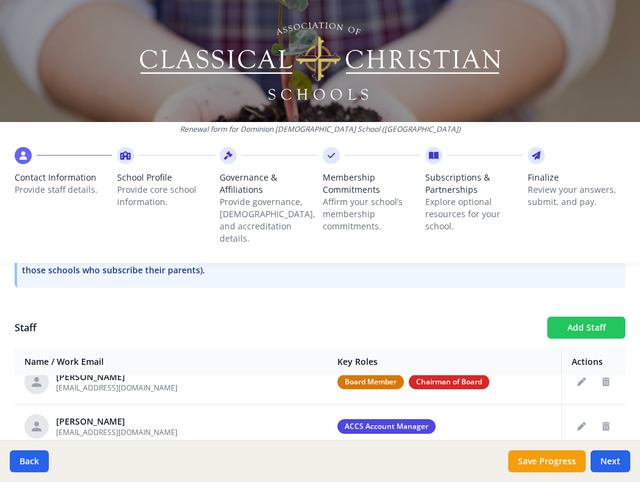
click at [570, 317] on button "Add Staff" at bounding box center [586, 328] width 78 height 22
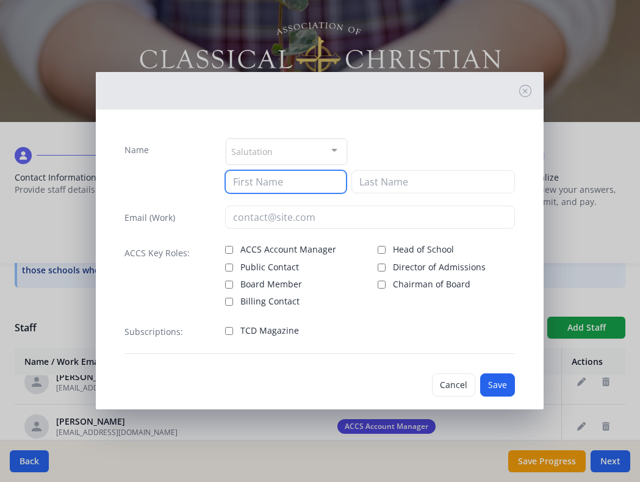
click at [259, 184] on input at bounding box center [285, 181] width 121 height 23
type input "Lauren"
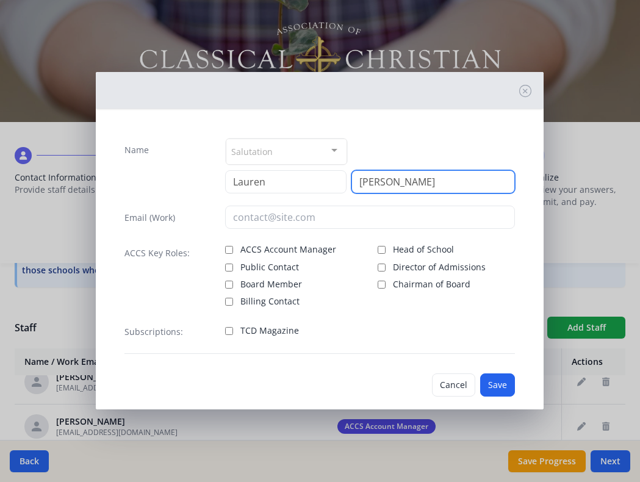
type input "[PERSON_NAME]"
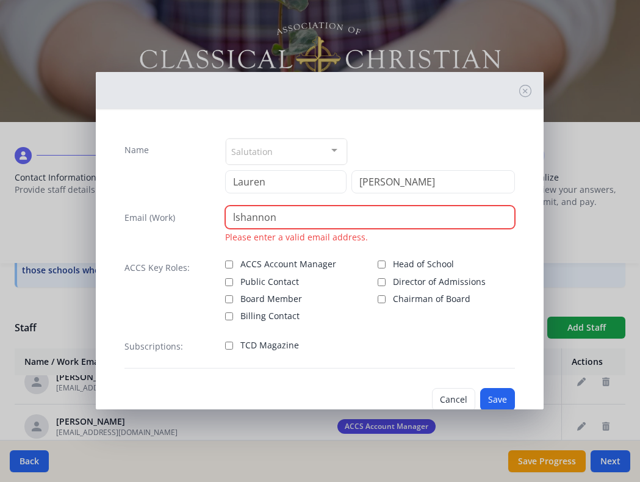
paste input "@[DOMAIN_NAME]"
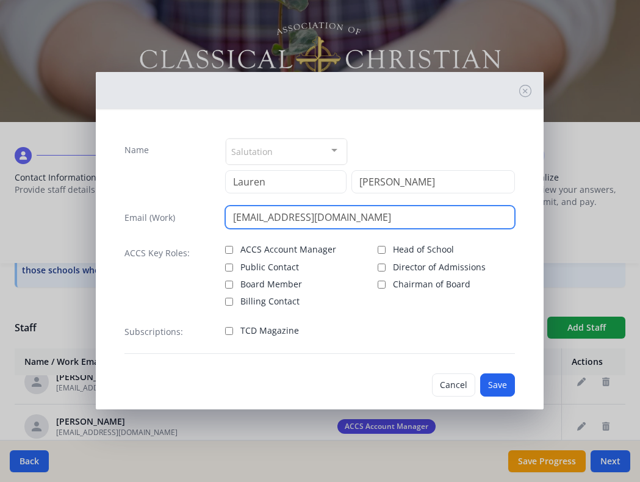
type input "[EMAIL_ADDRESS][DOMAIN_NAME]"
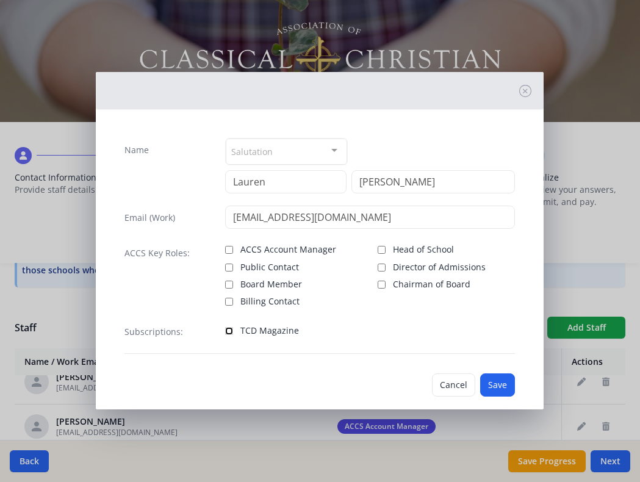
click at [230, 328] on input "TCD Magazine" at bounding box center [229, 331] width 8 height 8
checkbox input "true"
click at [494, 387] on button "Save" at bounding box center [497, 384] width 35 height 23
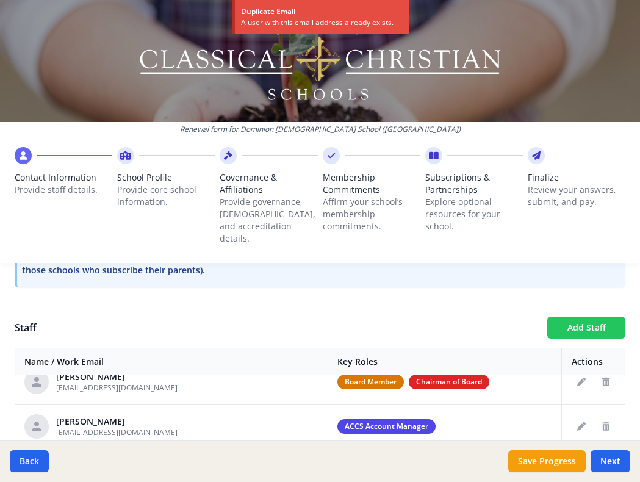
click at [580, 317] on button "Add Staff" at bounding box center [586, 328] width 78 height 22
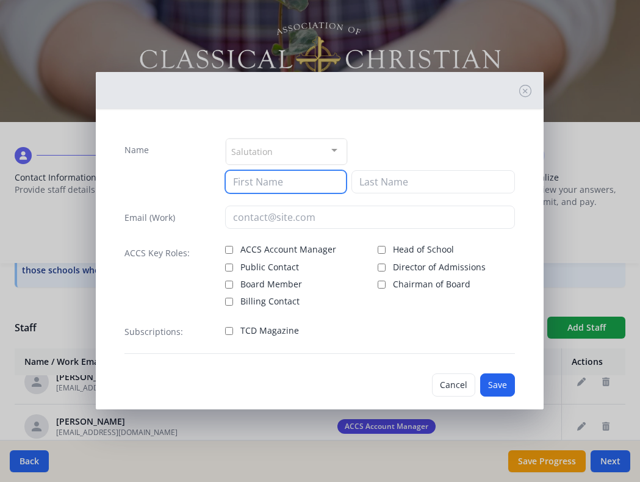
click at [249, 183] on input at bounding box center [285, 181] width 121 height 23
type input "[PERSON_NAME]"
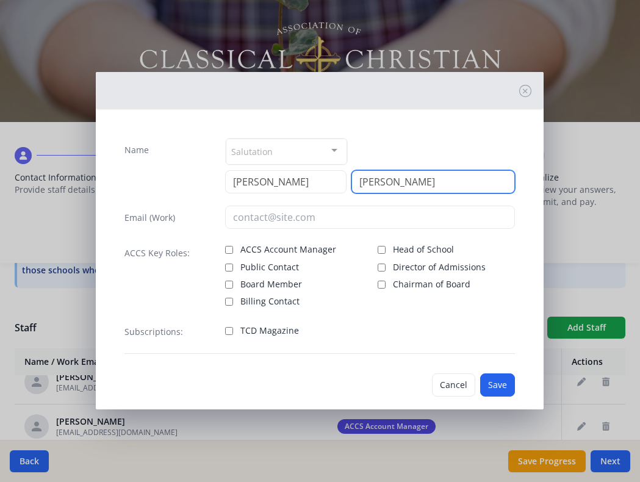
type input "[PERSON_NAME]"
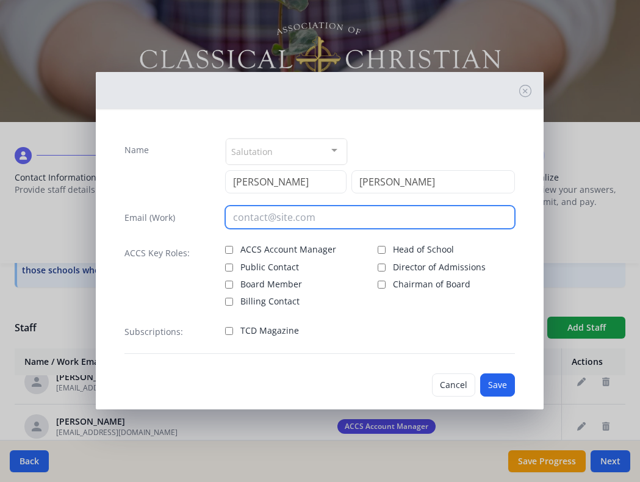
click at [244, 214] on input "email" at bounding box center [370, 217] width 290 height 23
type input "[EMAIL_ADDRESS][DOMAIN_NAME]"
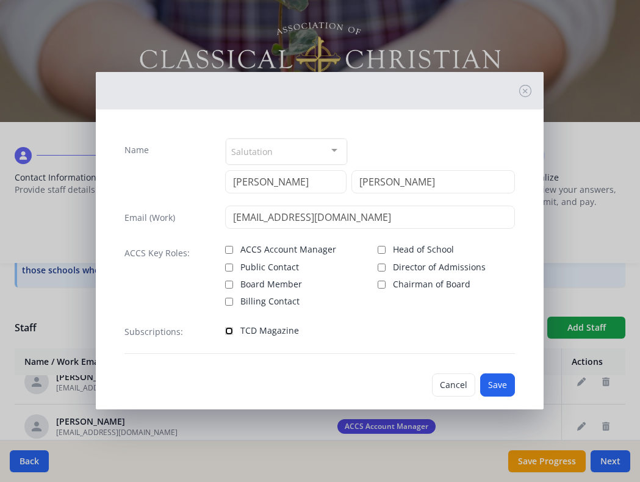
click at [230, 328] on input "TCD Magazine" at bounding box center [229, 331] width 8 height 8
checkbox input "true"
click at [505, 386] on button "Save" at bounding box center [497, 384] width 35 height 23
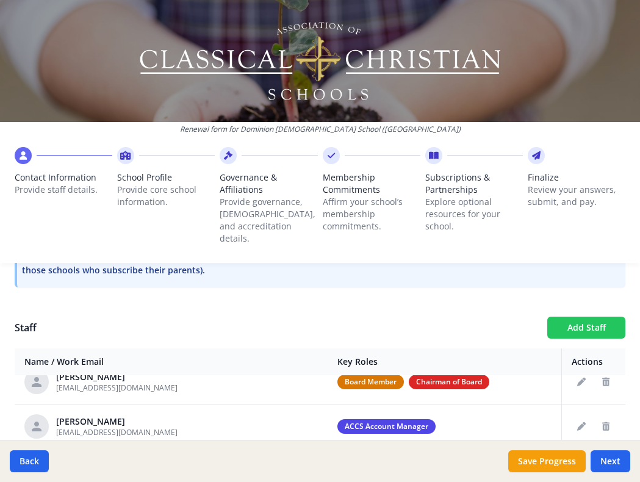
click at [581, 317] on button "Add Staff" at bounding box center [586, 328] width 78 height 22
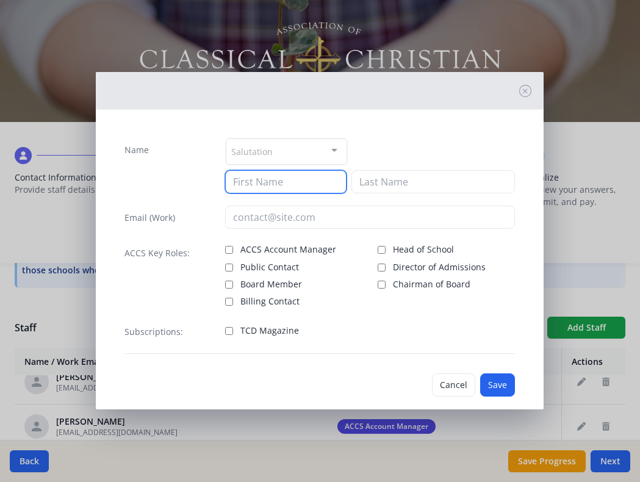
click at [297, 180] on input at bounding box center [285, 181] width 121 height 23
type input "[PERSON_NAME]"
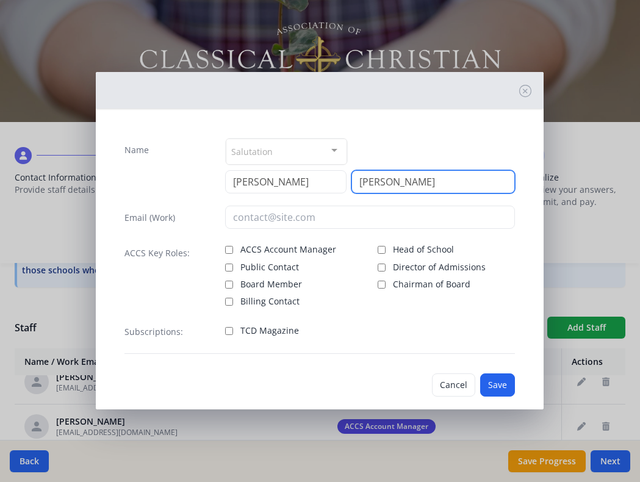
type input "[PERSON_NAME]"
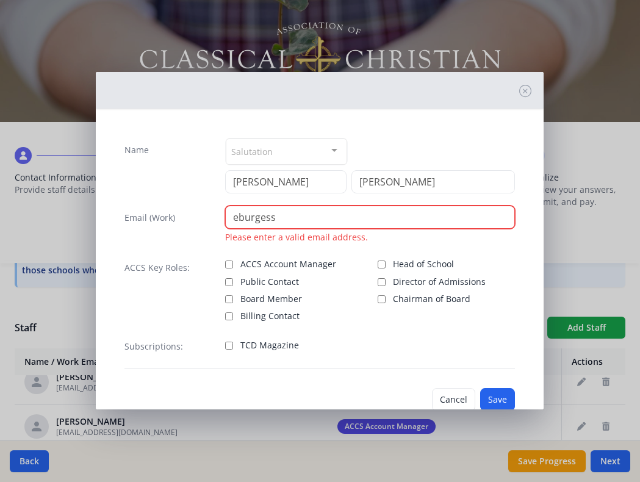
paste input "@[DOMAIN_NAME]"
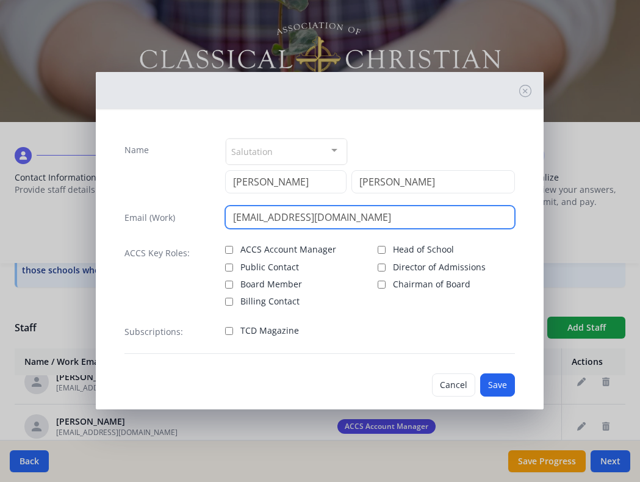
type input "[EMAIL_ADDRESS][DOMAIN_NAME]"
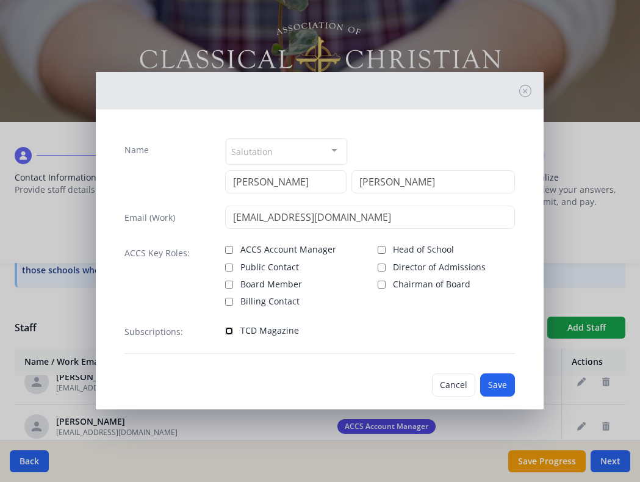
click at [228, 334] on input "TCD Magazine" at bounding box center [229, 331] width 8 height 8
checkbox input "true"
click at [503, 384] on button "Save" at bounding box center [497, 384] width 35 height 23
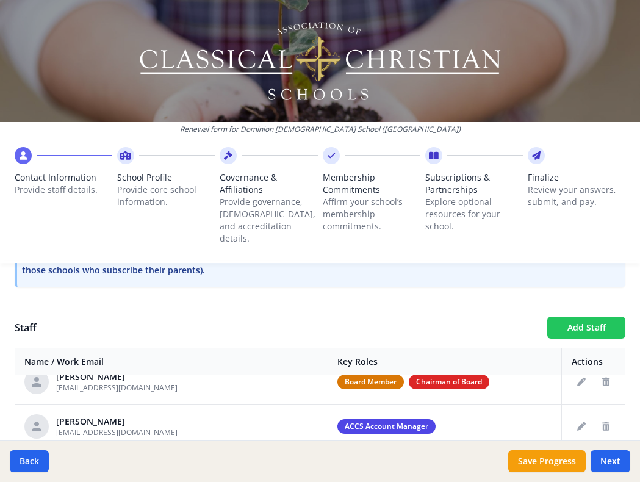
click at [560, 317] on button "Add Staff" at bounding box center [586, 328] width 78 height 22
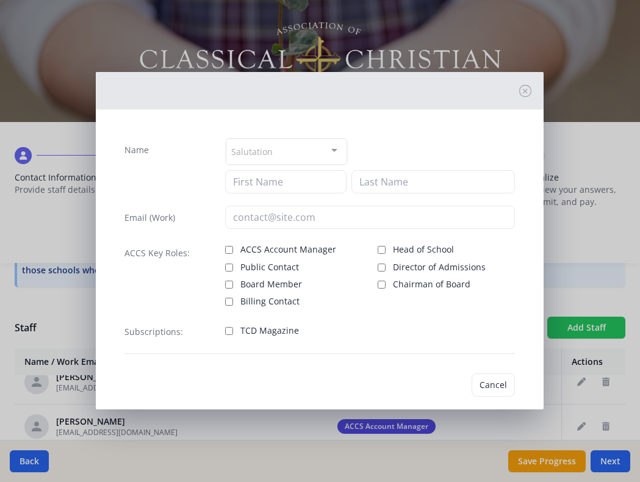
checkbox input "false"
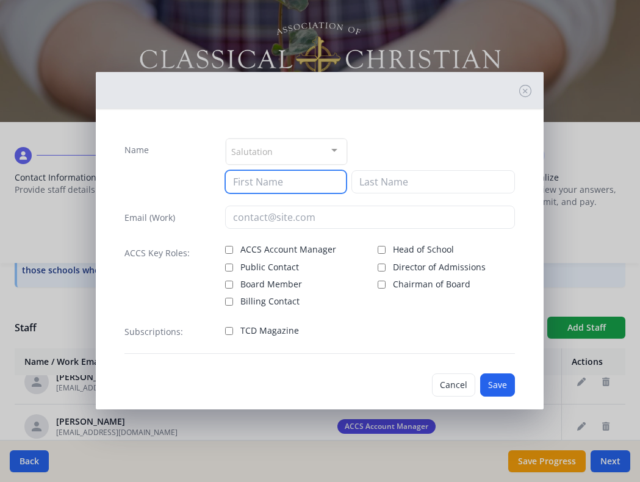
click at [322, 180] on input at bounding box center [285, 181] width 121 height 23
type input "[PERSON_NAME]"
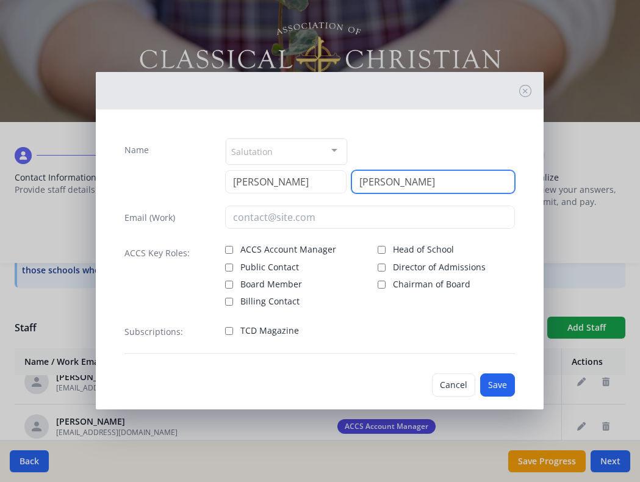
type input "[PERSON_NAME]"
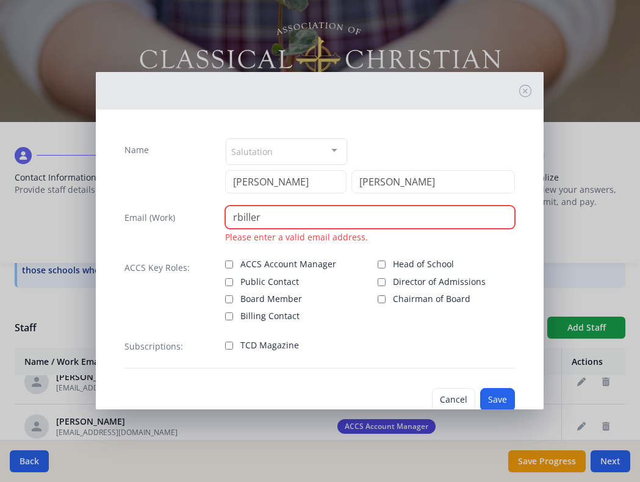
paste input "@[DOMAIN_NAME]"
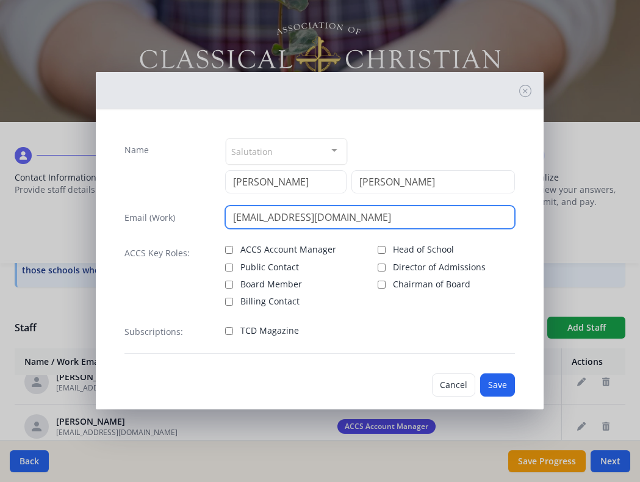
type input "[EMAIL_ADDRESS][DOMAIN_NAME]"
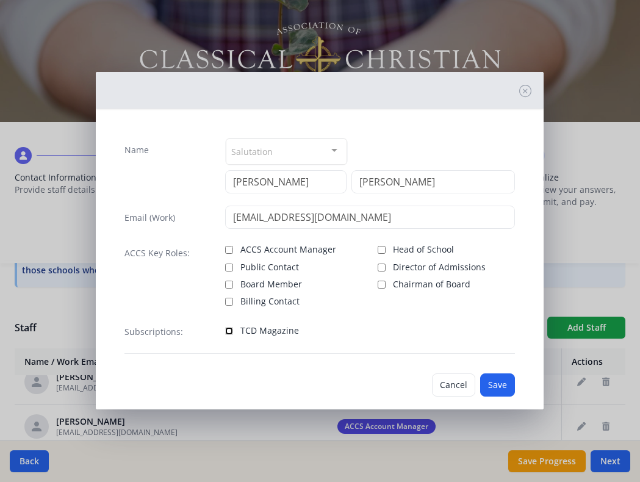
click at [229, 333] on input "TCD Magazine" at bounding box center [229, 331] width 8 height 8
checkbox input "true"
click at [496, 385] on button "Save" at bounding box center [497, 384] width 35 height 23
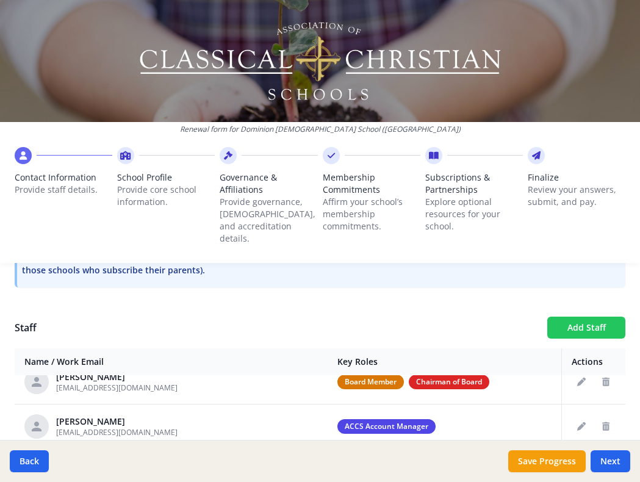
click at [563, 319] on button "Add Staff" at bounding box center [586, 328] width 78 height 22
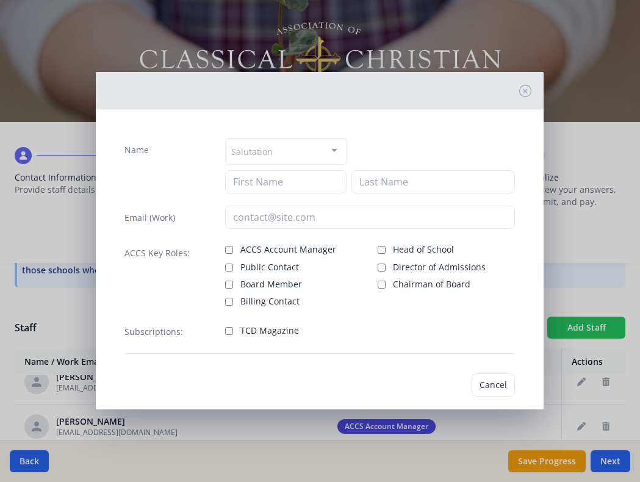
checkbox input "false"
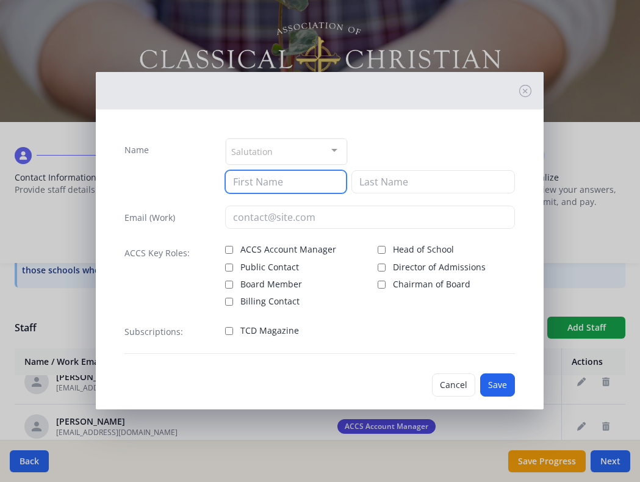
click at [298, 178] on input at bounding box center [285, 181] width 121 height 23
type input "[PERSON_NAME]"
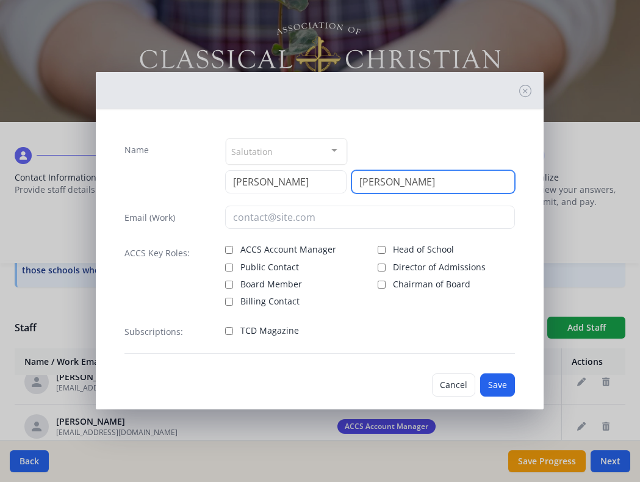
type input "[PERSON_NAME]"
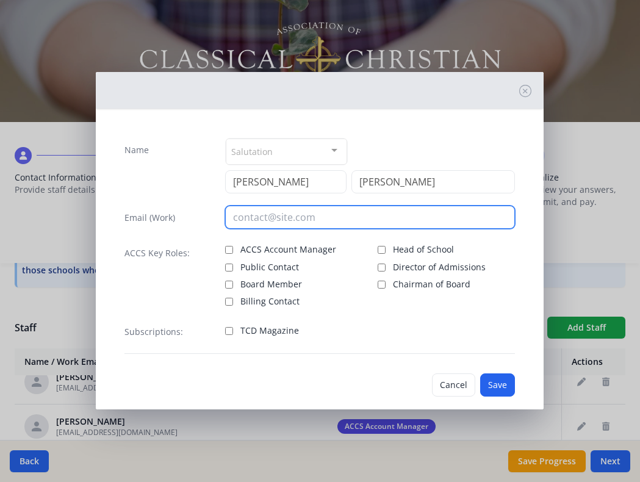
click at [258, 221] on input "email" at bounding box center [370, 217] width 290 height 23
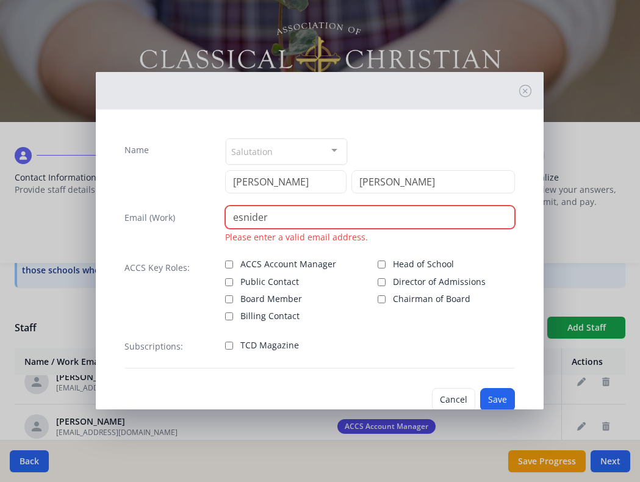
paste input "@[DOMAIN_NAME]"
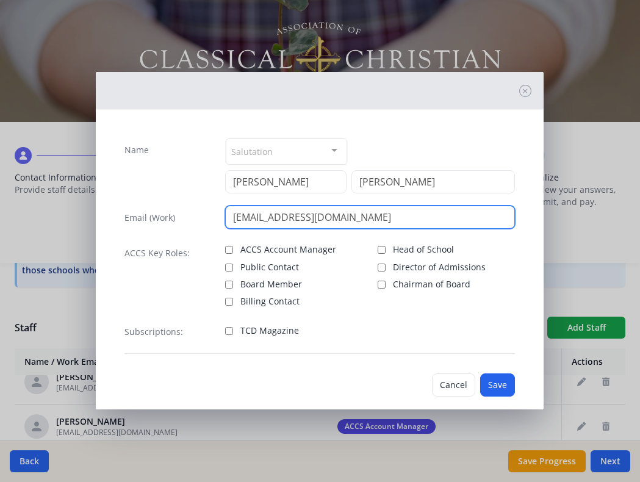
type input "[EMAIL_ADDRESS][DOMAIN_NAME]"
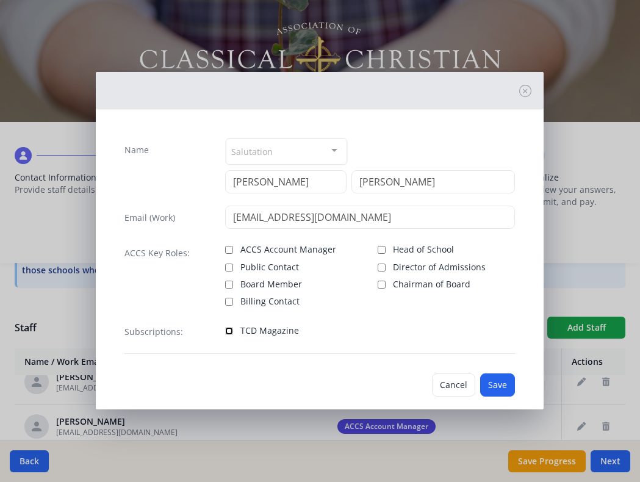
click at [229, 330] on input "TCD Magazine" at bounding box center [229, 331] width 8 height 8
checkbox input "true"
click at [497, 385] on button "Save" at bounding box center [497, 384] width 35 height 23
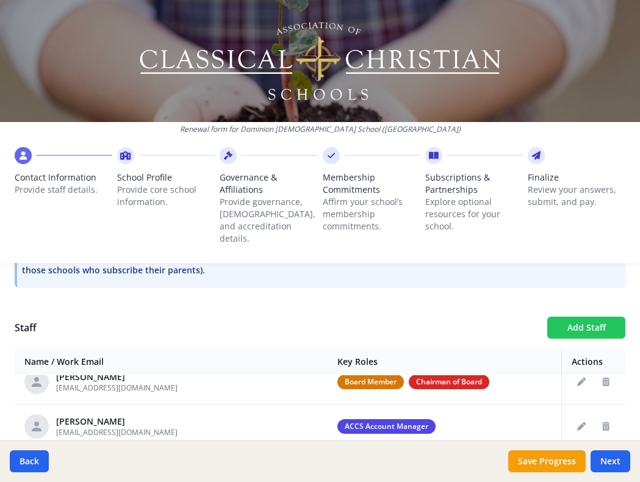
click at [574, 317] on button "Add Staff" at bounding box center [586, 328] width 78 height 22
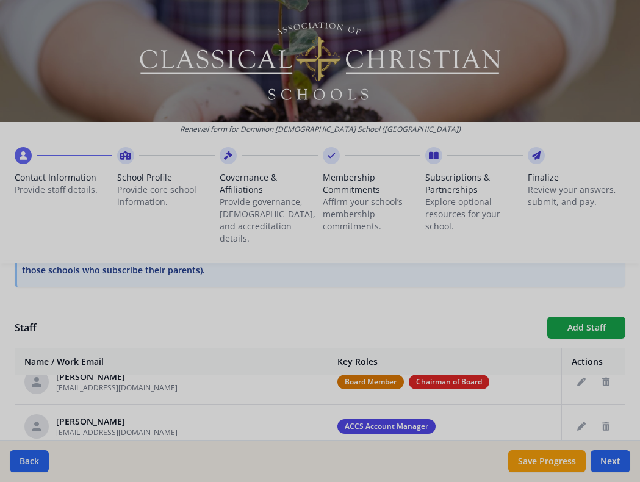
checkbox input "false"
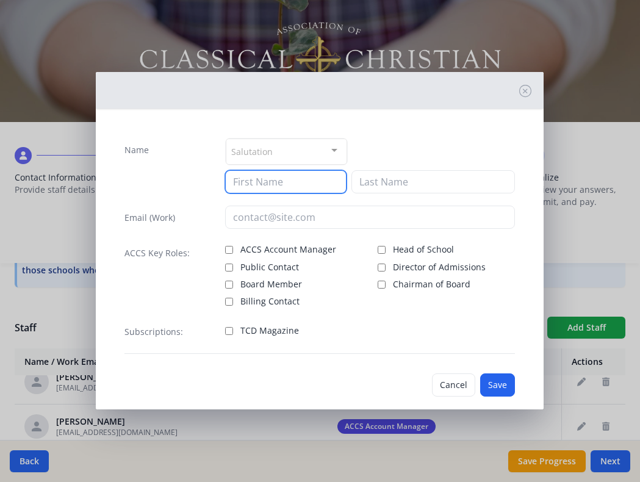
click at [295, 177] on input at bounding box center [285, 181] width 121 height 23
type input "[PERSON_NAME]"
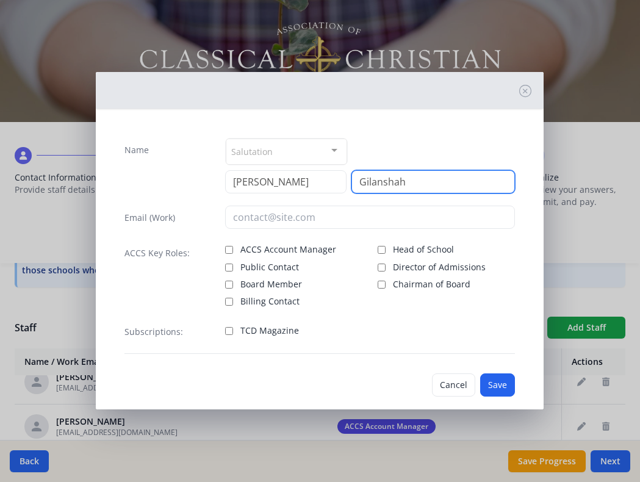
type input "Gilanshah"
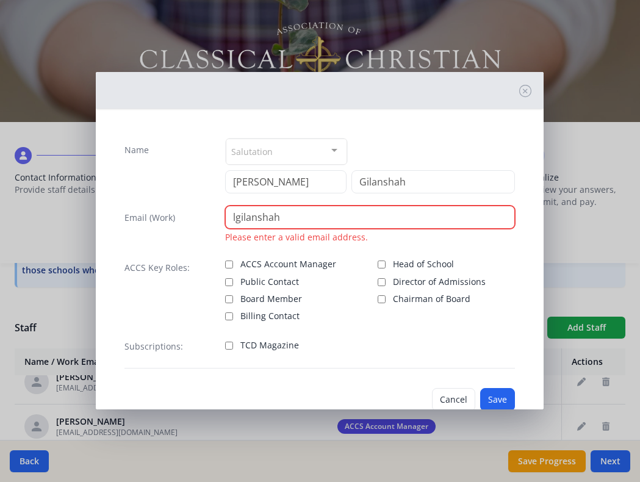
paste input "@[DOMAIN_NAME]"
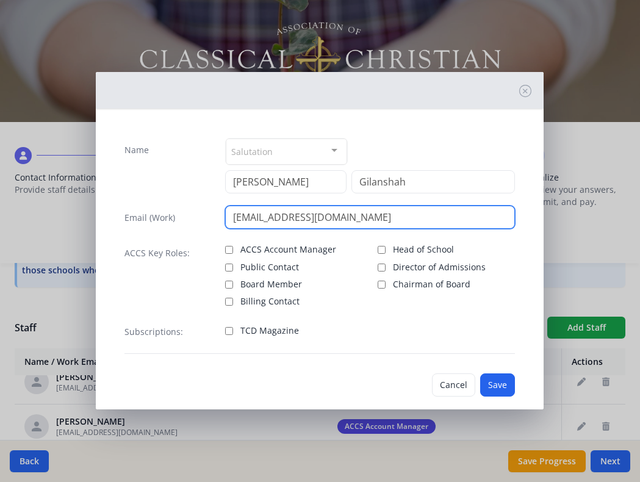
type input "[EMAIL_ADDRESS][DOMAIN_NAME]"
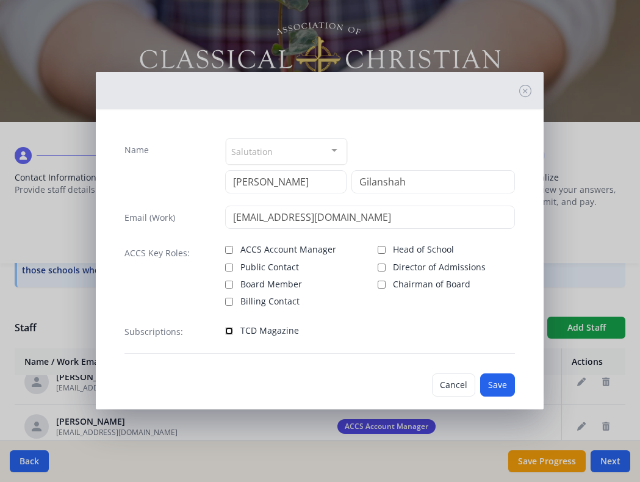
click at [231, 329] on input "TCD Magazine" at bounding box center [229, 331] width 8 height 8
checkbox input "true"
click at [497, 382] on button "Save" at bounding box center [497, 384] width 35 height 23
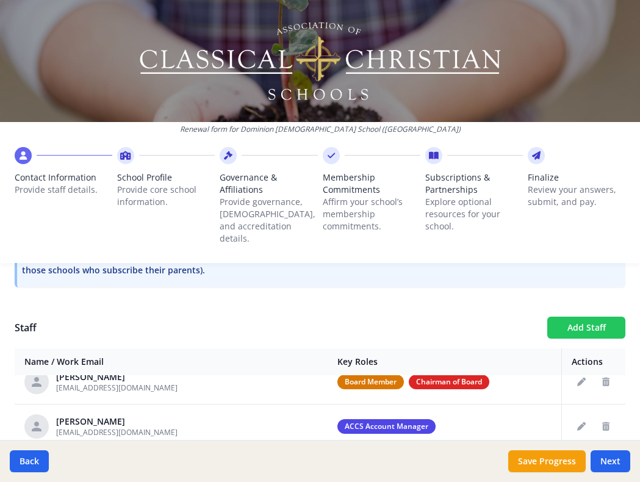
click at [566, 322] on button "Add Staff" at bounding box center [586, 328] width 78 height 22
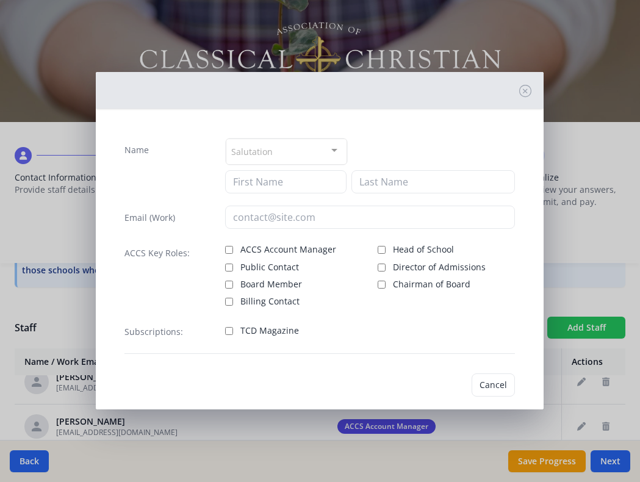
checkbox input "false"
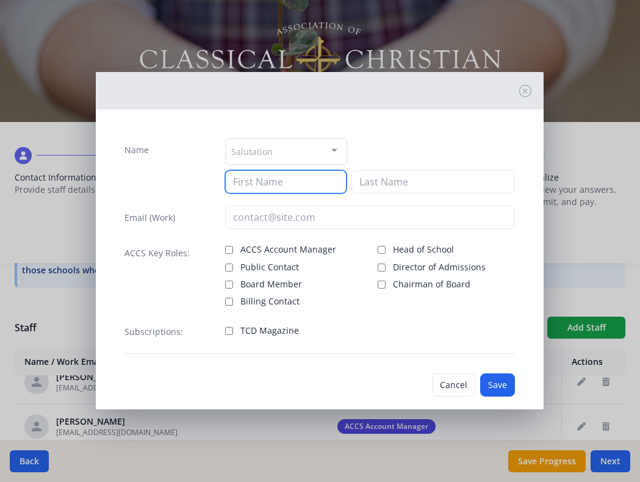
click at [265, 184] on input at bounding box center [285, 181] width 121 height 23
type input "[PERSON_NAME]"
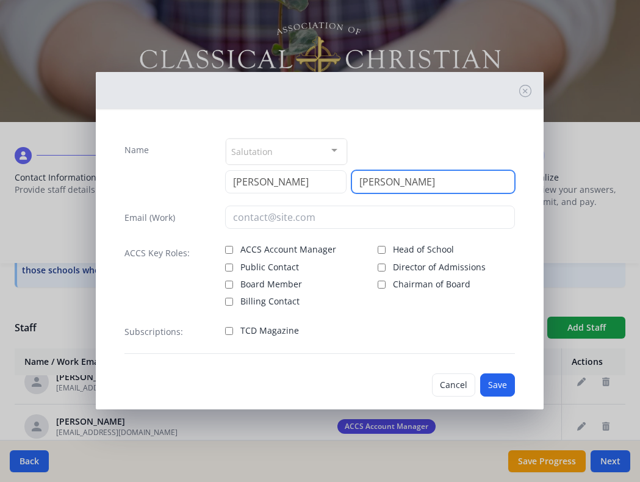
type input "[PERSON_NAME]"
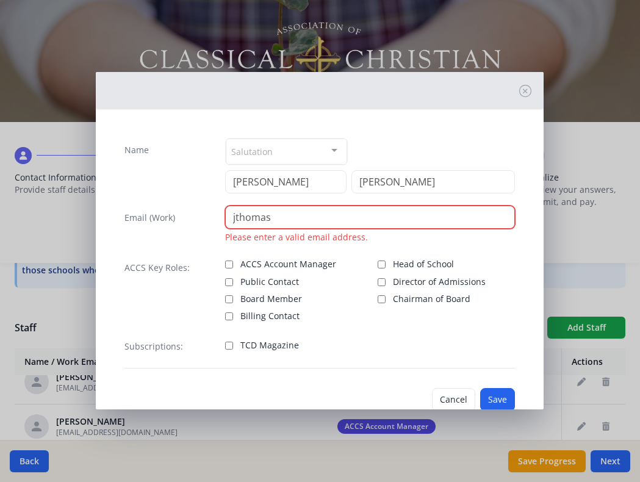
paste input "@[DOMAIN_NAME]"
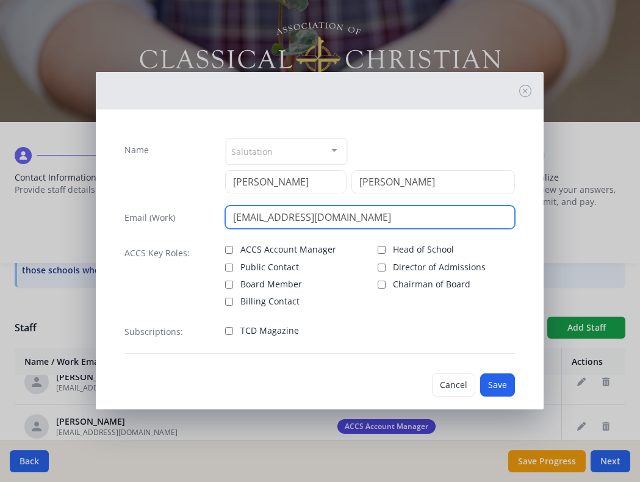
type input "[EMAIL_ADDRESS][DOMAIN_NAME]"
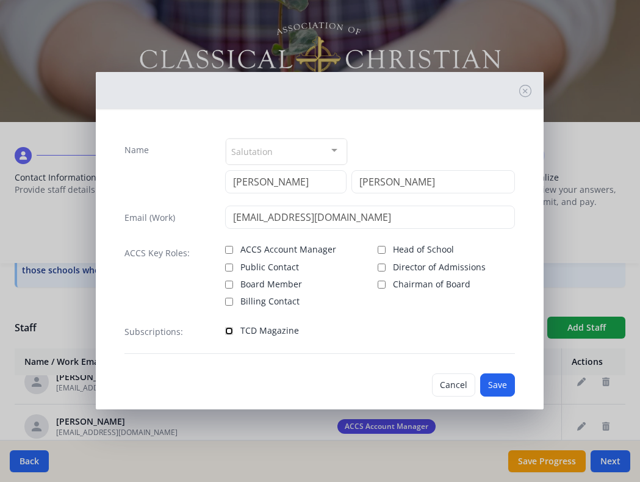
click at [228, 330] on input "TCD Magazine" at bounding box center [229, 331] width 8 height 8
checkbox input "true"
click at [500, 387] on button "Save" at bounding box center [497, 384] width 35 height 23
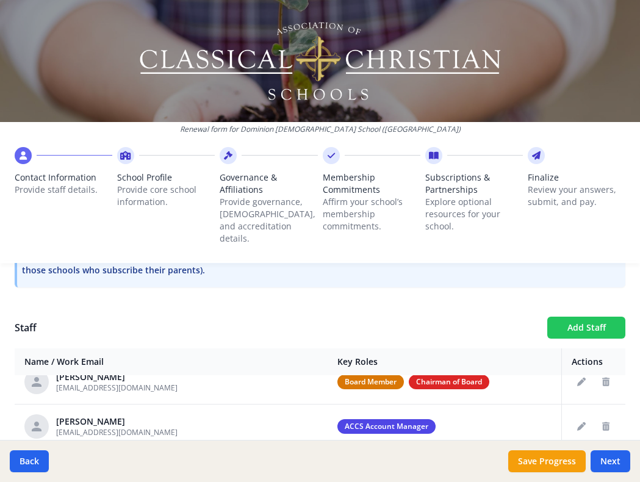
click at [583, 318] on button "Add Staff" at bounding box center [586, 328] width 78 height 22
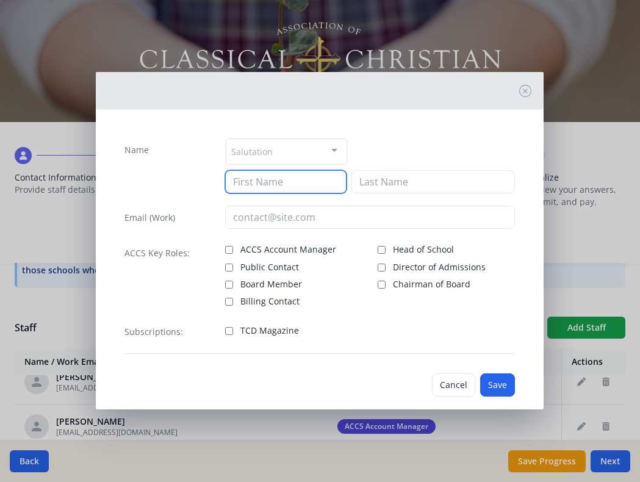
click at [292, 184] on input at bounding box center [285, 181] width 121 height 23
type input "[PERSON_NAME]"
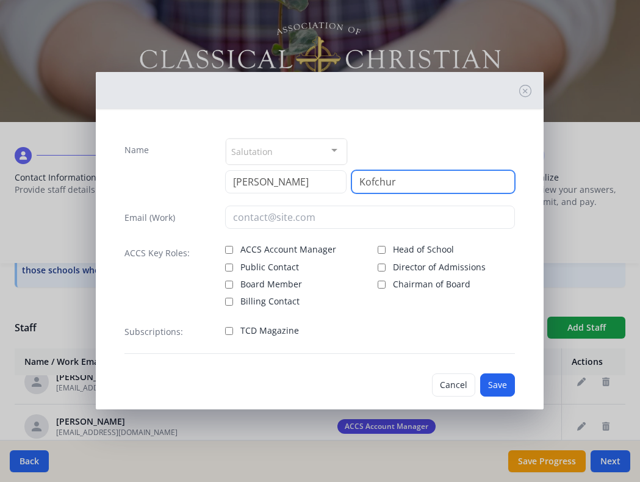
type input "Kofchur"
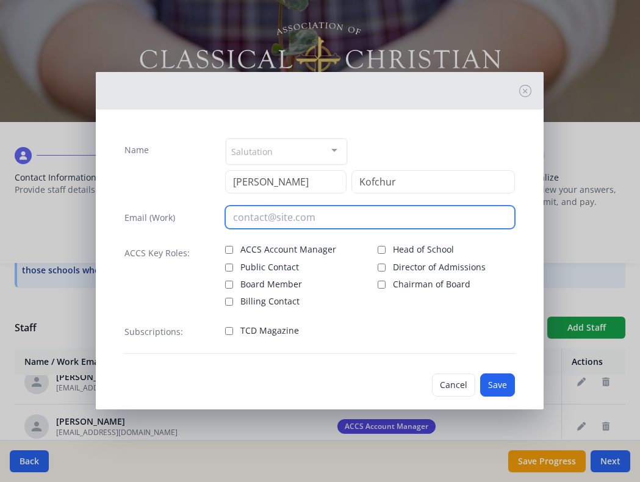
click at [272, 213] on input "email" at bounding box center [370, 217] width 290 height 23
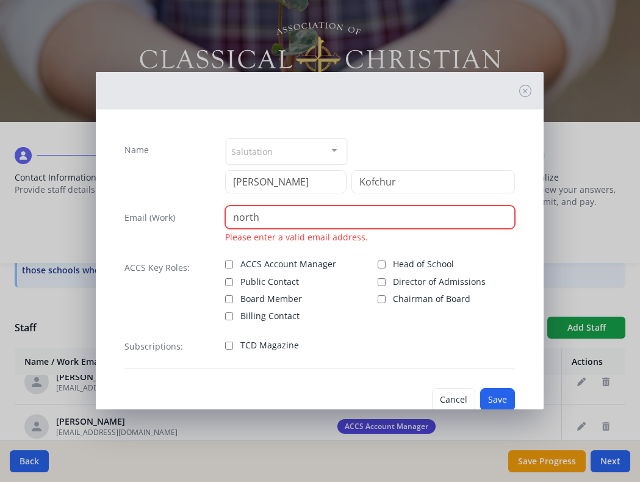
paste input "@[DOMAIN_NAME]"
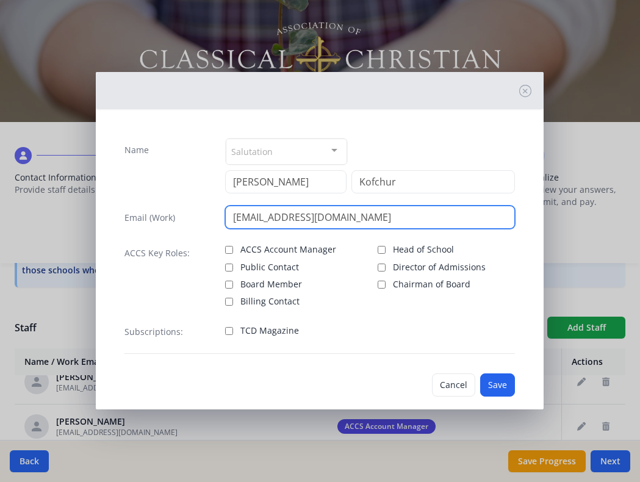
type input "[EMAIL_ADDRESS][DOMAIN_NAME]"
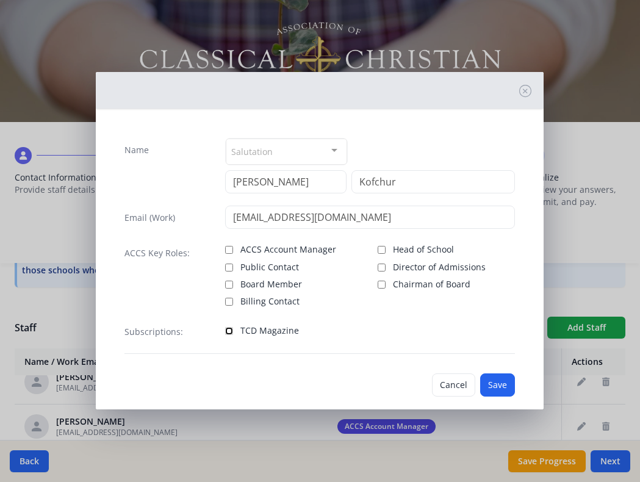
click at [228, 331] on input "TCD Magazine" at bounding box center [229, 331] width 8 height 8
checkbox input "true"
click at [497, 381] on button "Save" at bounding box center [497, 384] width 35 height 23
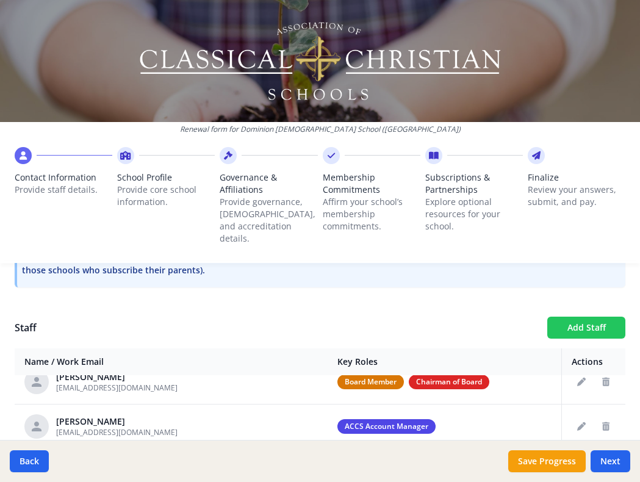
click at [594, 319] on button "Add Staff" at bounding box center [586, 328] width 78 height 22
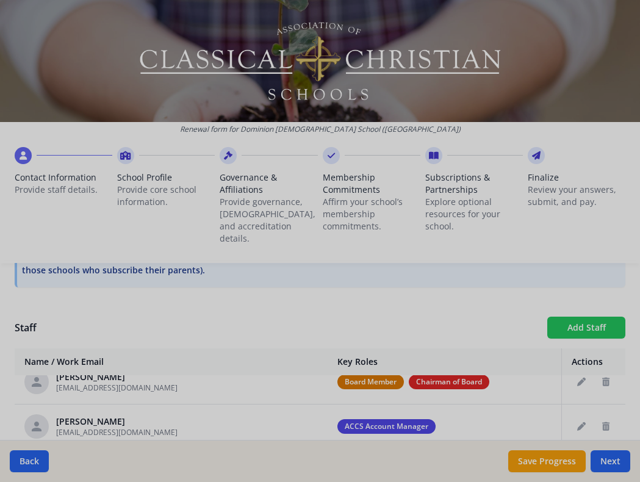
checkbox input "false"
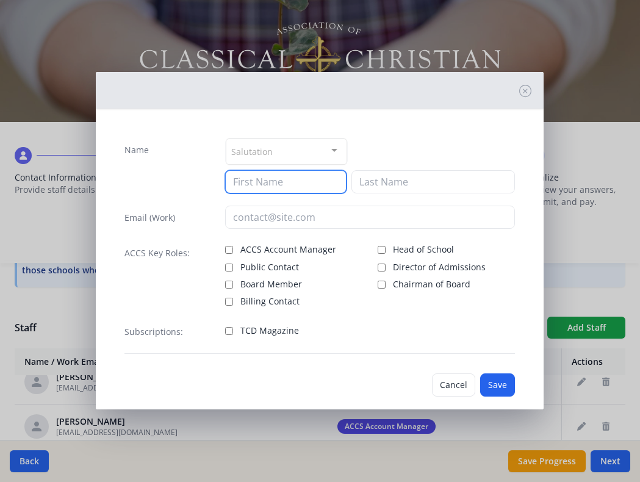
click at [310, 182] on input at bounding box center [285, 181] width 121 height 23
type input "Alys"
click at [453, 381] on button "Cancel" at bounding box center [453, 384] width 43 height 23
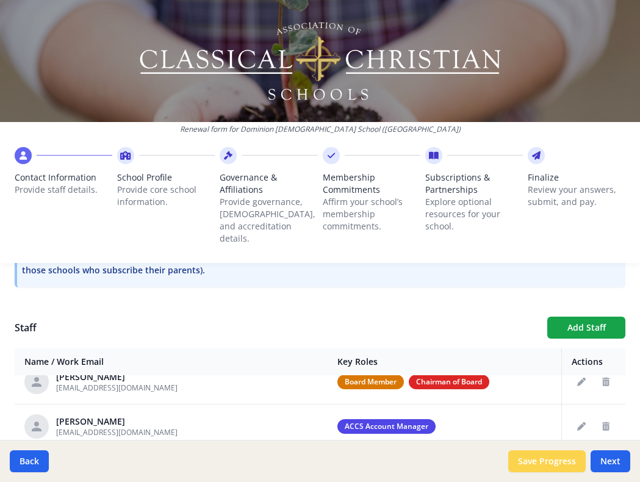
click at [574, 463] on button "Save Progress" at bounding box center [546, 461] width 77 height 22
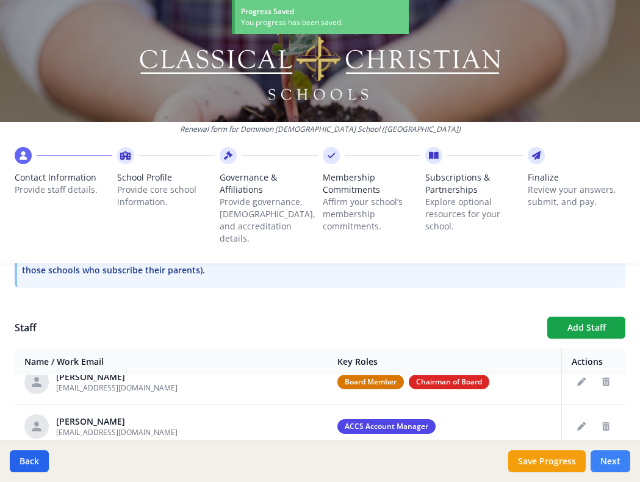
click at [602, 459] on button "Next" at bounding box center [611, 461] width 40 height 22
type input "[PHONE_NUMBER]"
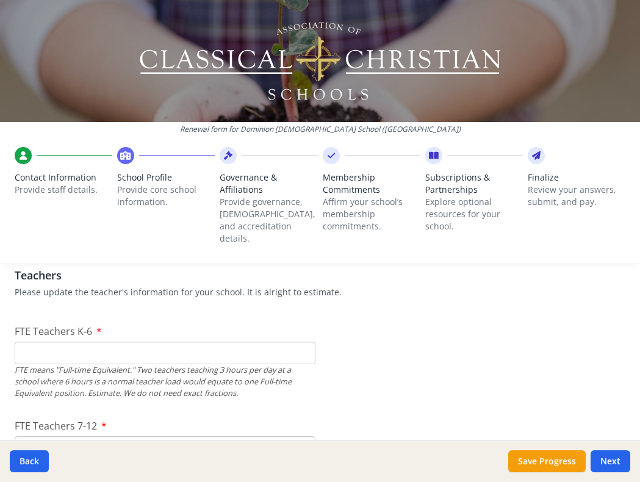
scroll to position [787, 0]
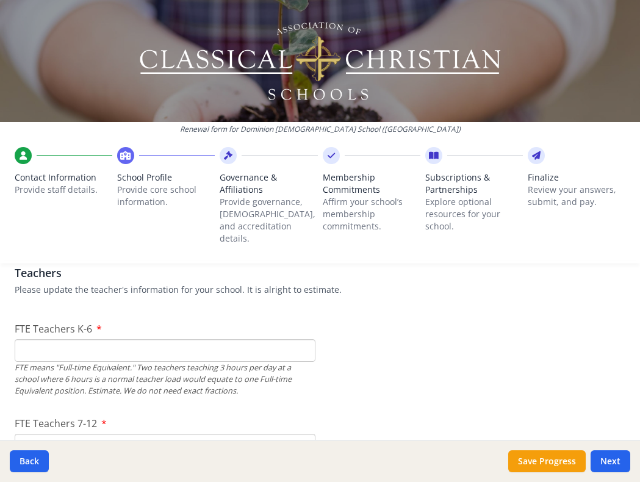
click at [203, 339] on input "FTE Teachers K-6" at bounding box center [165, 350] width 301 height 23
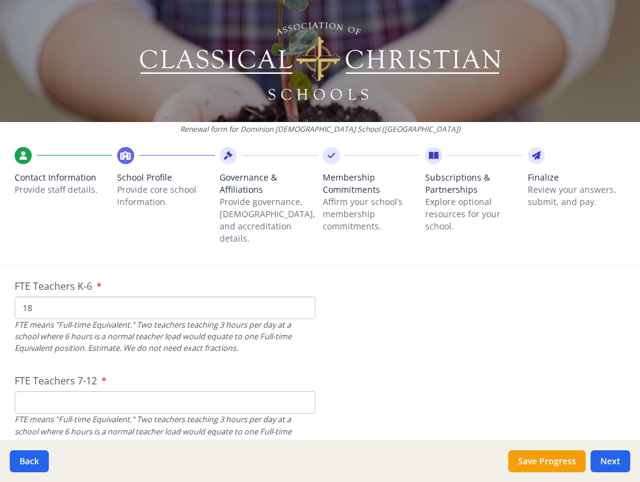
scroll to position [872, 0]
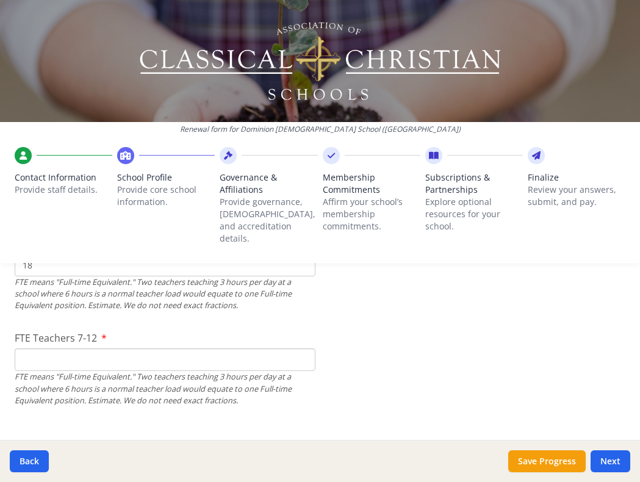
type input "18"
click at [181, 358] on input "FTE Teachers 7-12" at bounding box center [165, 359] width 301 height 23
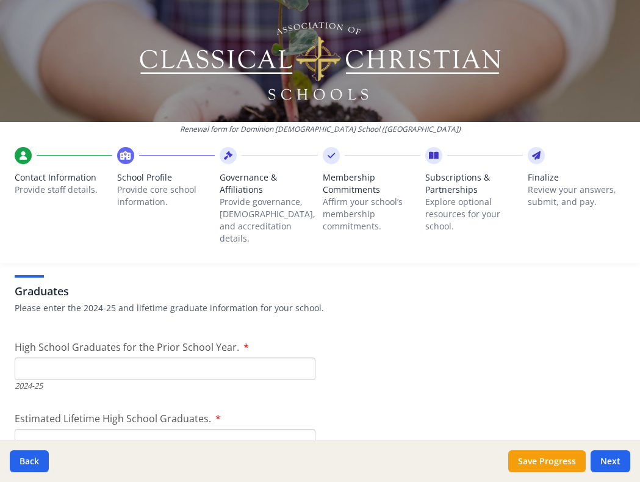
scroll to position [1775, 0]
type input "14"
click at [121, 359] on input "High School Graduates for the Prior School Year." at bounding box center [165, 370] width 301 height 23
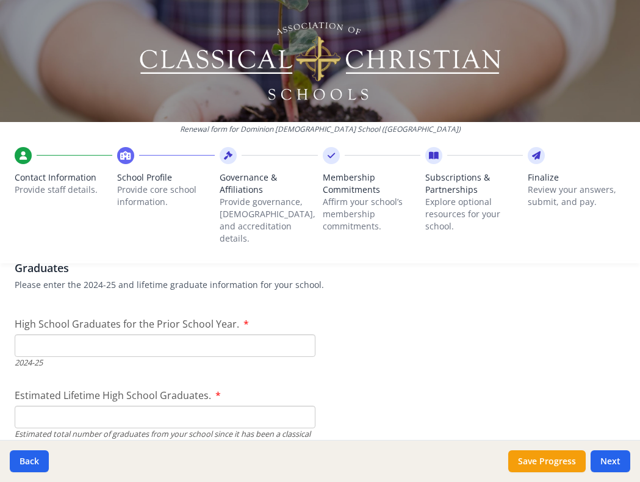
scroll to position [1800, 0]
type input "6"
click at [23, 406] on input "Estimated Lifetime High School Graduates." at bounding box center [165, 416] width 301 height 23
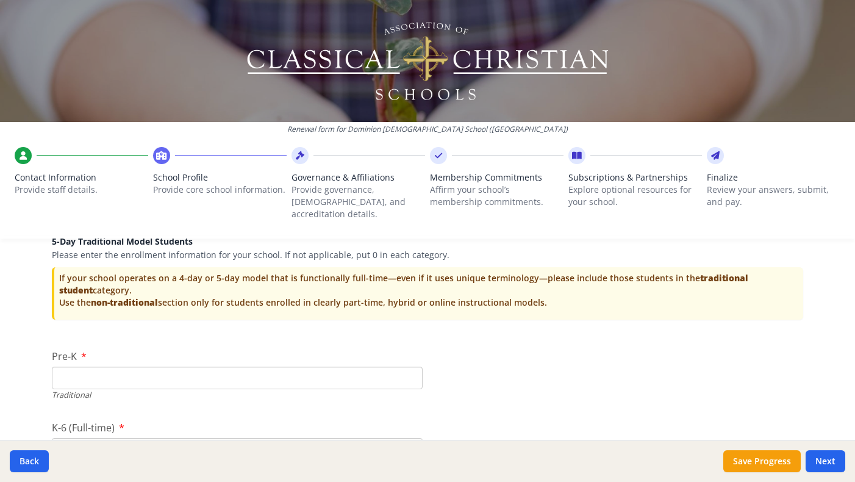
scroll to position [2512, 0]
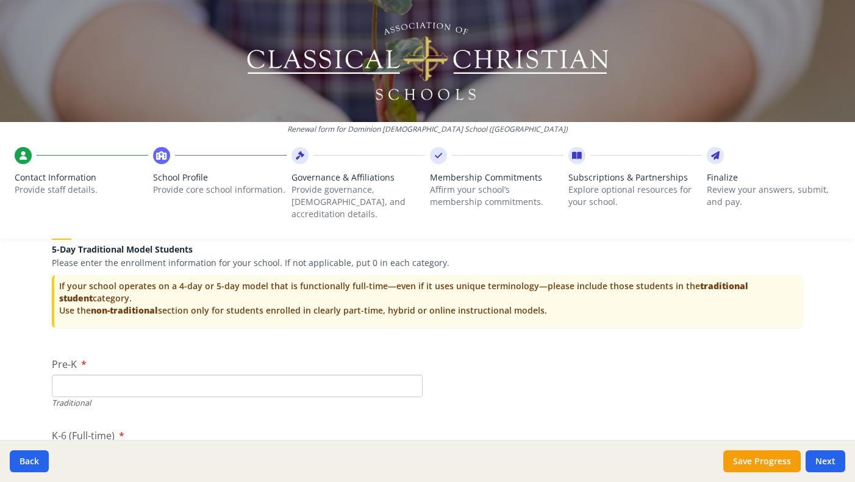
type input "125"
click at [115, 375] on input "Pre-K" at bounding box center [237, 386] width 371 height 23
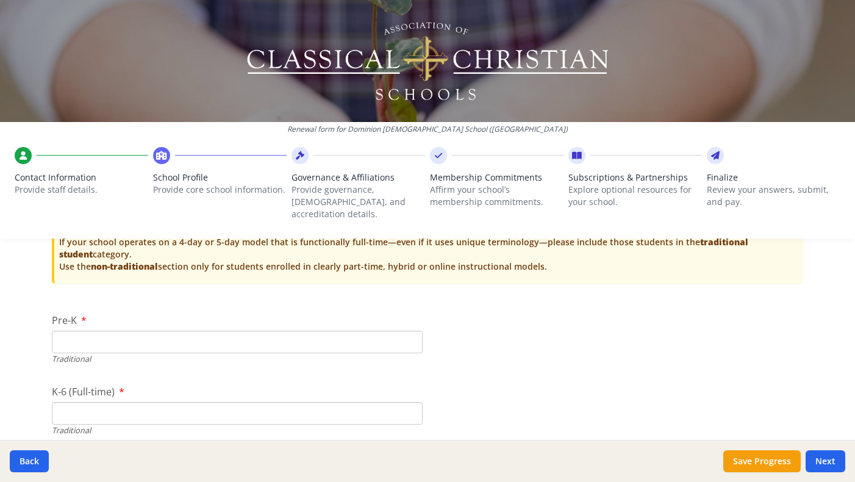
scroll to position [2569, 0]
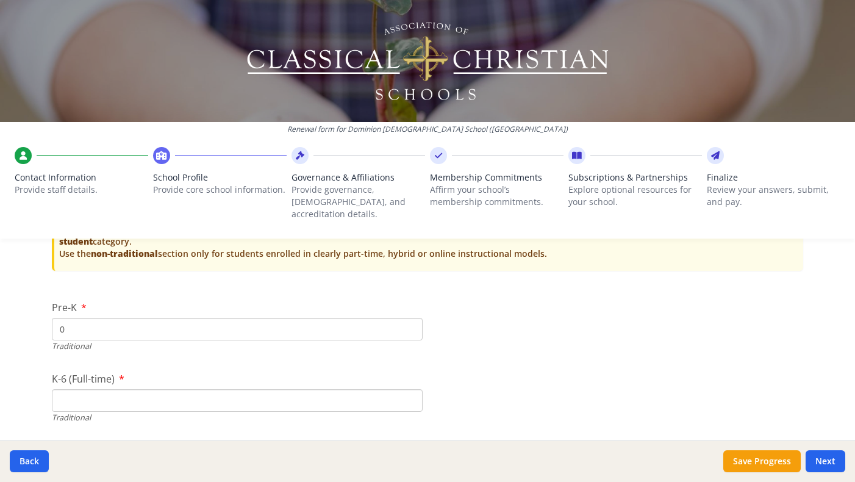
type input "0"
click at [120, 389] on input "K-6 (Full-time)" at bounding box center [237, 400] width 371 height 23
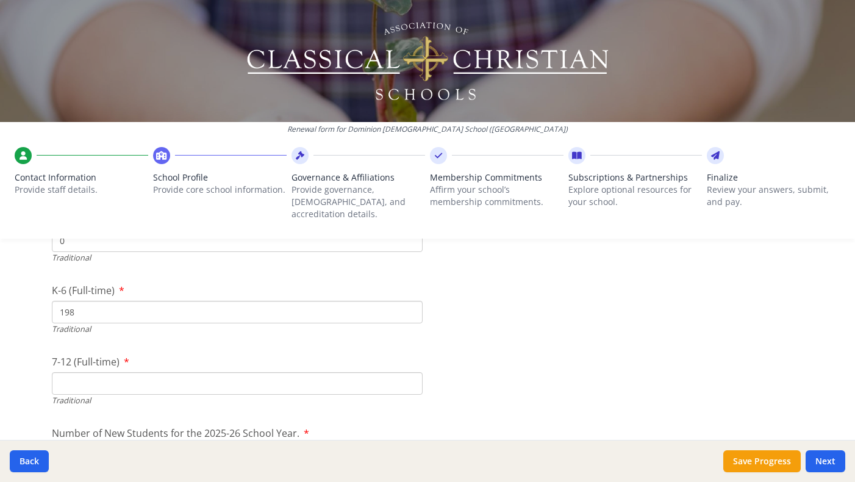
scroll to position [2679, 0]
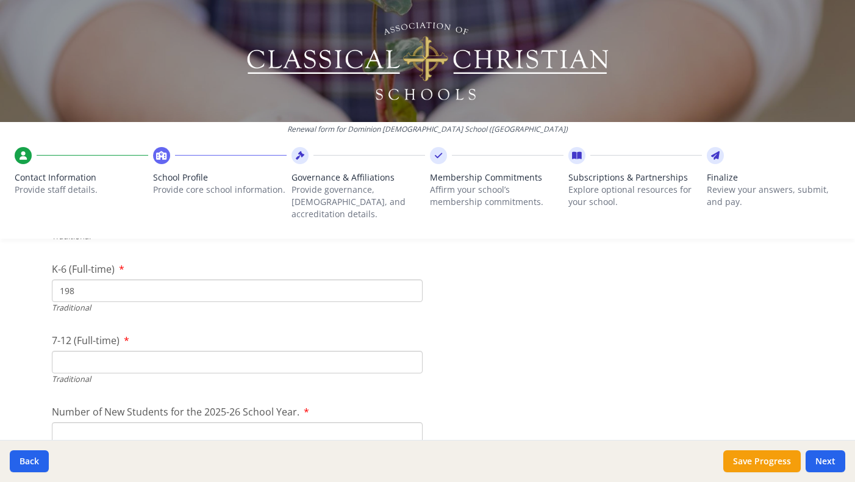
type input "198"
click at [135, 351] on input "7-12 (Full-time)" at bounding box center [237, 362] width 371 height 23
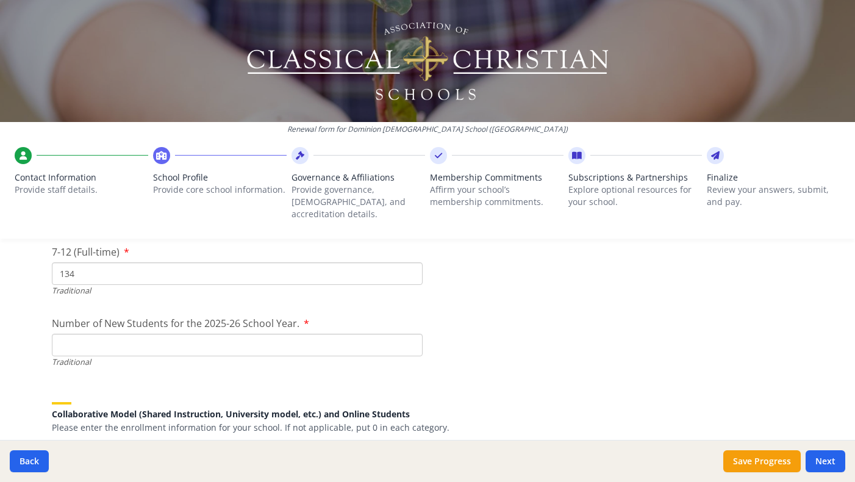
scroll to position [2771, 0]
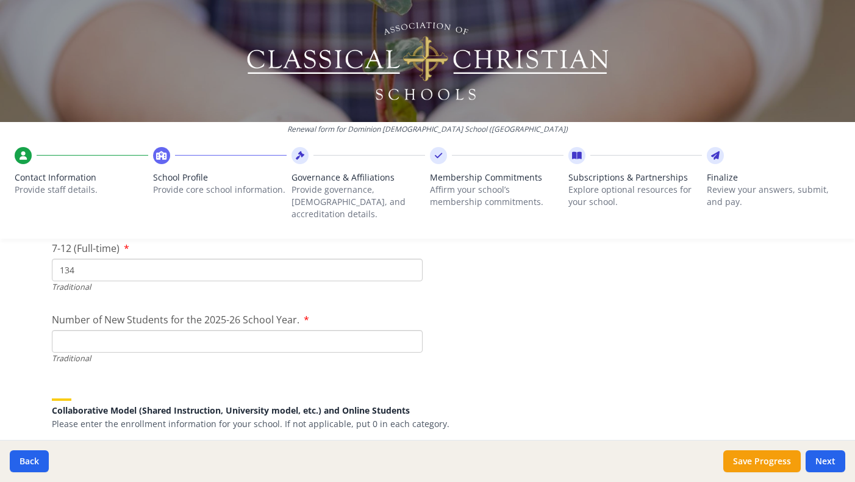
type input "134"
click at [110, 330] on input "Number of New Students for the 2025-26 School Year." at bounding box center [237, 341] width 371 height 23
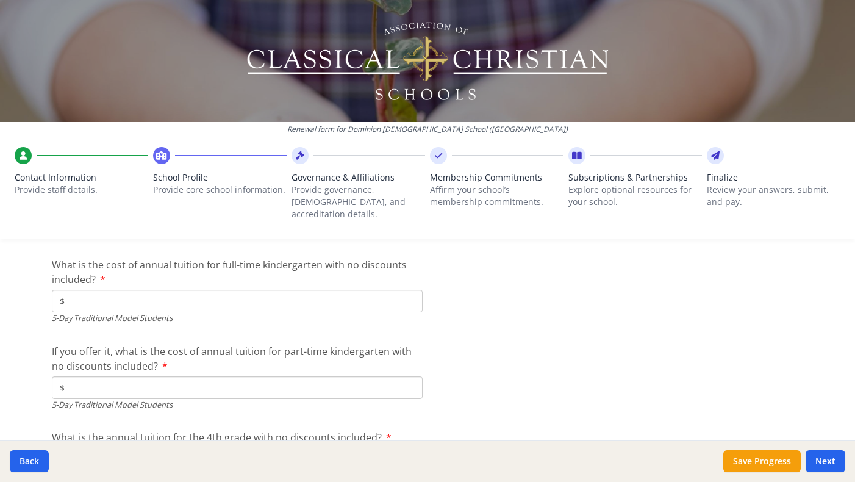
scroll to position [3269, 0]
type input "61"
click at [209, 288] on input "$" at bounding box center [237, 299] width 371 height 23
paste input "12 780"
click at [77, 290] on input "$12 780" at bounding box center [237, 299] width 371 height 23
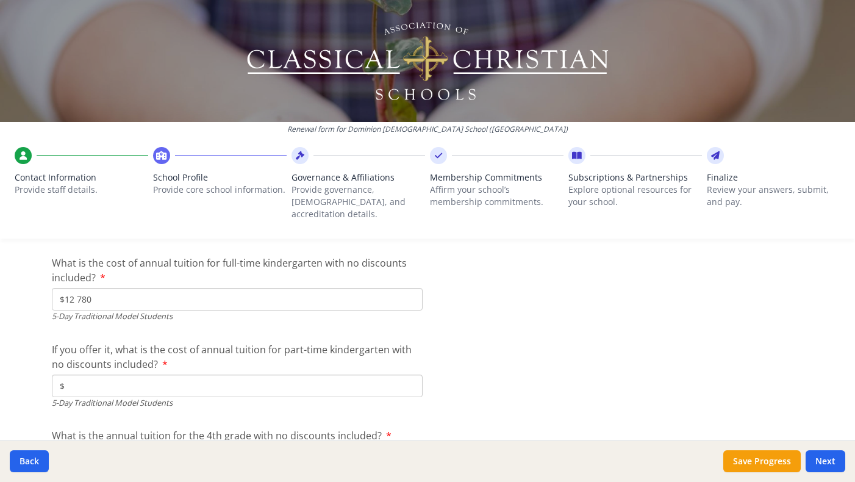
click at [89, 375] on input "$" at bounding box center [237, 386] width 371 height 23
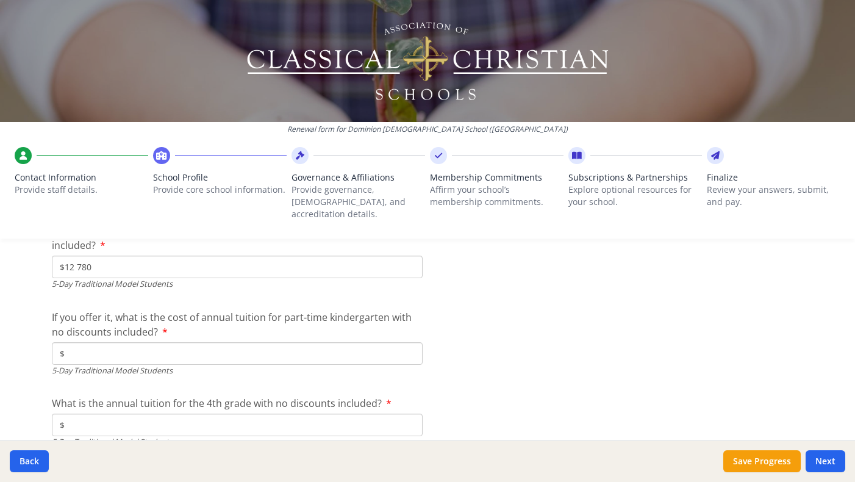
scroll to position [3308, 0]
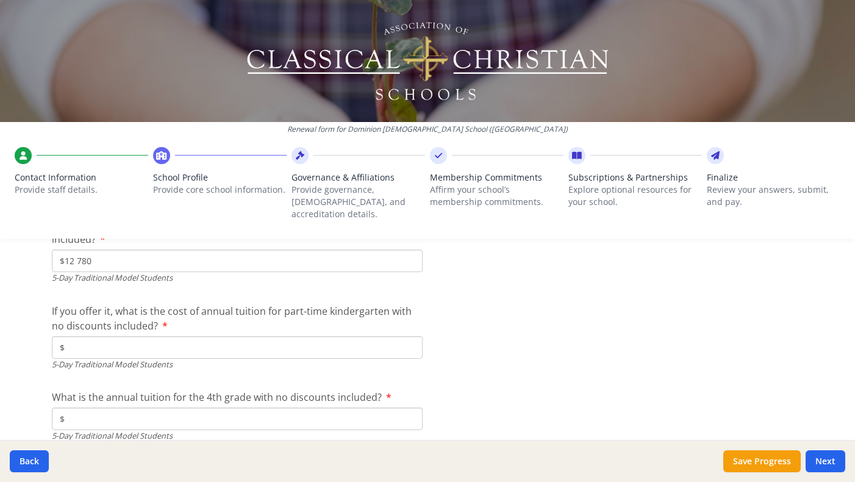
click at [79, 250] on input "$12 780" at bounding box center [237, 261] width 371 height 23
type input "$"
click at [88, 336] on input "$" at bounding box center [237, 347] width 371 height 23
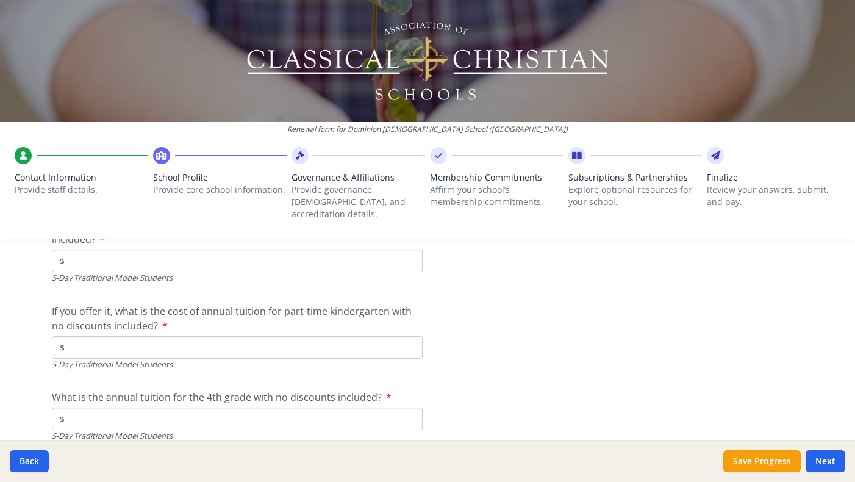
paste input "12 780"
type input "$12 780"
click at [148, 250] on input "$" at bounding box center [237, 261] width 371 height 23
paste input "16 840"
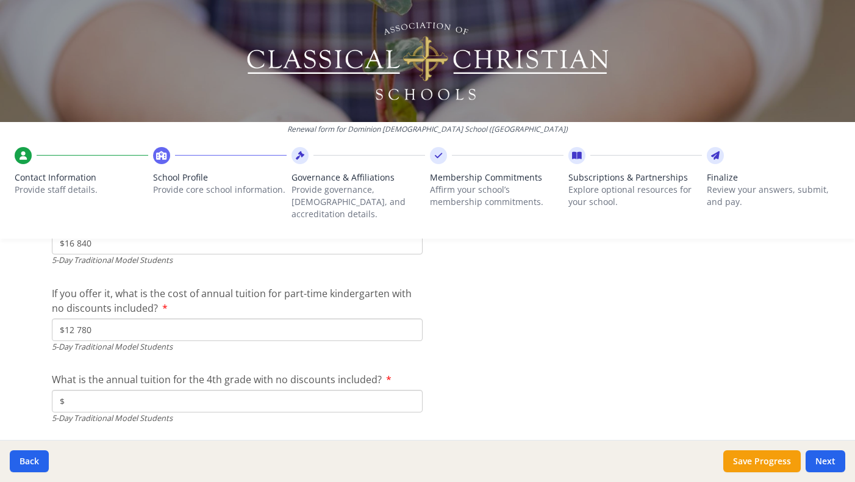
scroll to position [3326, 0]
type input "$16 840"
click at [89, 389] on input "$" at bounding box center [237, 400] width 371 height 23
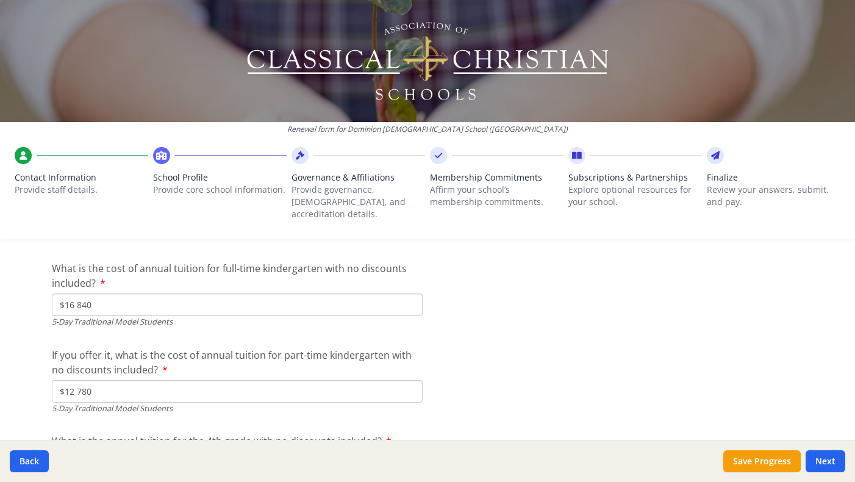
scroll to position [3263, 0]
click at [77, 295] on input "$16 840" at bounding box center [237, 305] width 371 height 23
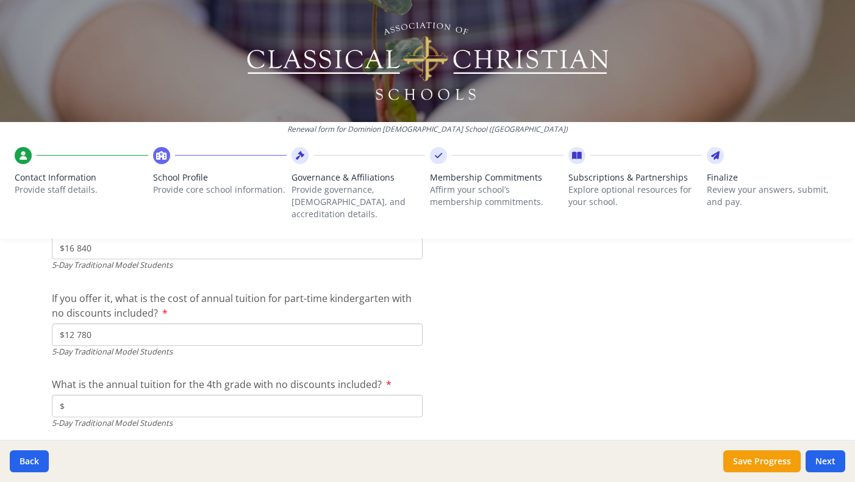
scroll to position [3362, 0]
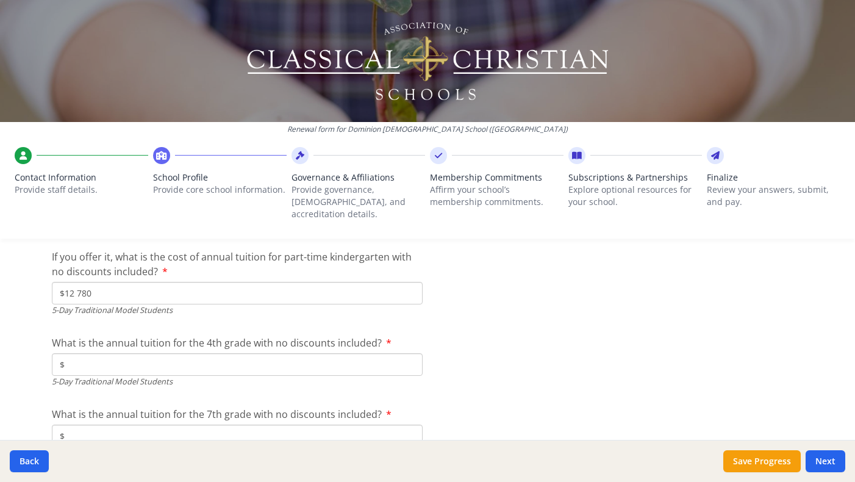
click at [74, 353] on input "$" at bounding box center [237, 364] width 371 height 23
paste input "16 840"
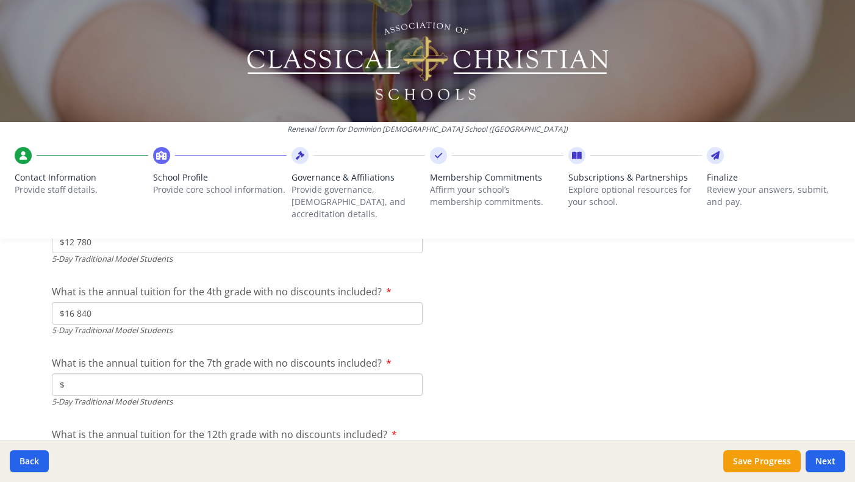
scroll to position [3451, 0]
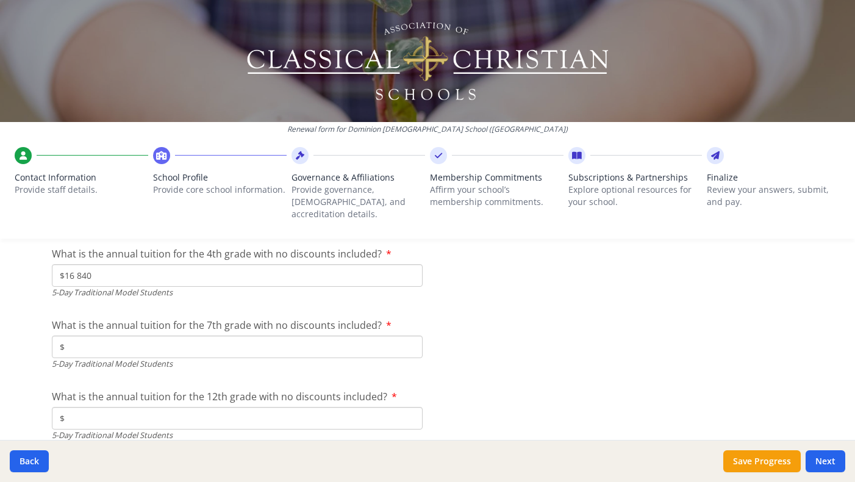
type input "$16 840"
click at [88, 337] on input "$" at bounding box center [237, 347] width 371 height 23
paste input "20 770"
type input "$20 770"
click at [118, 407] on input "$" at bounding box center [237, 418] width 371 height 23
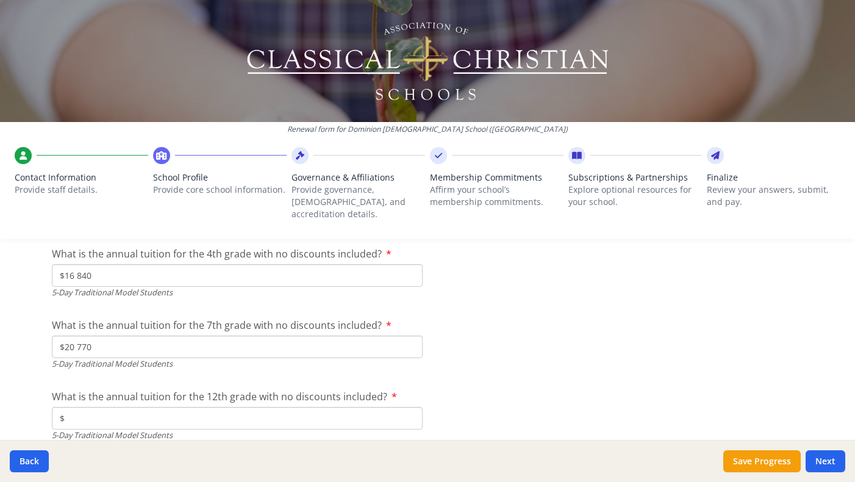
paste input "20 770"
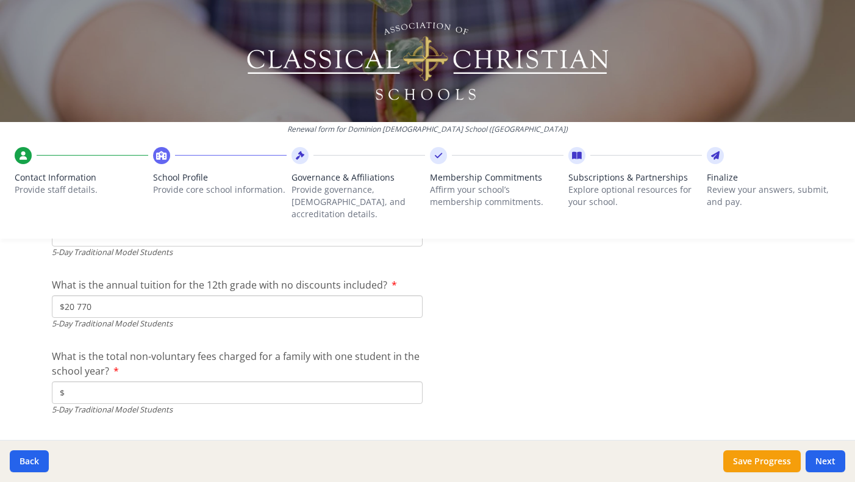
scroll to position [3565, 0]
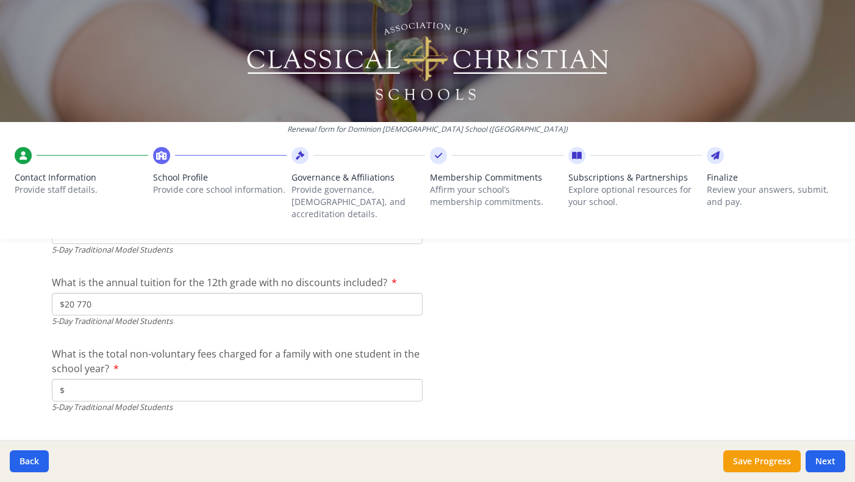
type input "$20 770"
click at [182, 379] on input "$" at bounding box center [237, 390] width 371 height 23
paste input "795"
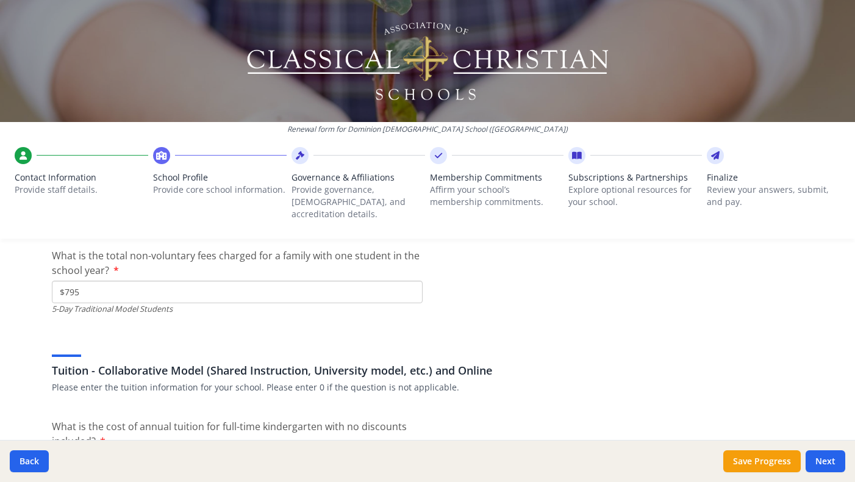
scroll to position [3665, 0]
type input "$795"
click at [221, 333] on div "Tuition - Collaborative Model (Shared Instruction, University model, etc.) and …" at bounding box center [428, 362] width 752 height 59
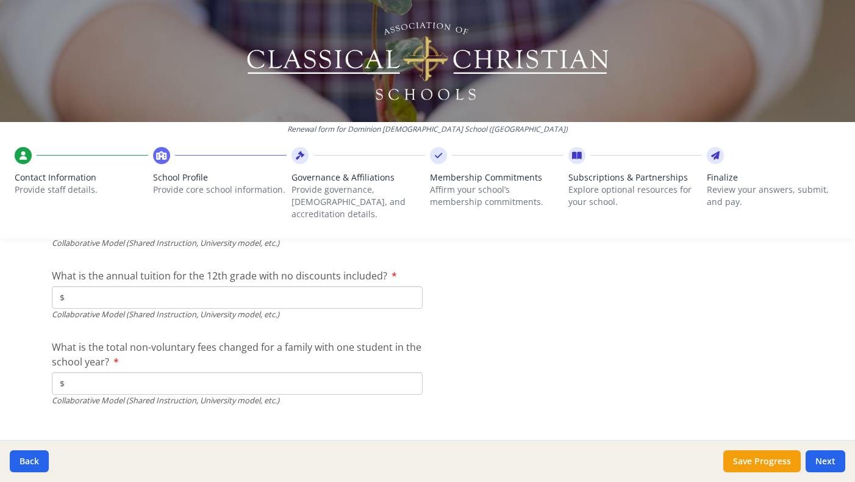
scroll to position [4134, 0]
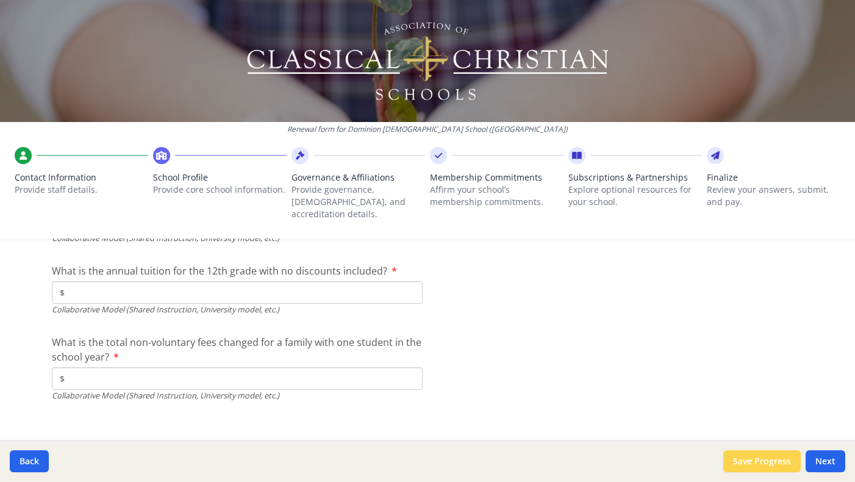
click at [783, 462] on button "Save Progress" at bounding box center [762, 461] width 77 height 22
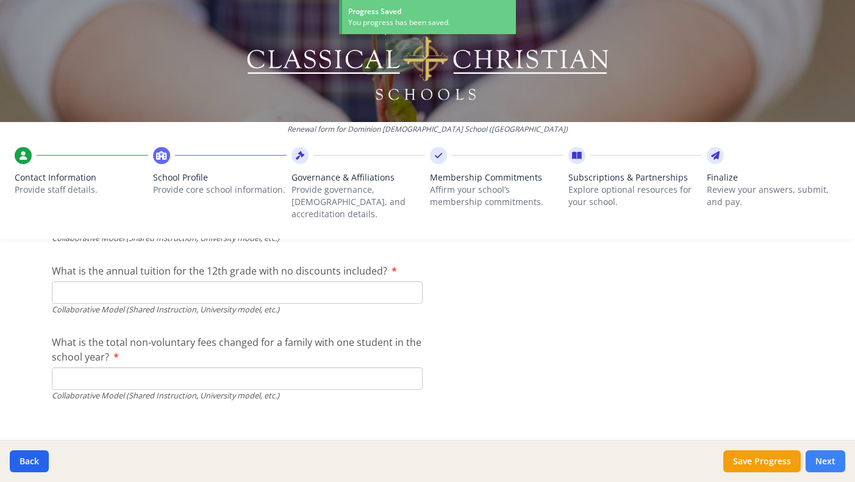
click at [824, 464] on button "Next" at bounding box center [826, 461] width 40 height 22
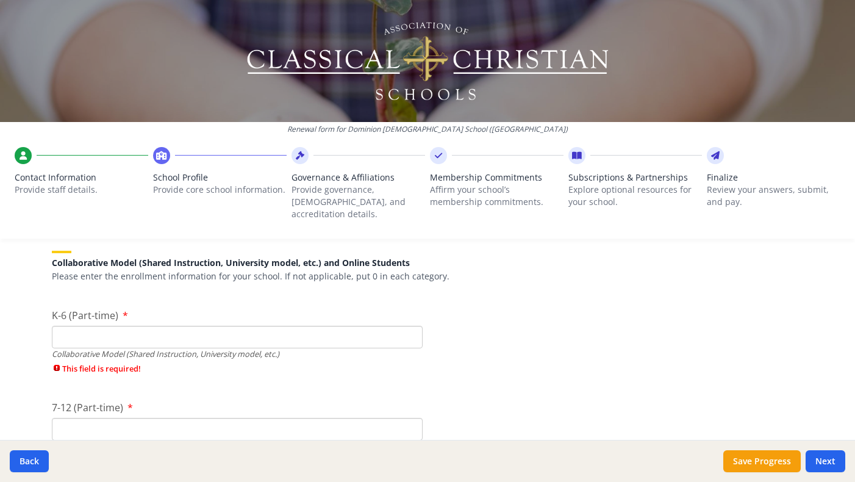
scroll to position [2928, 0]
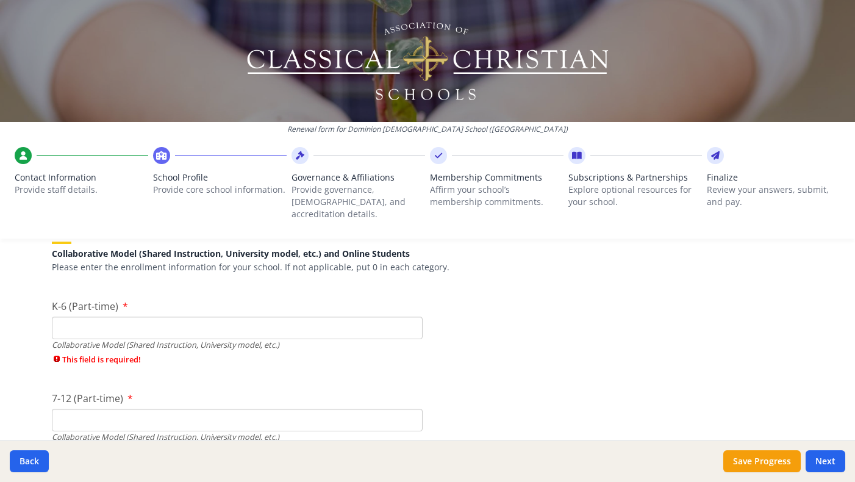
click at [377, 317] on input "K-6 (Part-time)" at bounding box center [237, 328] width 371 height 23
click at [329, 404] on div "7-12 (Part-time) Collaborative Model (Shared Instruction, University model, etc…" at bounding box center [237, 427] width 371 height 73
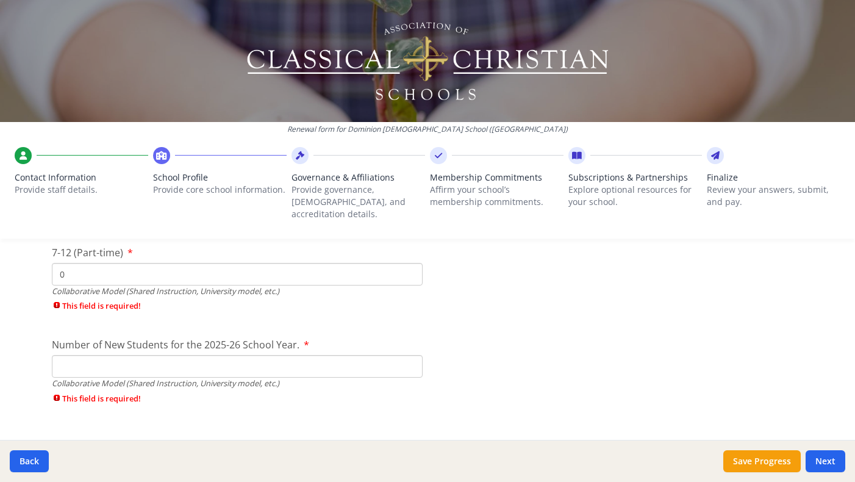
scroll to position [3063, 0]
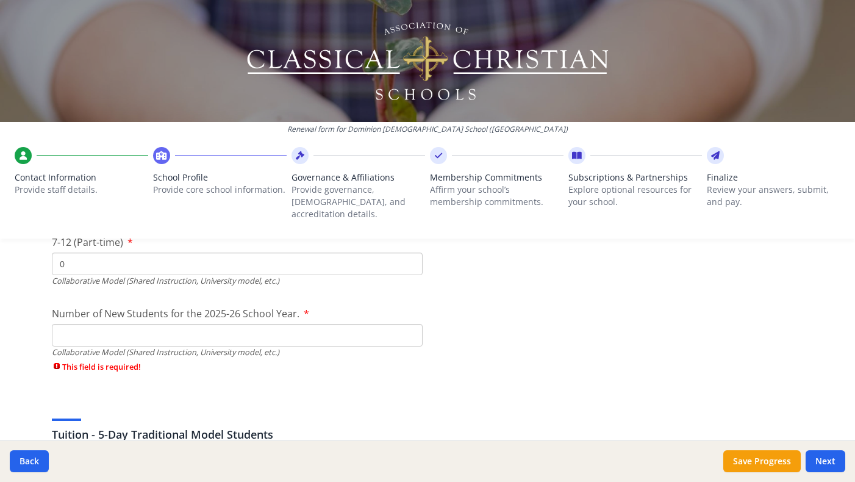
click at [311, 324] on input "Number of New Students for the 2025-26 School Year." at bounding box center [237, 335] width 371 height 23
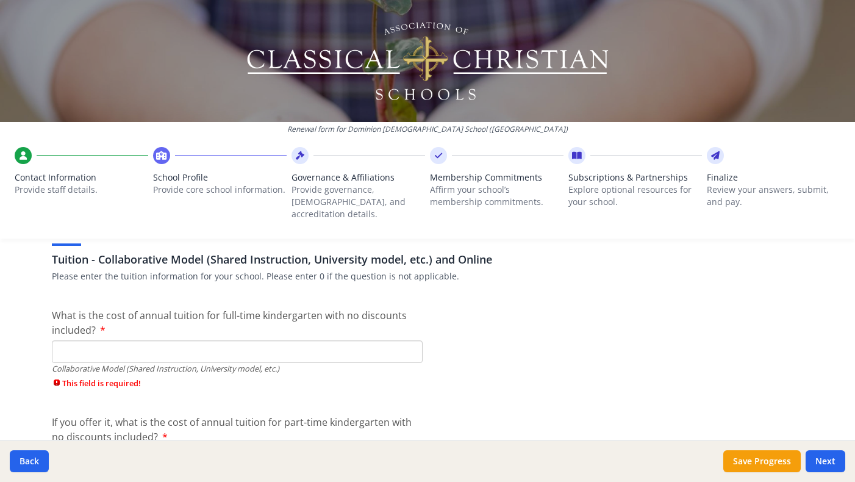
scroll to position [3782, 0]
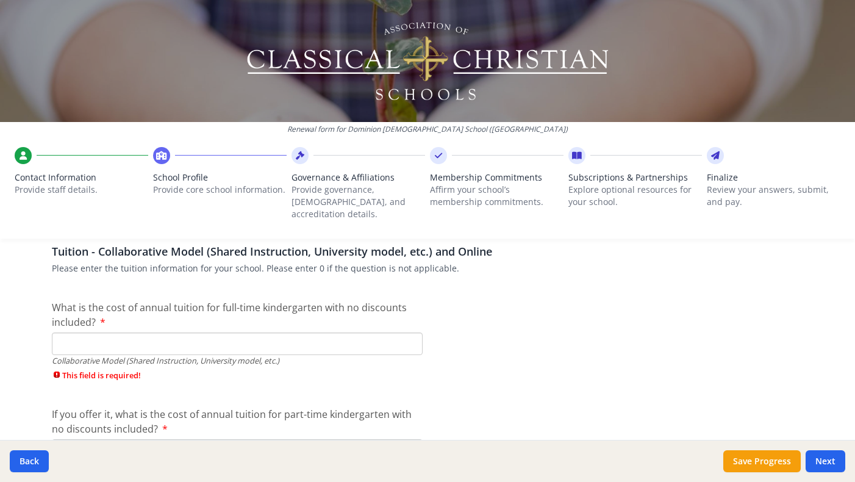
click at [304, 333] on input "What is the cost of annual tuition for full-time kindergarten with no discounts…" at bounding box center [237, 344] width 371 height 23
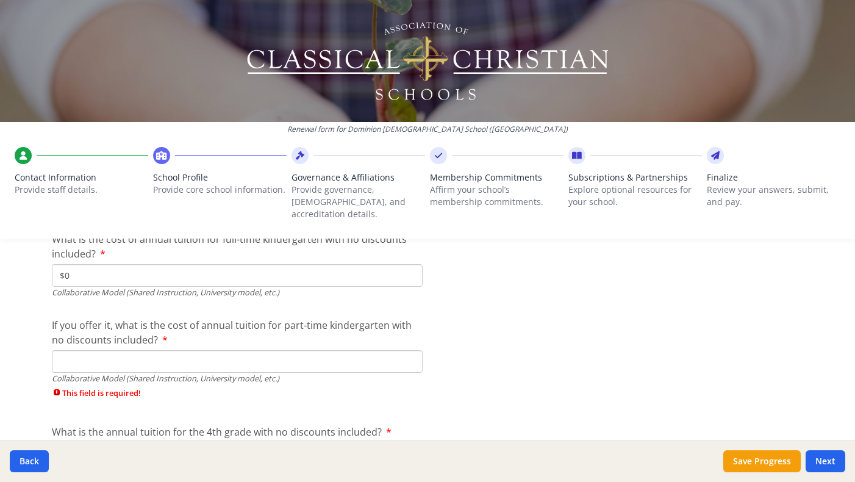
scroll to position [3859, 0]
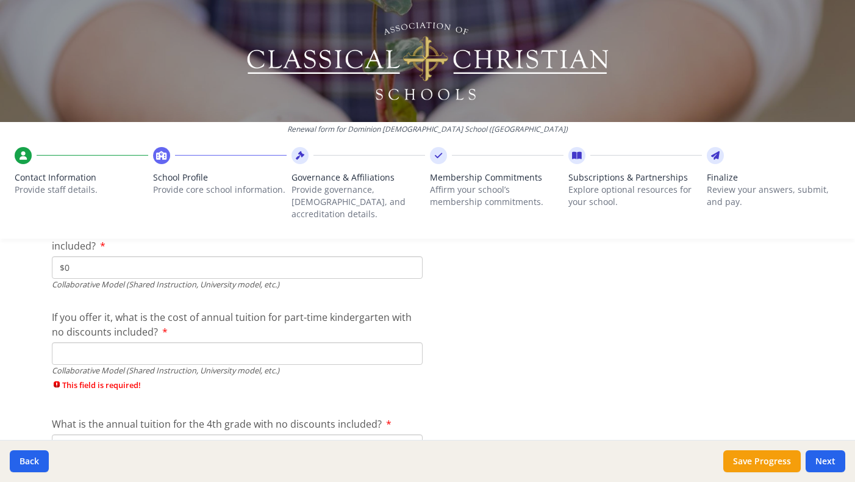
click at [292, 342] on input "If you offer it, what is the cost of annual tuition for part-time kindergarten …" at bounding box center [237, 353] width 371 height 23
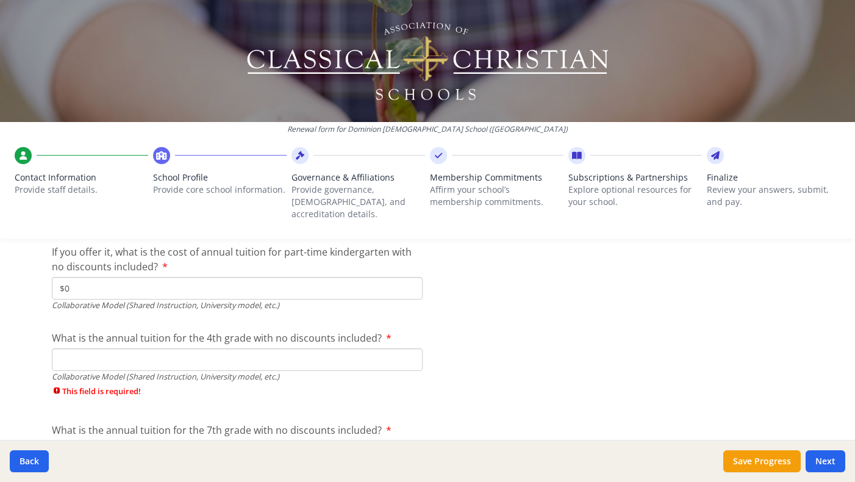
scroll to position [4016, 0]
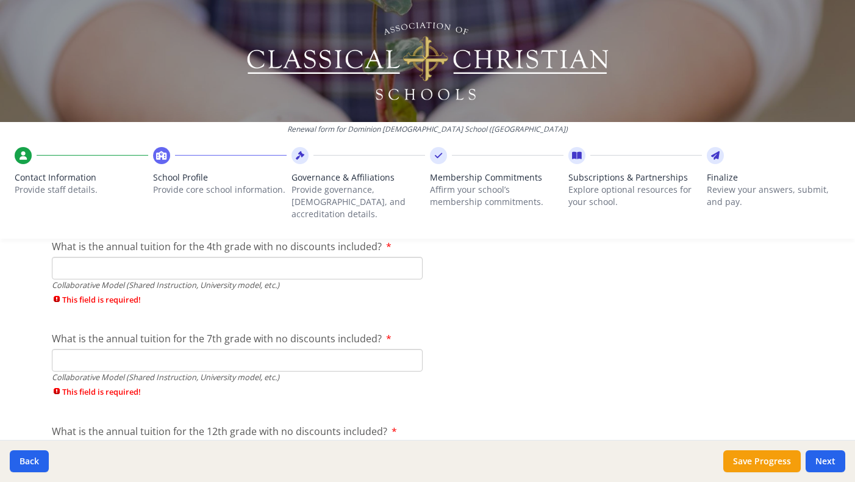
click at [292, 257] on input "What is the annual tuition for the 4th grade with no discounts included?" at bounding box center [237, 268] width 371 height 23
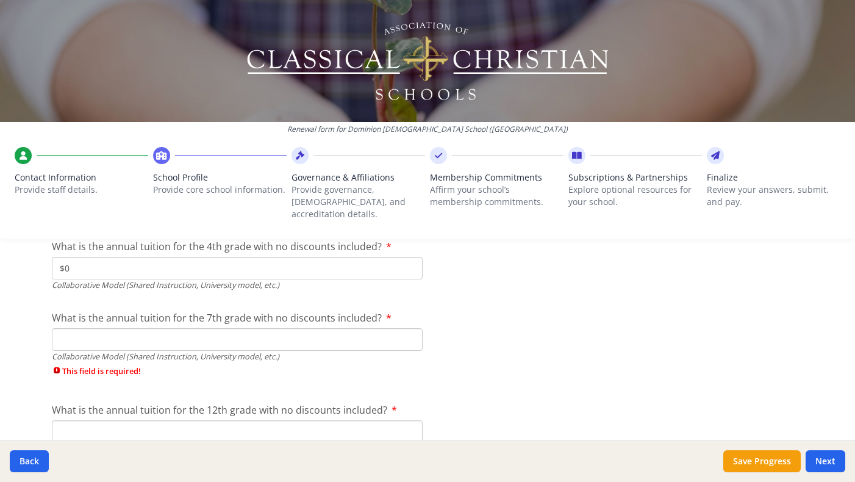
click at [251, 328] on input "What is the annual tuition for the 7th grade with no discounts included?" at bounding box center [237, 339] width 371 height 23
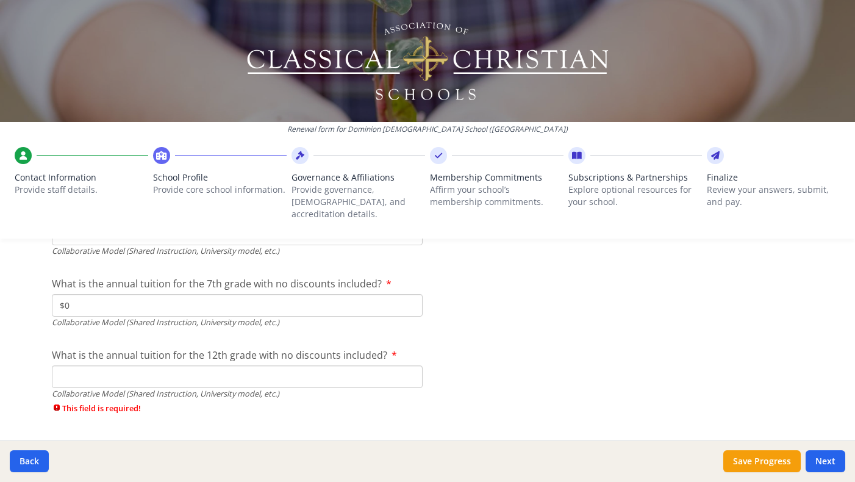
scroll to position [4075, 0]
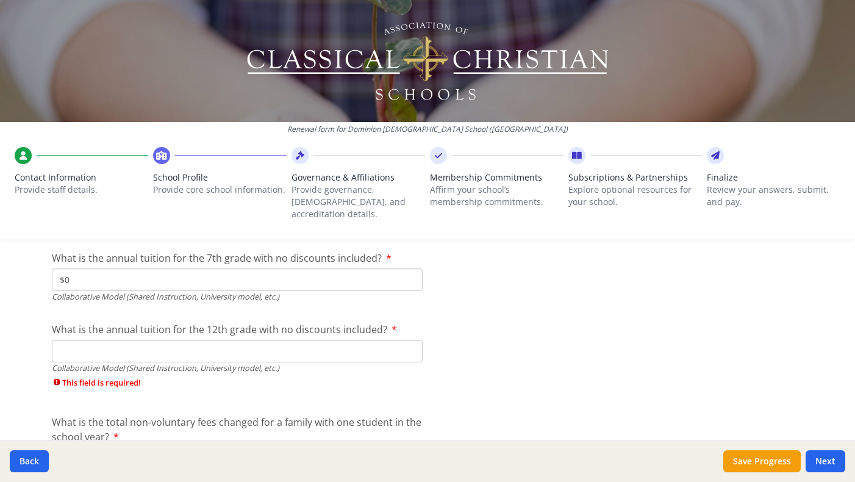
click at [239, 340] on input "What is the annual tuition for the 12th grade with no discounts included?" at bounding box center [237, 351] width 371 height 23
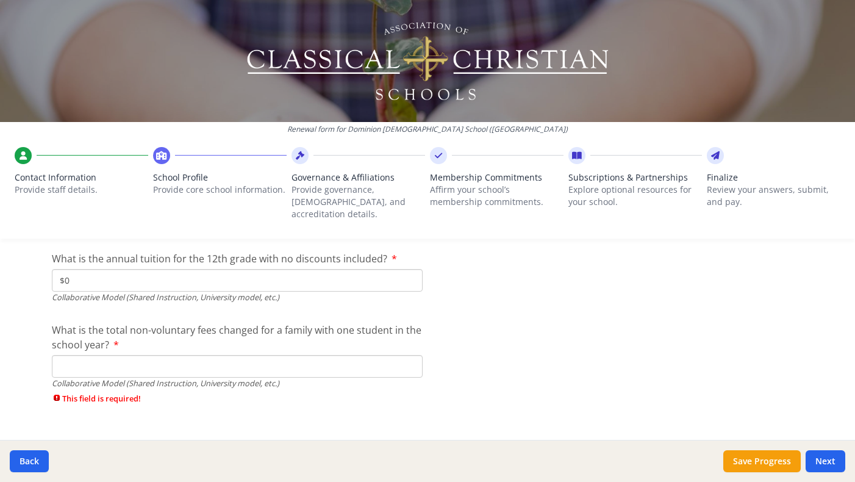
click at [226, 355] on input "What is the total non-voluntary fees changed for a family with one student in t…" at bounding box center [237, 366] width 371 height 23
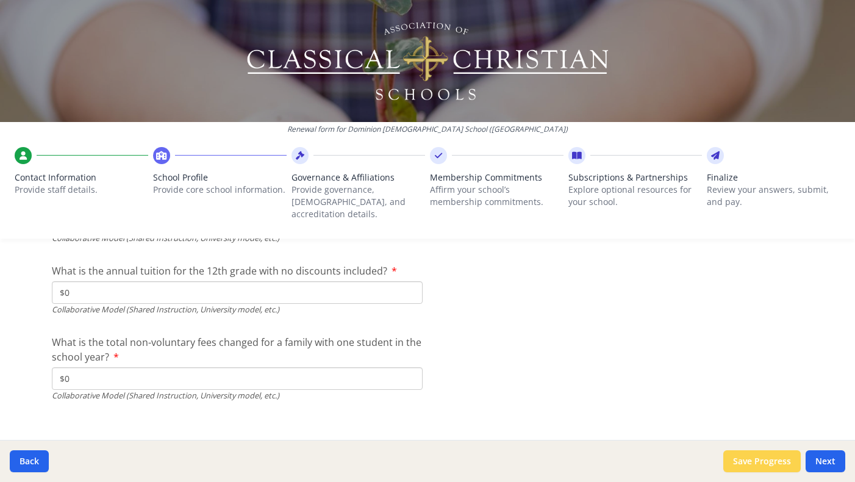
click at [777, 466] on button "Save Progress" at bounding box center [762, 461] width 77 height 22
click at [813, 461] on button "Next" at bounding box center [826, 461] width 40 height 22
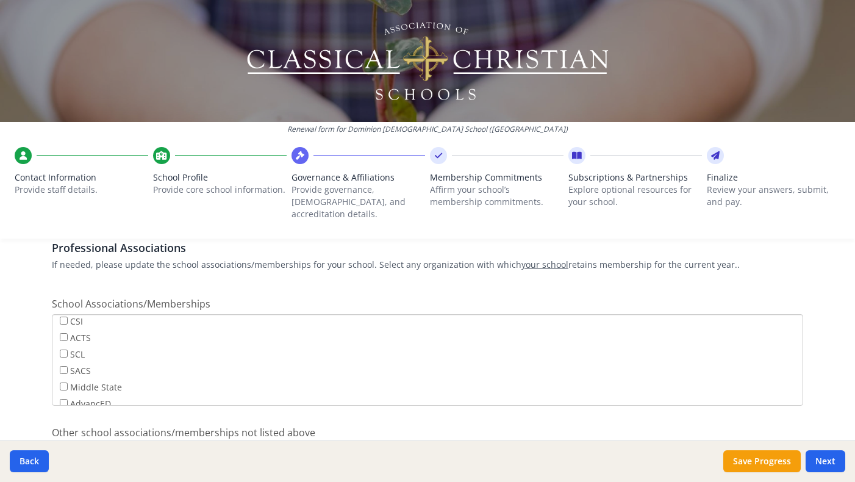
scroll to position [41, 0]
click at [62, 345] on input "SCL" at bounding box center [64, 349] width 8 height 8
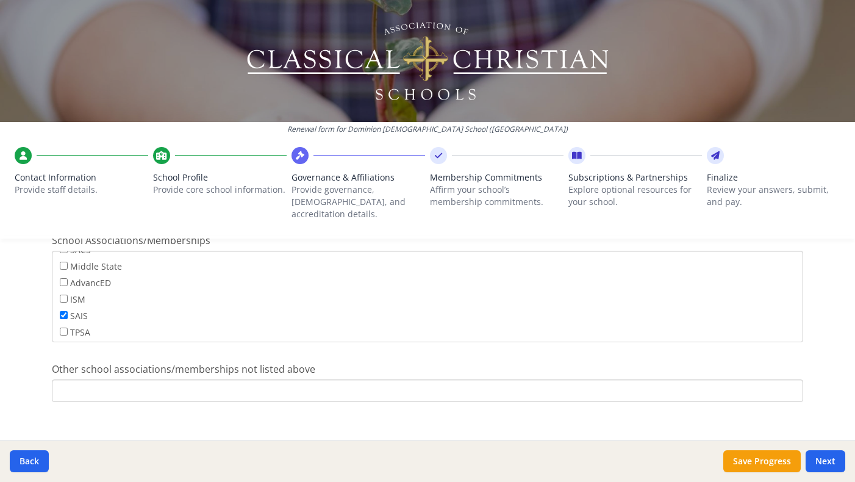
scroll to position [0, 0]
click at [771, 466] on button "Save Progress" at bounding box center [762, 461] width 77 height 22
click at [832, 459] on button "Next" at bounding box center [826, 461] width 40 height 22
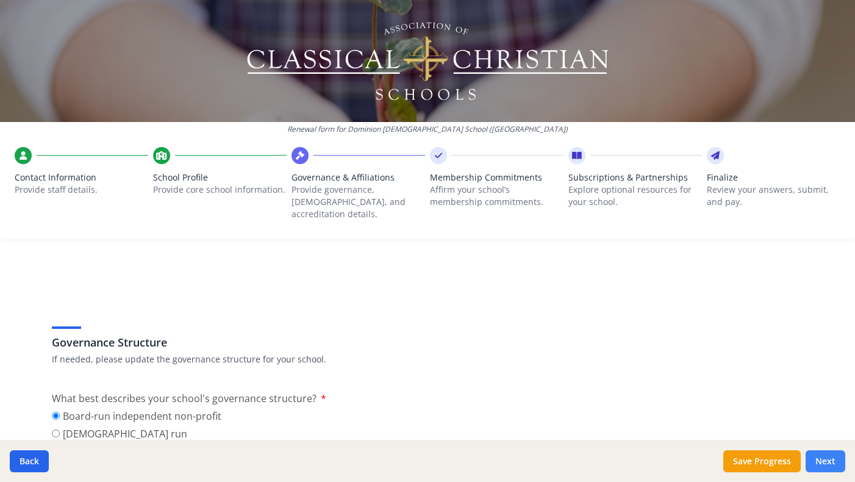
click at [824, 459] on button "Next" at bounding box center [826, 461] width 40 height 22
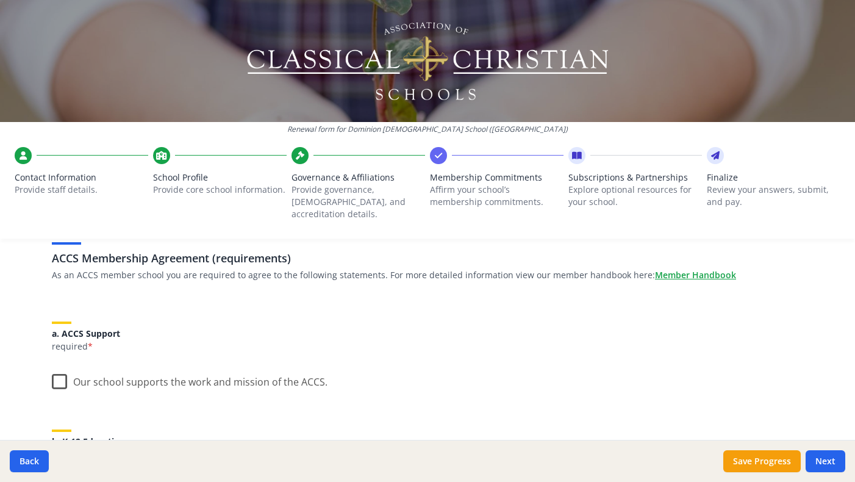
scroll to position [86, 0]
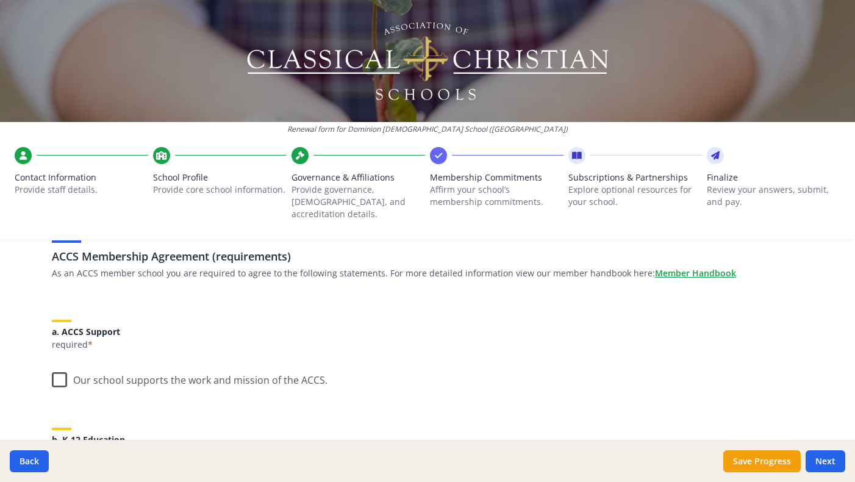
click at [61, 369] on label "Our school supports the work and mission of the ACCS." at bounding box center [190, 377] width 276 height 26
click at [0, 0] on input "Our school supports the work and mission of the ACCS." at bounding box center [0, 0] width 0 height 0
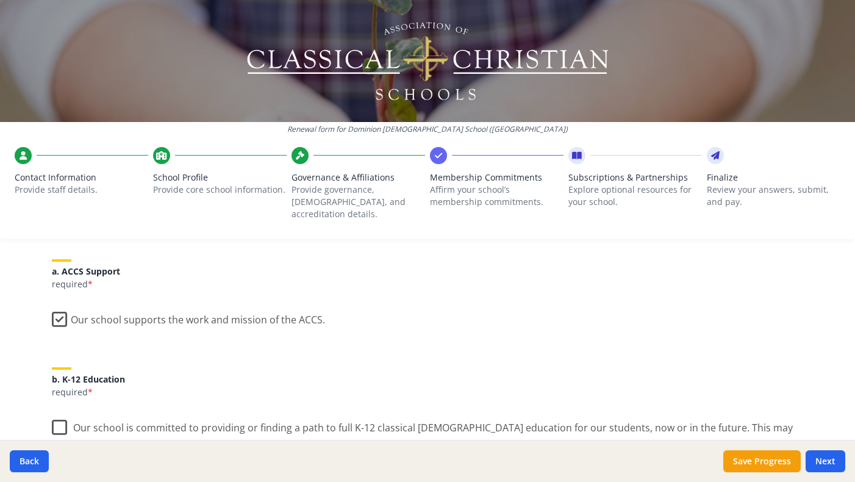
scroll to position [197, 0]
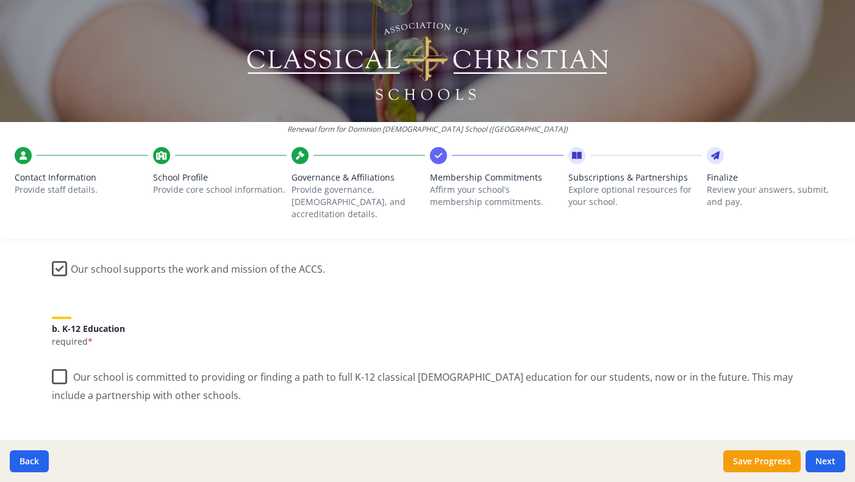
click at [60, 365] on label "Our school is committed to providing or finding a path to full K-12 classical […" at bounding box center [428, 381] width 752 height 41
click at [0, 0] on input "Our school is committed to providing or finding a path to full K-12 classical […" at bounding box center [0, 0] width 0 height 0
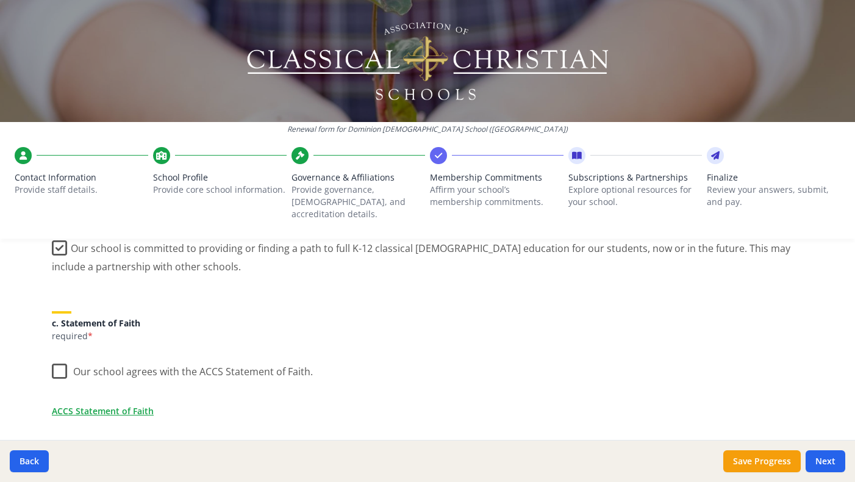
scroll to position [328, 0]
click at [59, 359] on label "Our school agrees with the ACCS Statement of Faith." at bounding box center [182, 366] width 261 height 26
click at [0, 0] on input "Our school agrees with the ACCS Statement of Faith." at bounding box center [0, 0] width 0 height 0
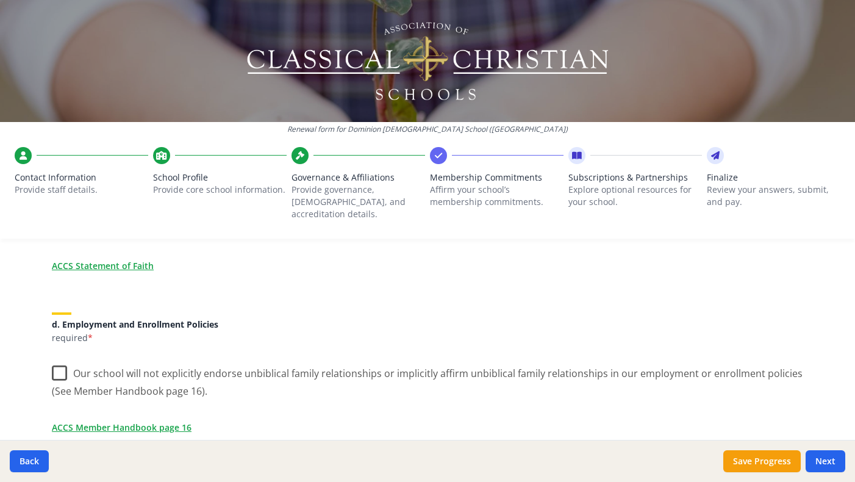
scroll to position [473, 0]
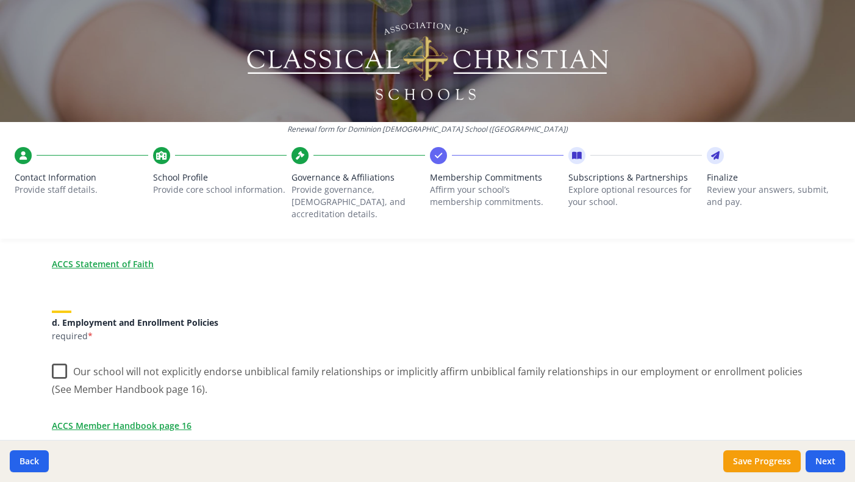
click at [59, 359] on label "Our school will not explicitly endorse unbiblical family relationships or impli…" at bounding box center [428, 376] width 752 height 41
click at [0, 0] on input "Our school will not explicitly endorse unbiblical family relationships or impli…" at bounding box center [0, 0] width 0 height 0
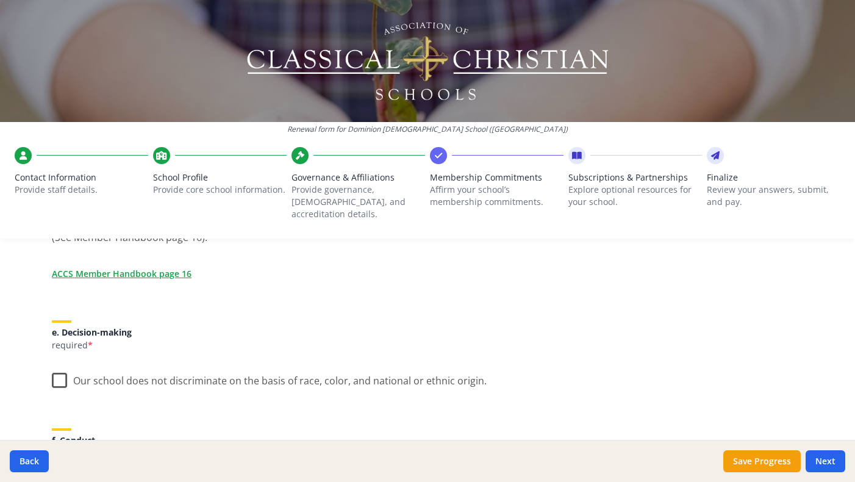
scroll to position [641, 0]
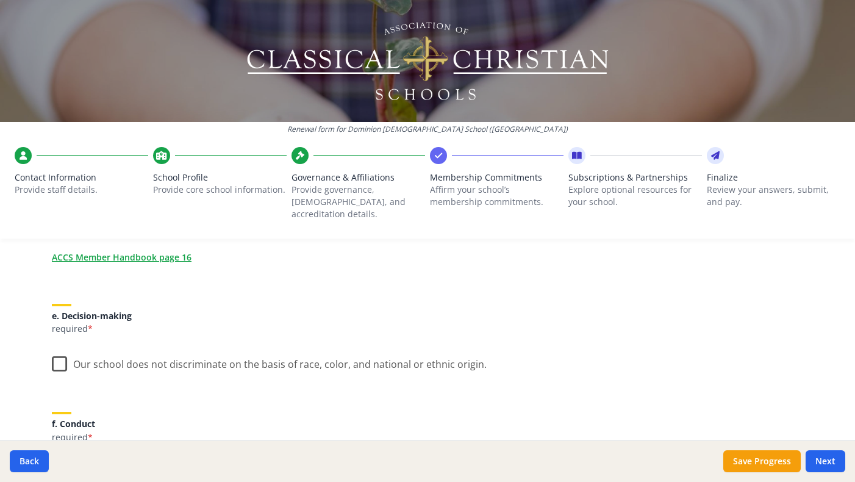
click at [59, 354] on label "Our school does not discriminate on the basis of race, color, and national or e…" at bounding box center [269, 361] width 435 height 26
click at [0, 0] on input "Our school does not discriminate on the basis of race, color, and national or e…" at bounding box center [0, 0] width 0 height 0
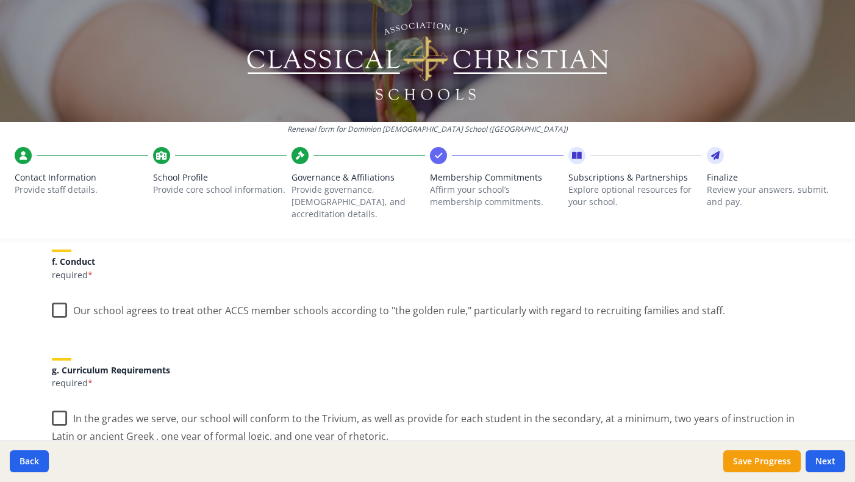
scroll to position [805, 0]
click at [56, 301] on label "Our school agrees to treat other ACCS member schools according to "the golden r…" at bounding box center [389, 306] width 674 height 26
click at [0, 0] on input "Our school agrees to treat other ACCS member schools according to "the golden r…" at bounding box center [0, 0] width 0 height 0
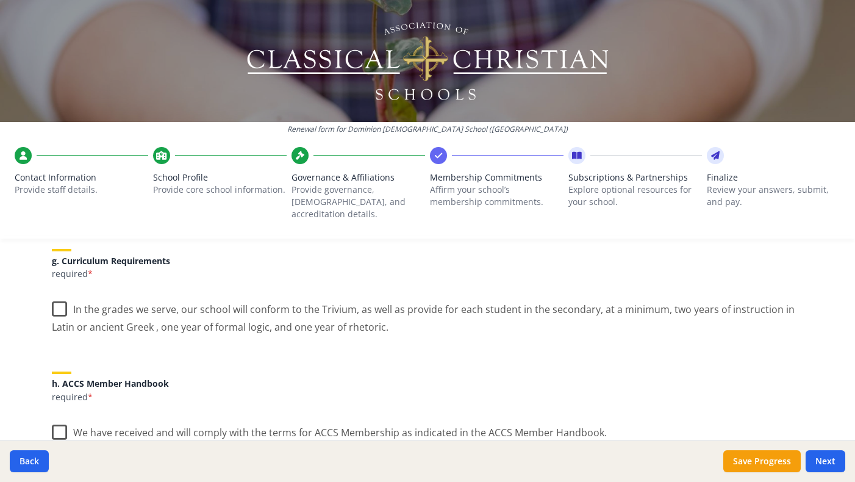
scroll to position [913, 0]
click at [59, 295] on label "In the grades we serve, our school will conform to the Trivium, as well as prov…" at bounding box center [428, 313] width 752 height 41
click at [0, 0] on input "In the grades we serve, our school will conform to the Trivium, as well as prov…" at bounding box center [0, 0] width 0 height 0
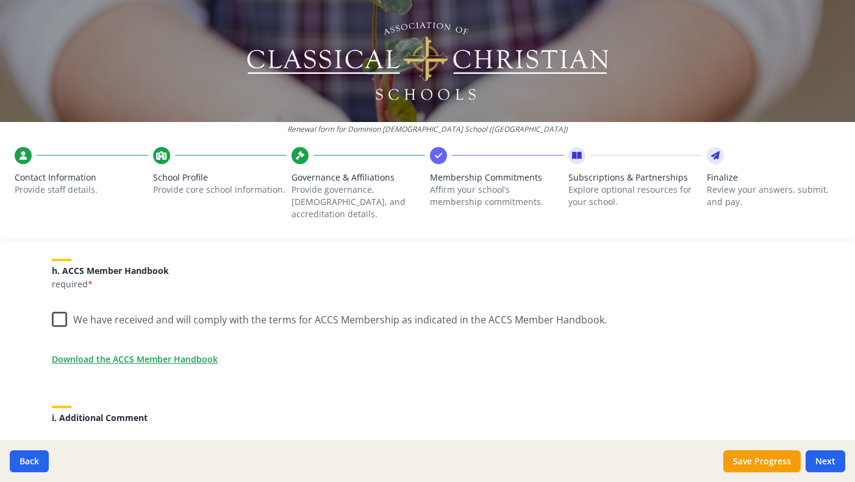
scroll to position [1032, 0]
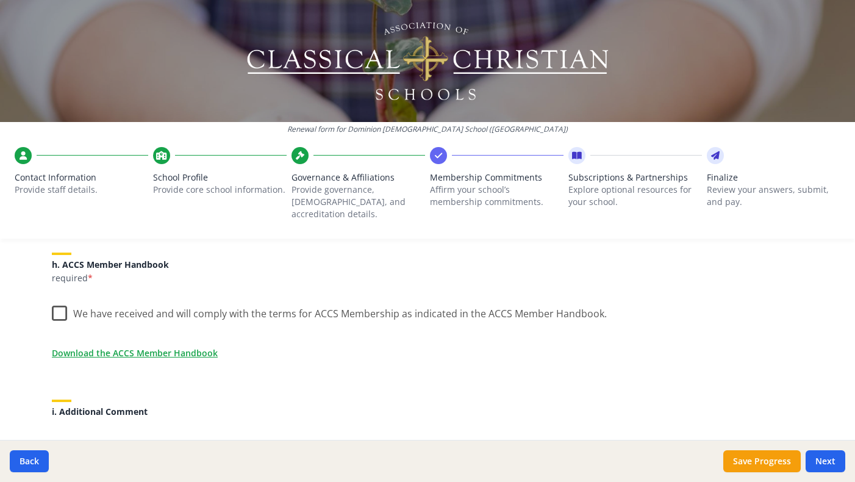
click at [52, 307] on label "We have received and will comply with the terms for ACCS Membership as indicate…" at bounding box center [329, 311] width 555 height 26
click at [0, 0] on input "We have received and will comply with the terms for ACCS Membership as indicate…" at bounding box center [0, 0] width 0 height 0
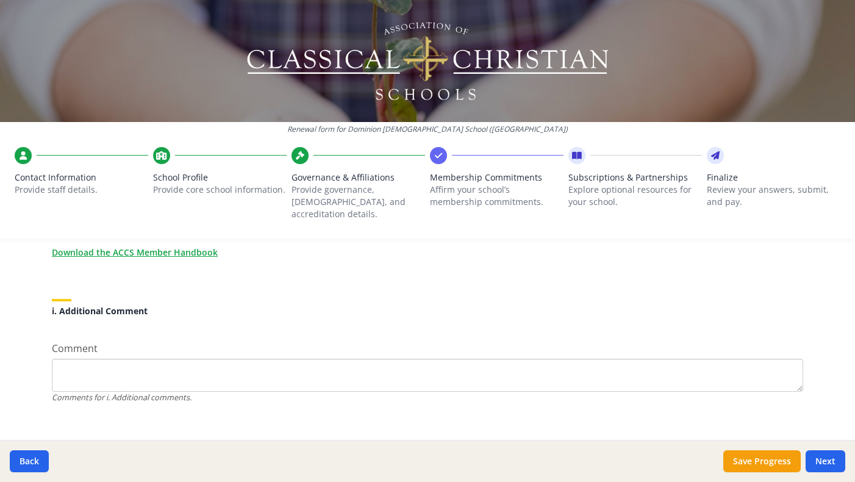
scroll to position [1136, 0]
click at [63, 356] on textarea "Comment" at bounding box center [428, 372] width 752 height 33
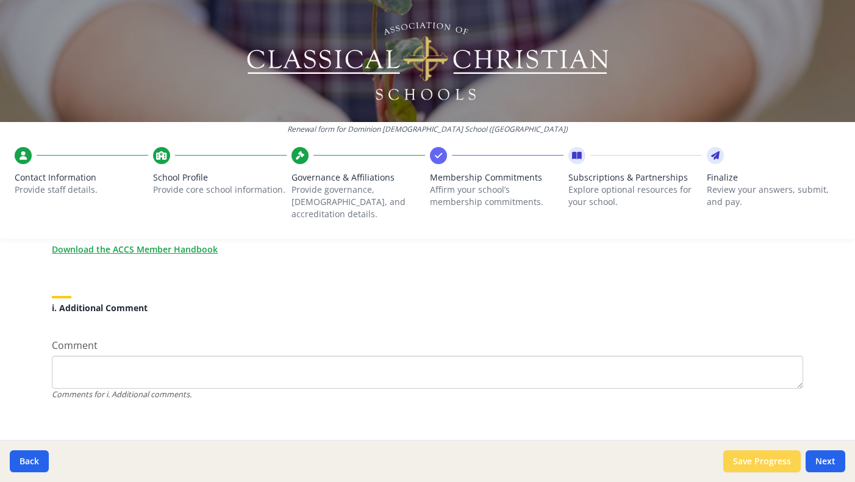
click at [782, 461] on button "Save Progress" at bounding box center [762, 461] width 77 height 22
click at [818, 463] on button "Next" at bounding box center [826, 461] width 40 height 22
click at [821, 457] on button "Next" at bounding box center [826, 461] width 40 height 22
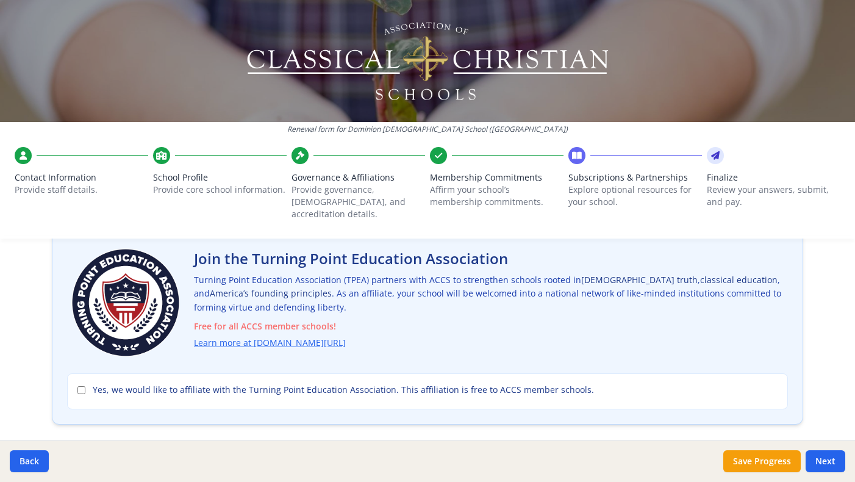
scroll to position [77, 0]
click at [309, 337] on link "Learn more at [DOMAIN_NAME][URL]" at bounding box center [272, 344] width 152 height 14
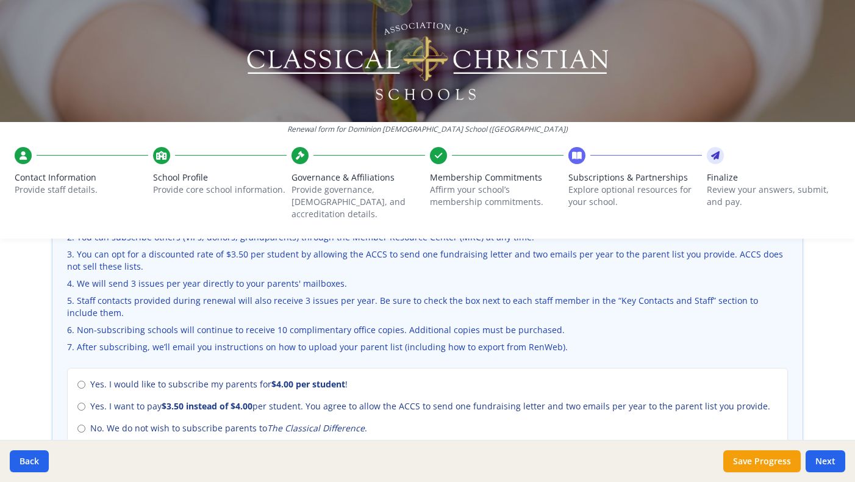
scroll to position [445, 0]
click at [82, 382] on input "Yes. I would like to subscribe my parents for $4.00 per student !" at bounding box center [81, 386] width 8 height 8
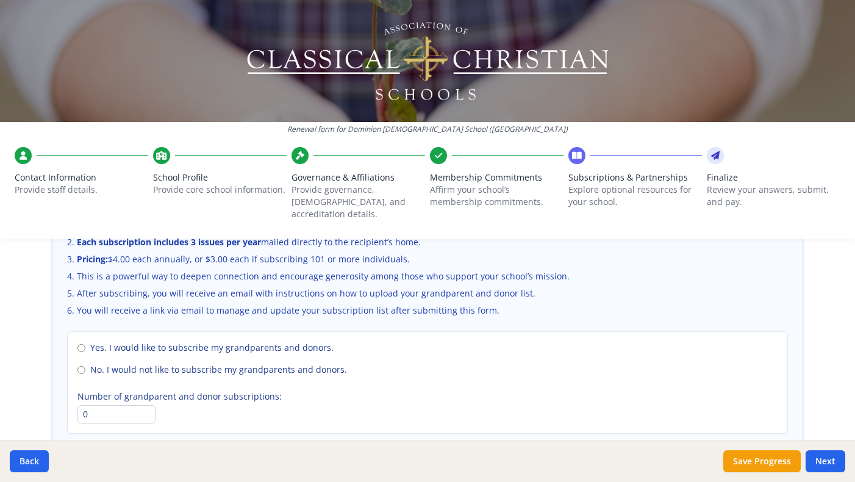
scroll to position [853, 0]
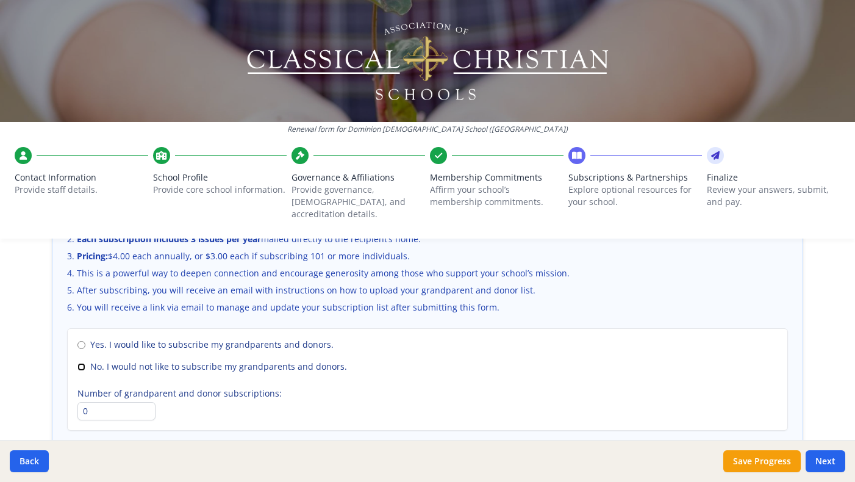
click at [82, 363] on input "No. I would not like to subscribe my grandparents and donors." at bounding box center [81, 367] width 8 height 8
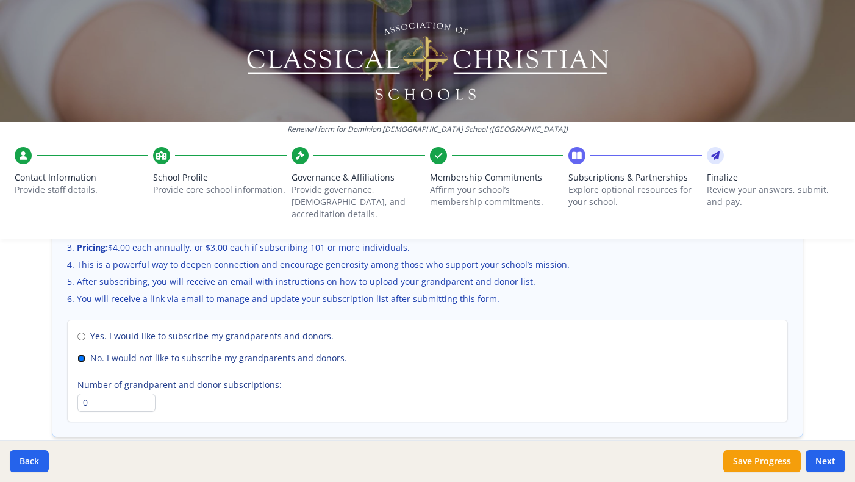
scroll to position [912, 0]
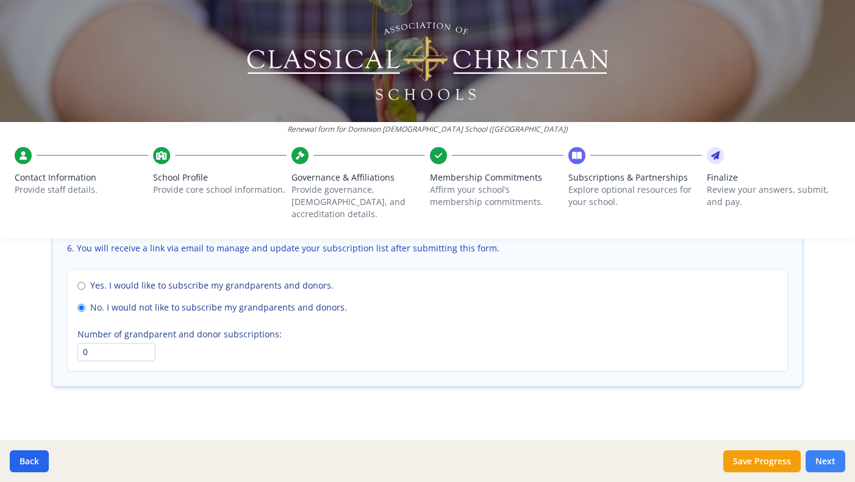
click at [827, 458] on button "Next" at bounding box center [826, 461] width 40 height 22
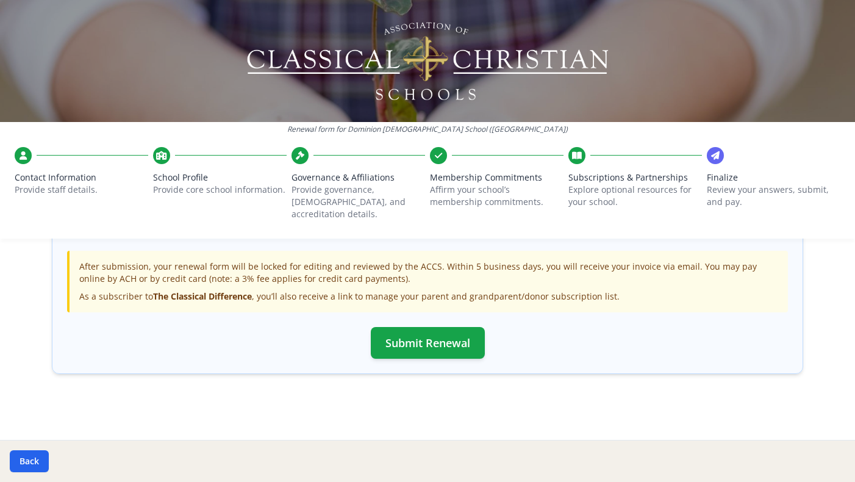
scroll to position [427, 0]
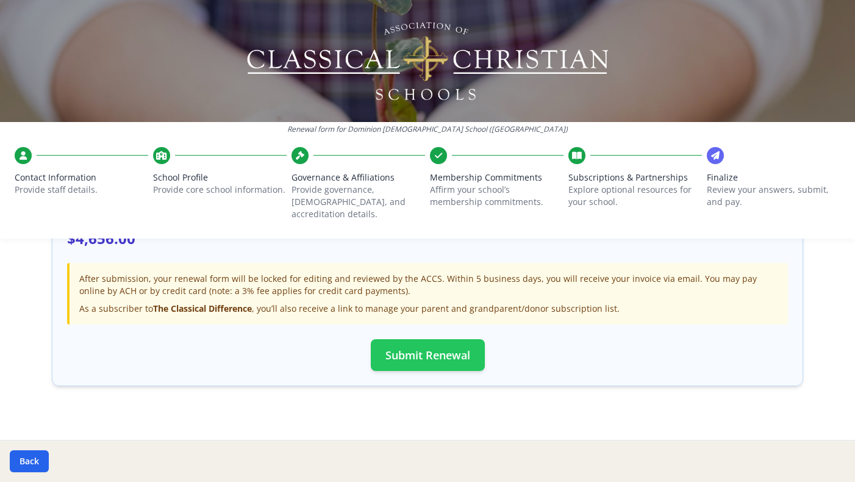
click at [436, 347] on button "Submit Renewal" at bounding box center [428, 355] width 114 height 32
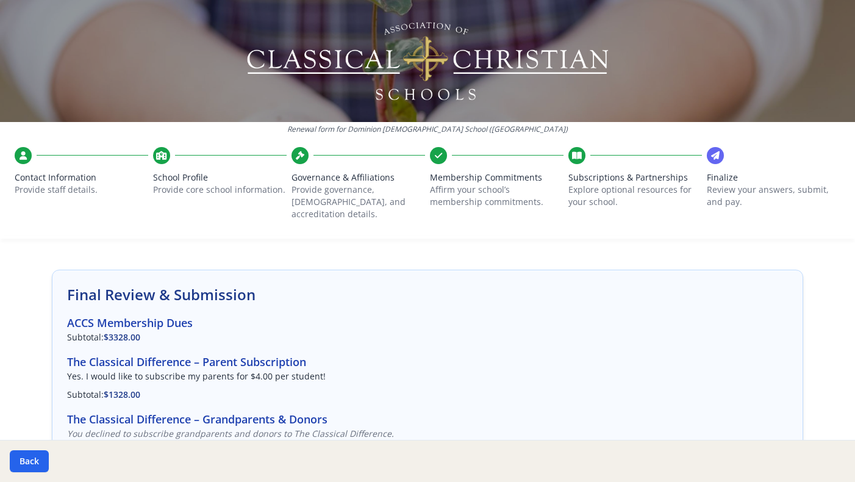
scroll to position [0, 0]
